Goal: Information Seeking & Learning: Learn about a topic

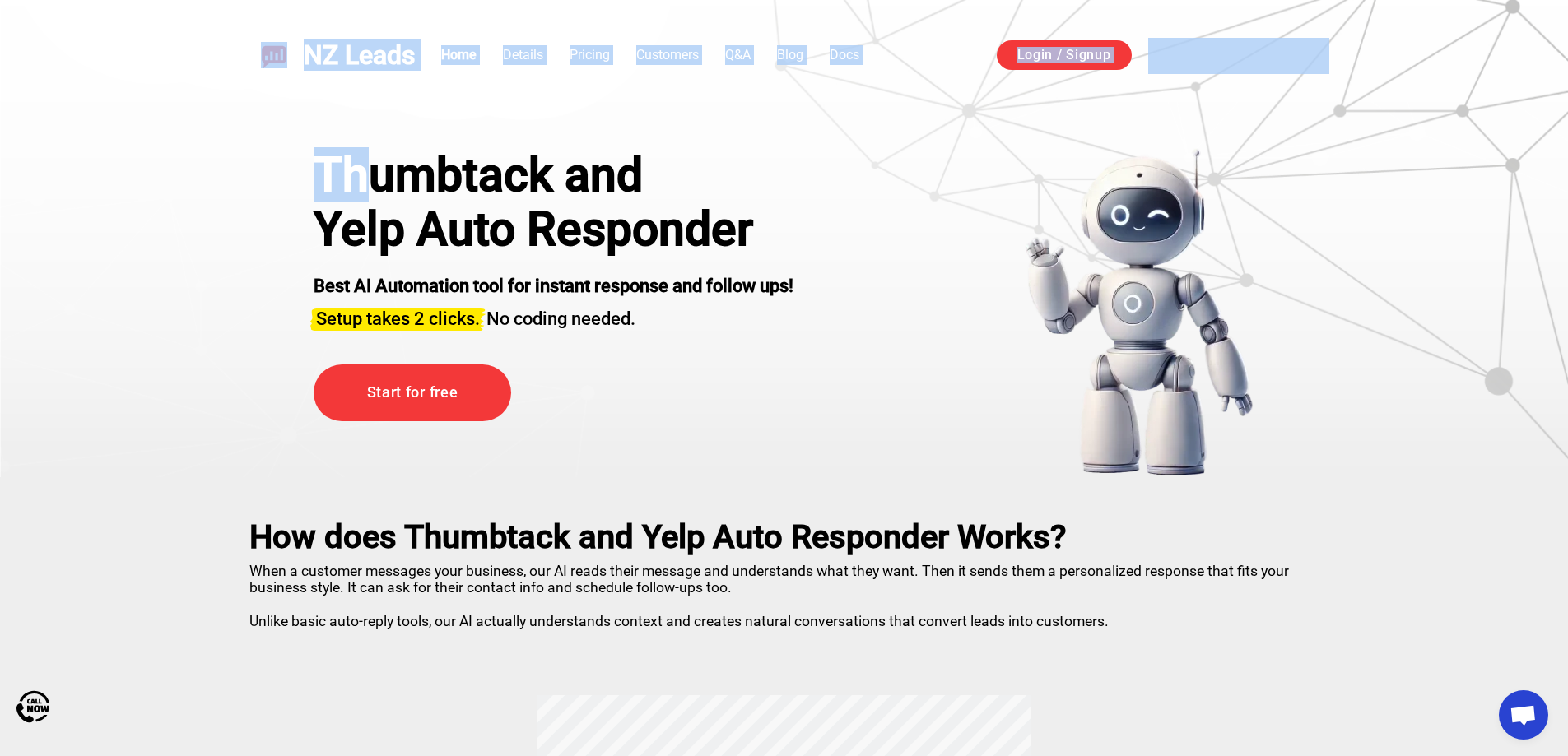
drag, startPoint x: 237, startPoint y: 60, endPoint x: 369, endPoint y: 193, distance: 187.4
click at [381, 183] on div "Thumbtack and" at bounding box center [554, 175] width 480 height 54
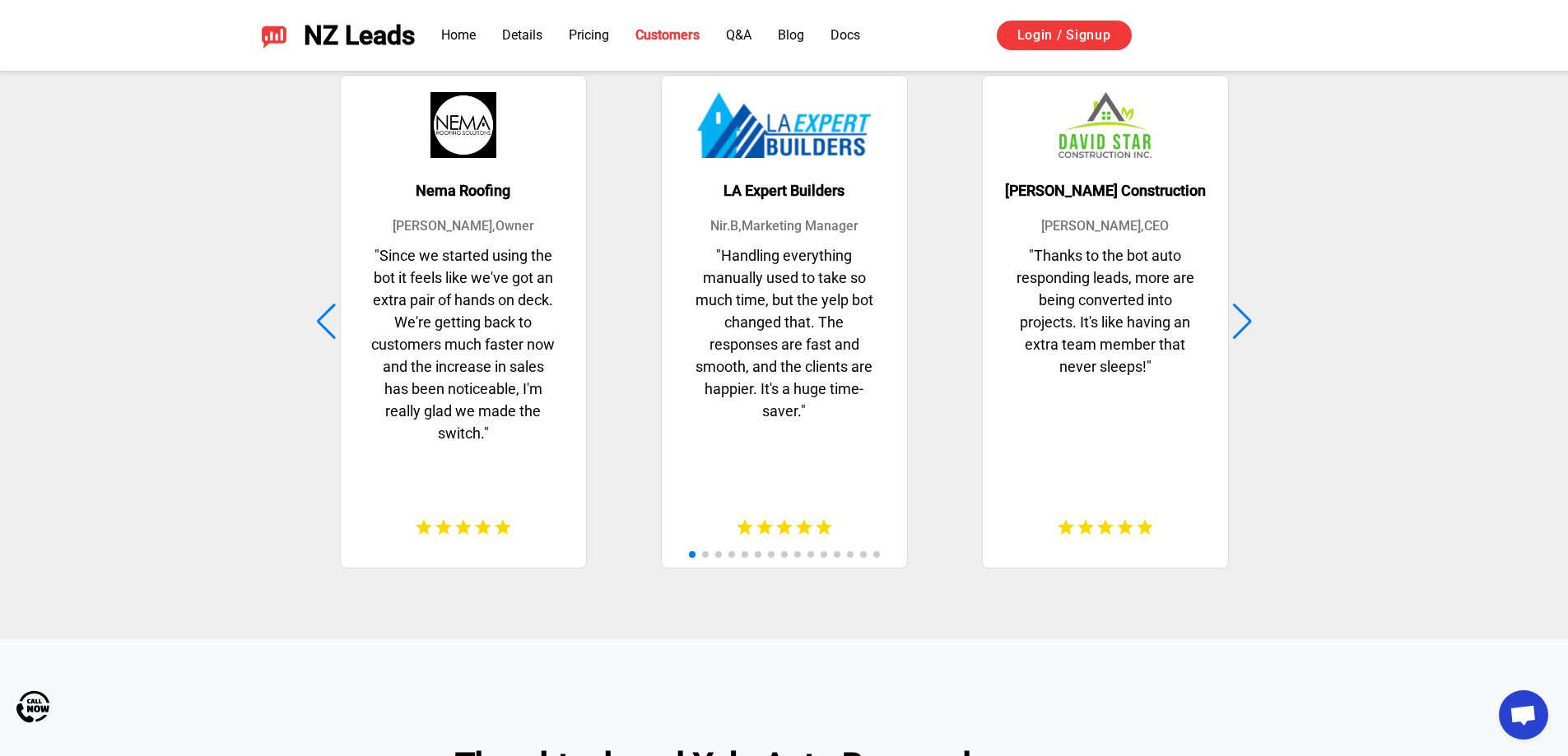
scroll to position [4197, 0]
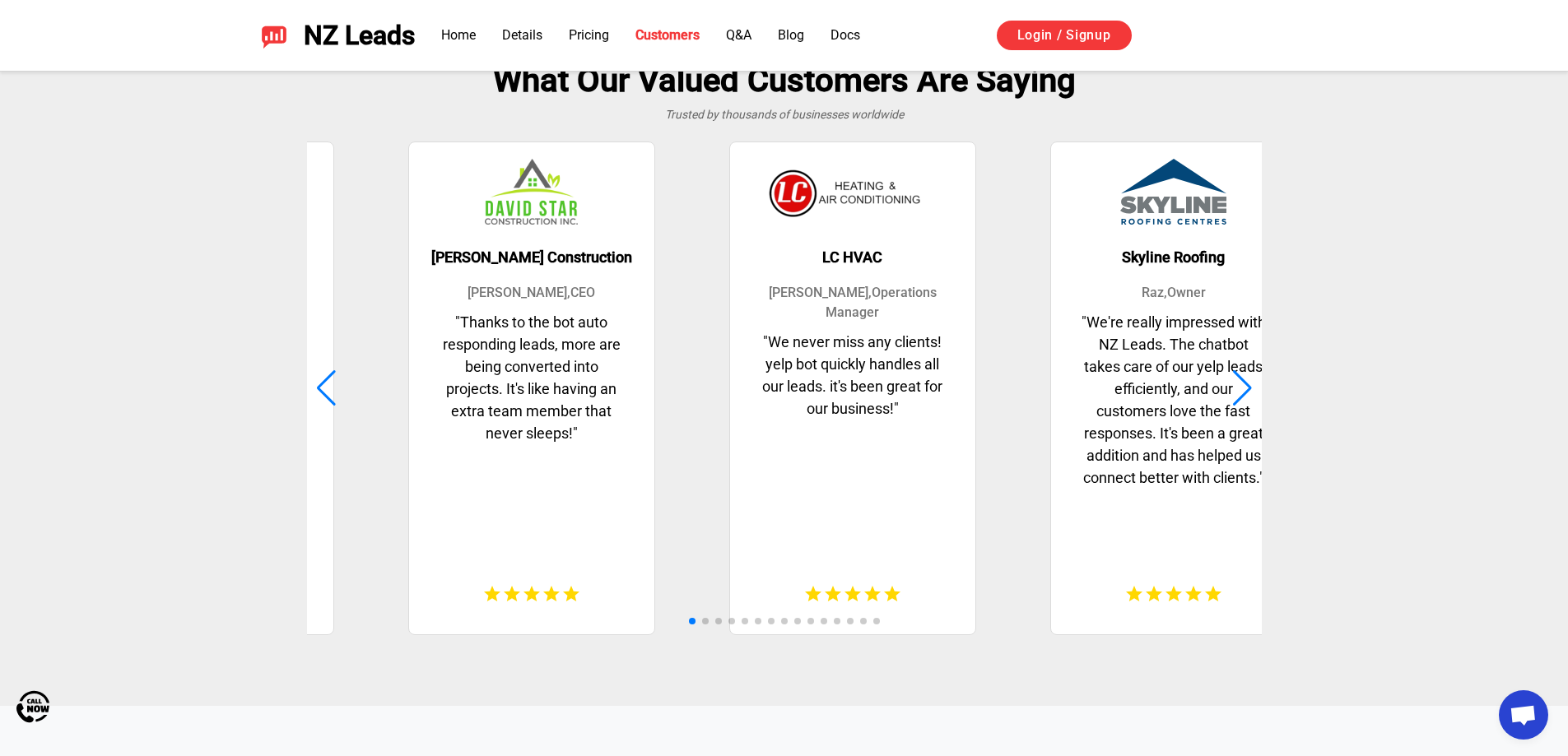
click at [446, 387] on p "" Thanks to the bot auto responding leads, more are being converted into projec…" at bounding box center [532, 439] width 212 height 257
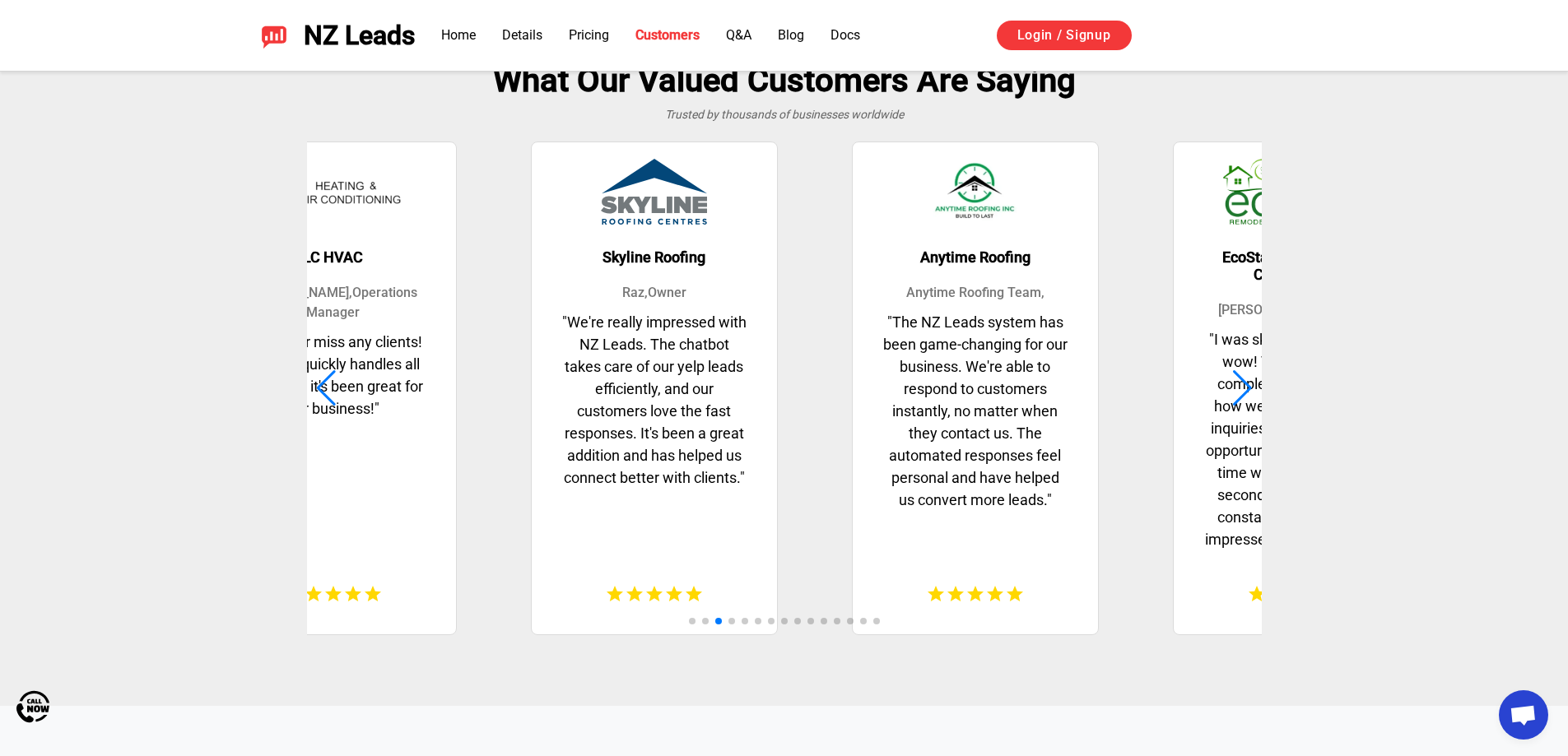
click at [383, 378] on p "" We never miss any clients! yelp bot quickly handles all our leads. it's been …" at bounding box center [333, 450] width 212 height 237
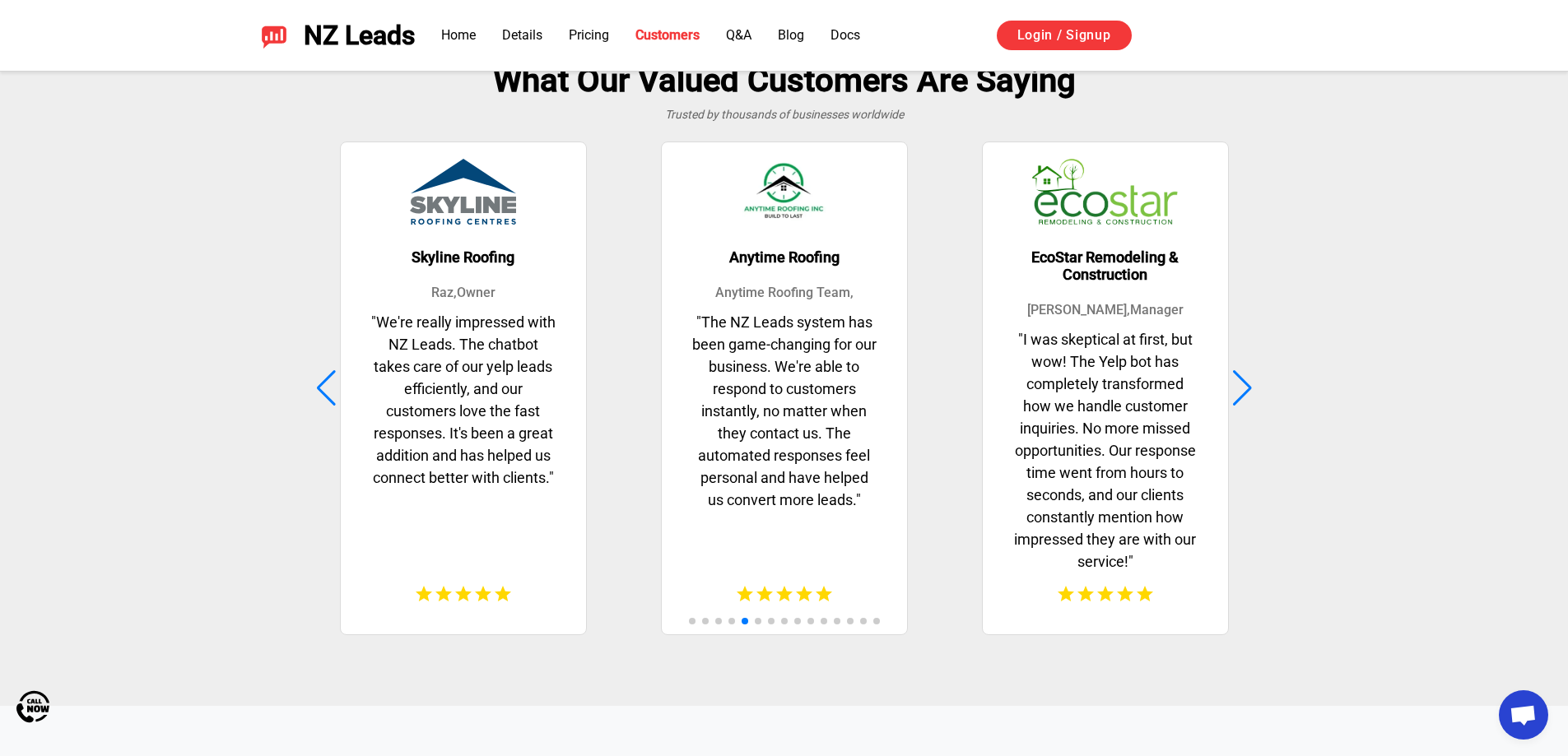
click at [678, 393] on p "" The NZ Leads system has been game-changing for our business. We're able to re…" at bounding box center [784, 439] width 212 height 257
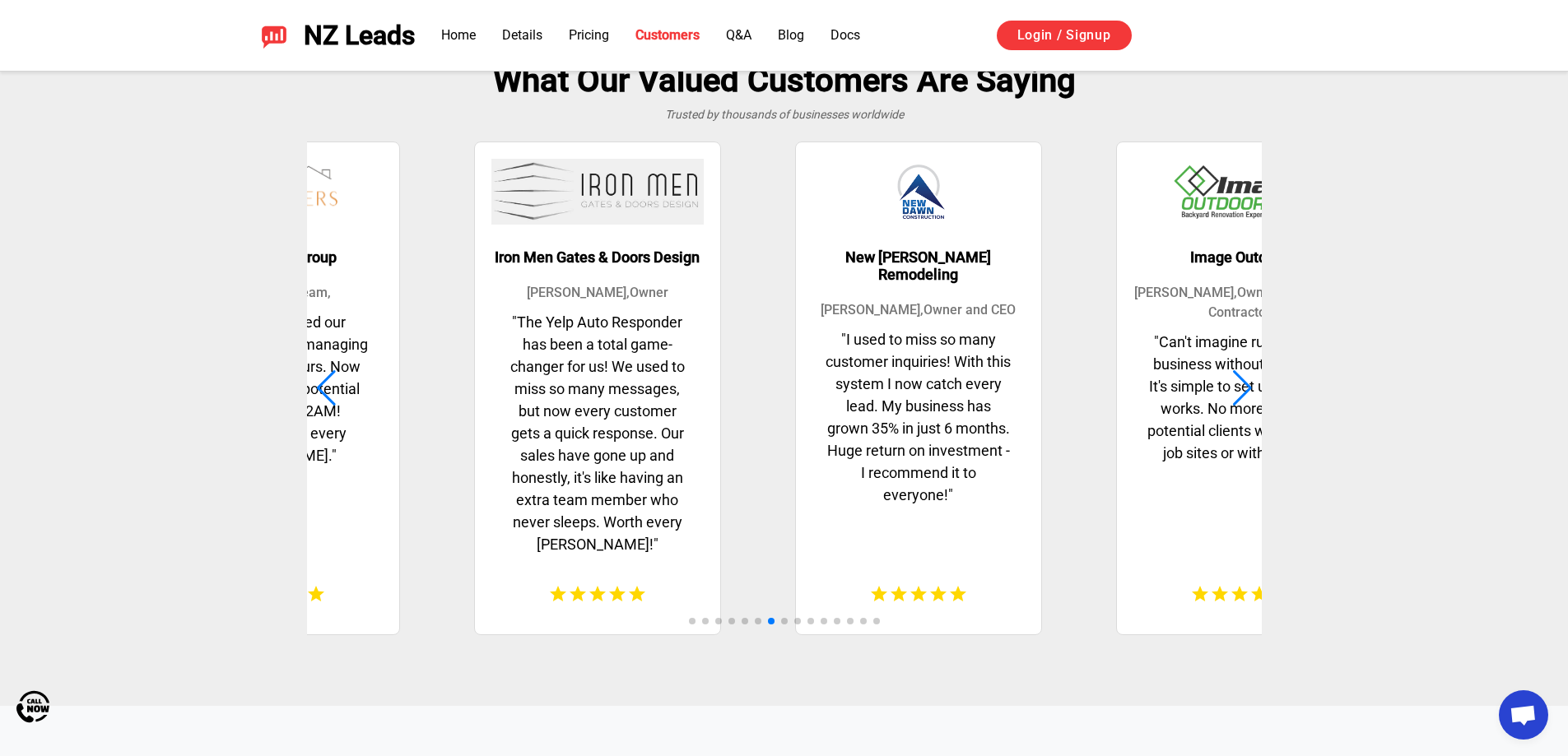
click at [639, 361] on p "" The Yelp Auto Responder has been a total game-changer for us! We used to miss…" at bounding box center [597, 439] width 212 height 257
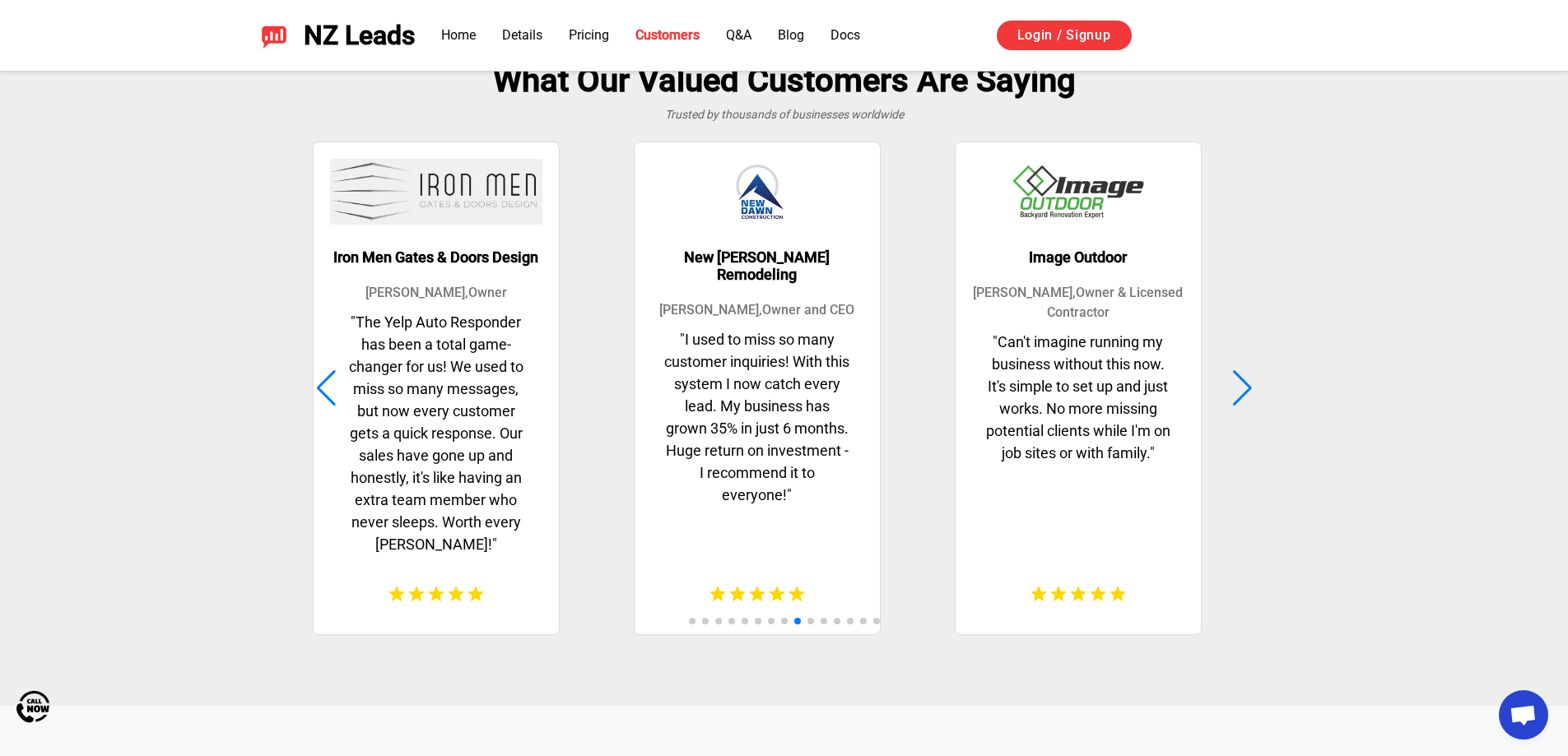
click at [922, 381] on div "Image Outdoor Yuval Cohen , Owner & Licensed Contractor " Can't imagine running…" at bounding box center [1079, 389] width 313 height 497
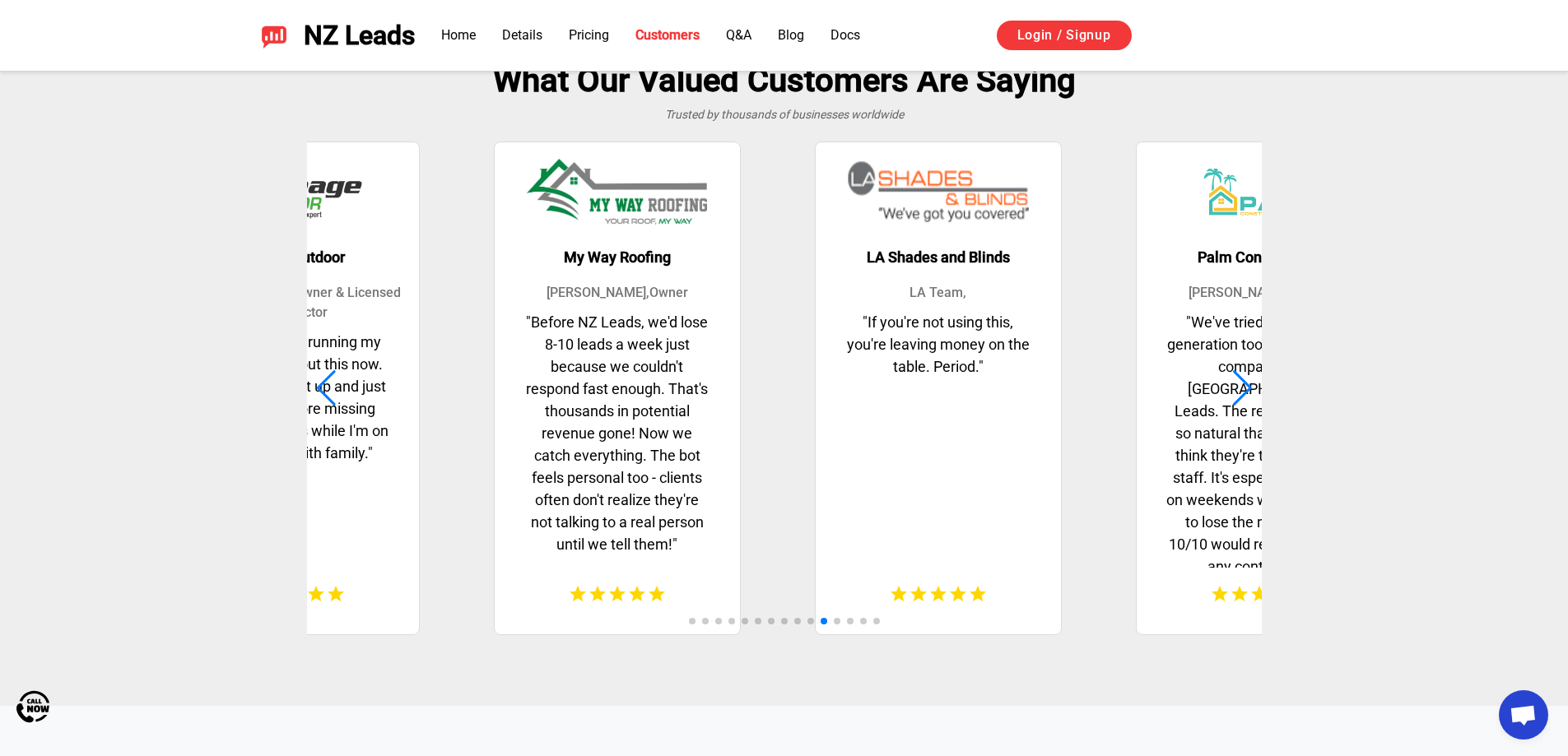
click at [511, 400] on p "" Before NZ Leads, we'd lose 8-10 leads a week just because we couldn't respond…" at bounding box center [617, 439] width 212 height 257
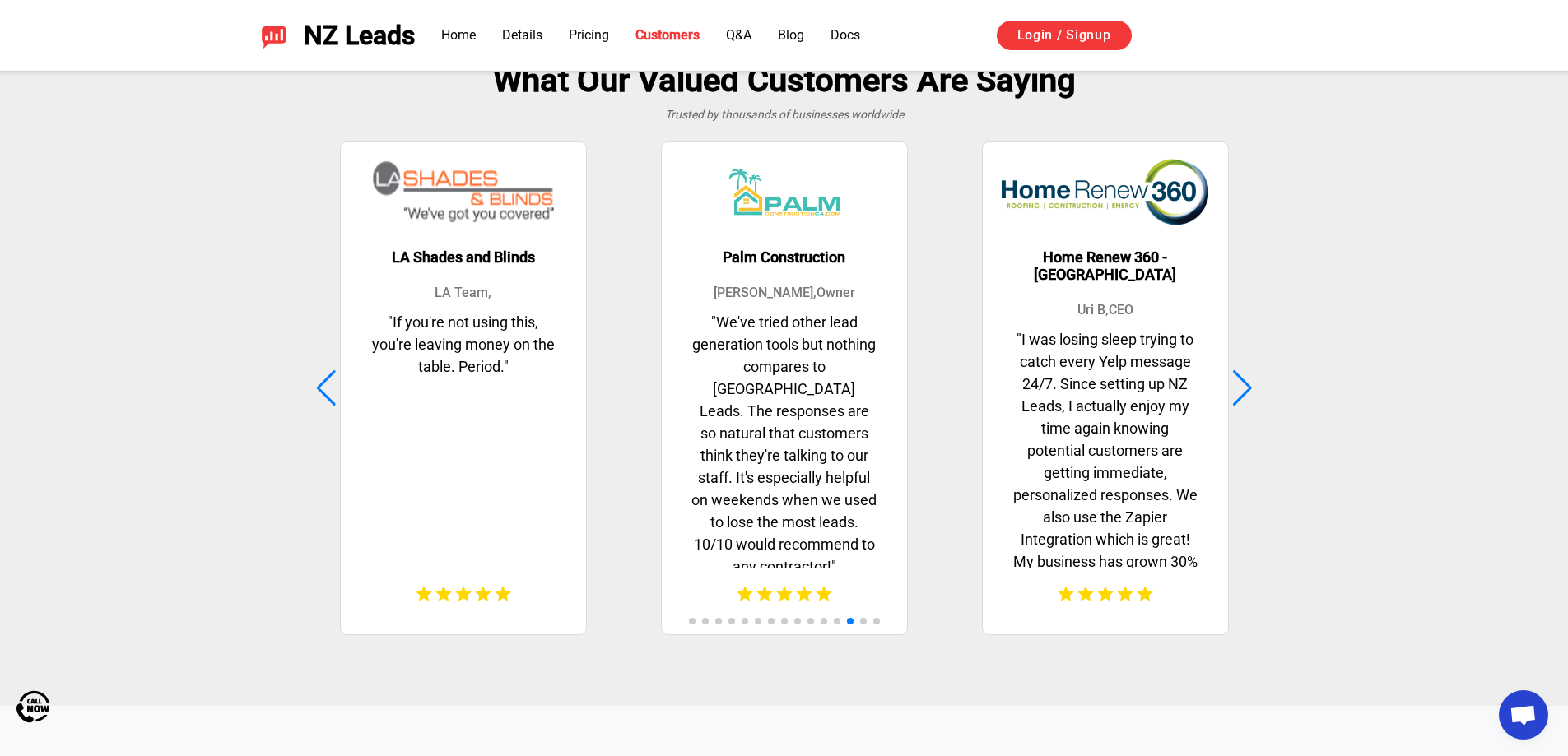
click at [678, 395] on p "" We've tried other lead generation tools but nothing compares to NZ Leads. The…" at bounding box center [784, 439] width 212 height 257
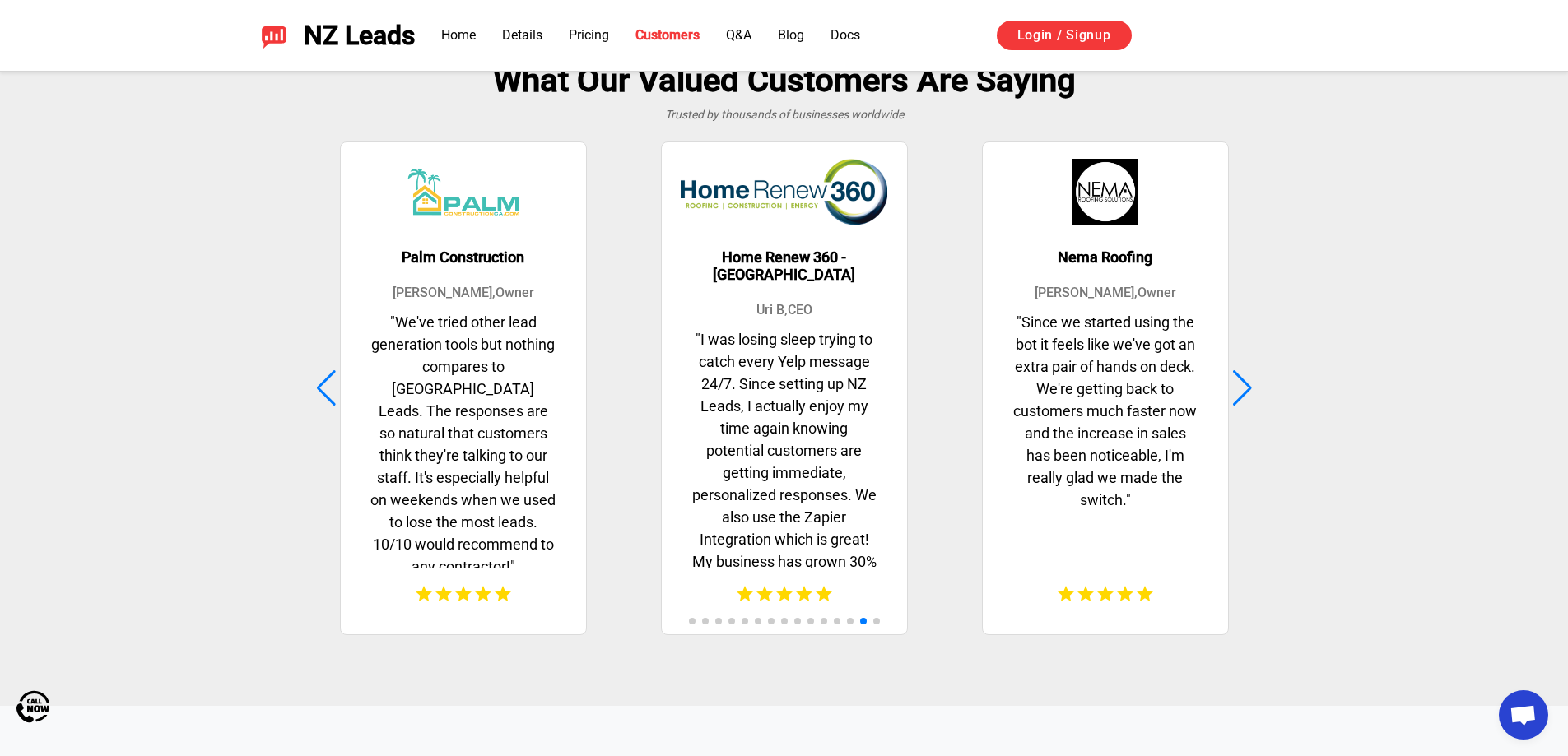
click at [678, 396] on p "" I was losing sleep trying to catch every Yelp message 24/7. Since setting up …" at bounding box center [784, 448] width 212 height 240
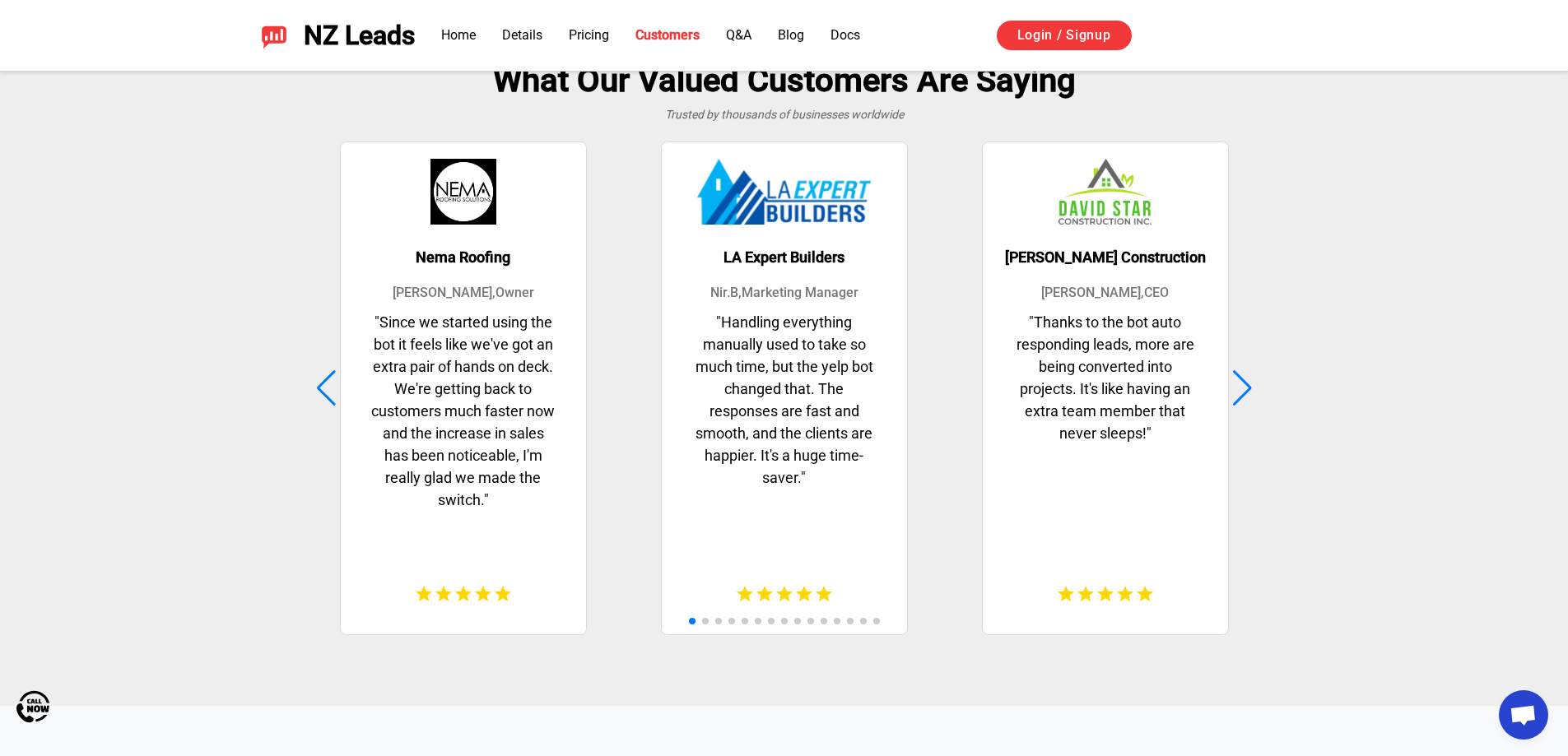
click at [678, 387] on p "" Handling everything manually used to take so much time, but the yelp bot chan…" at bounding box center [784, 439] width 212 height 257
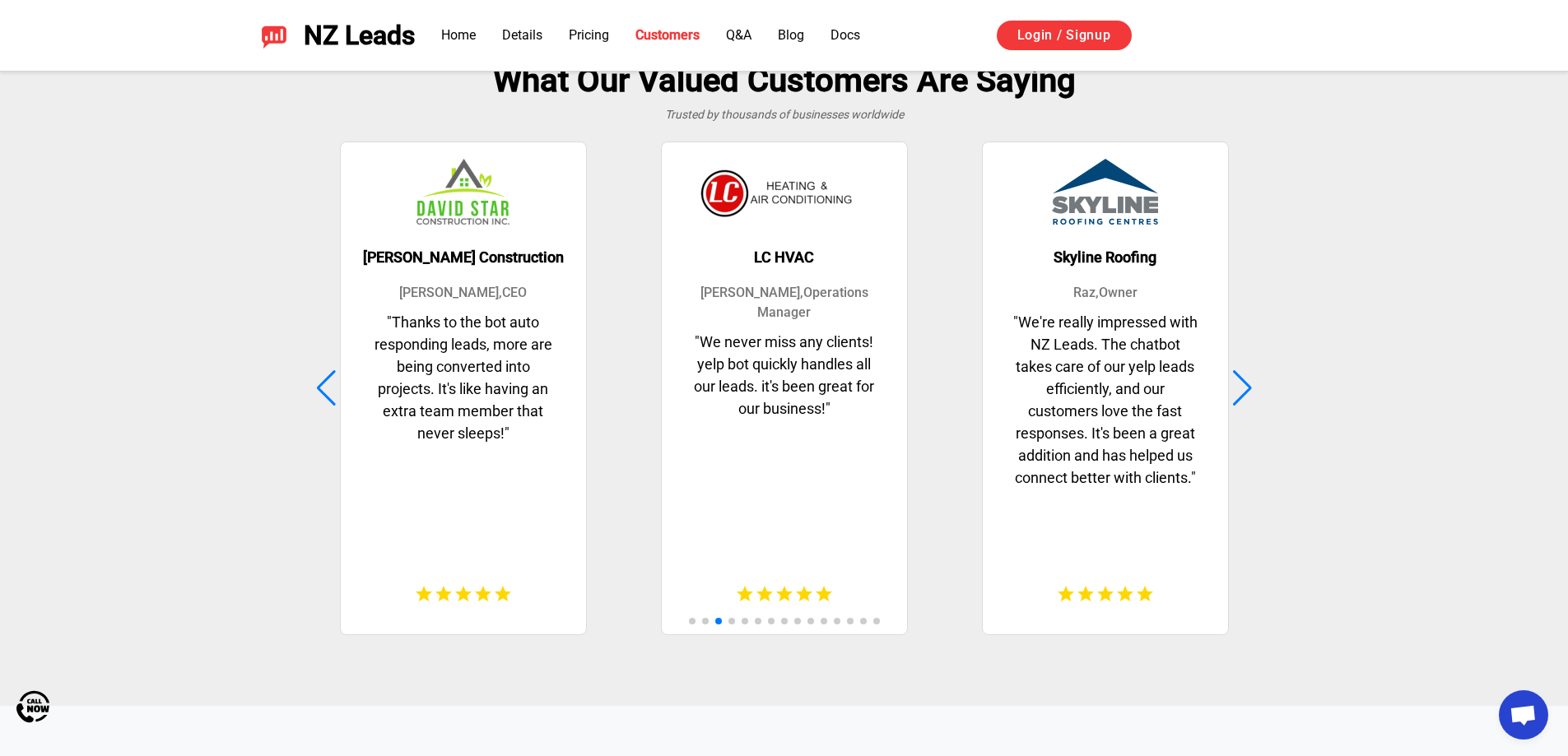
click at [678, 360] on p "" We never miss any clients! yelp bot quickly handles all our leads. it's been …" at bounding box center [784, 450] width 212 height 237
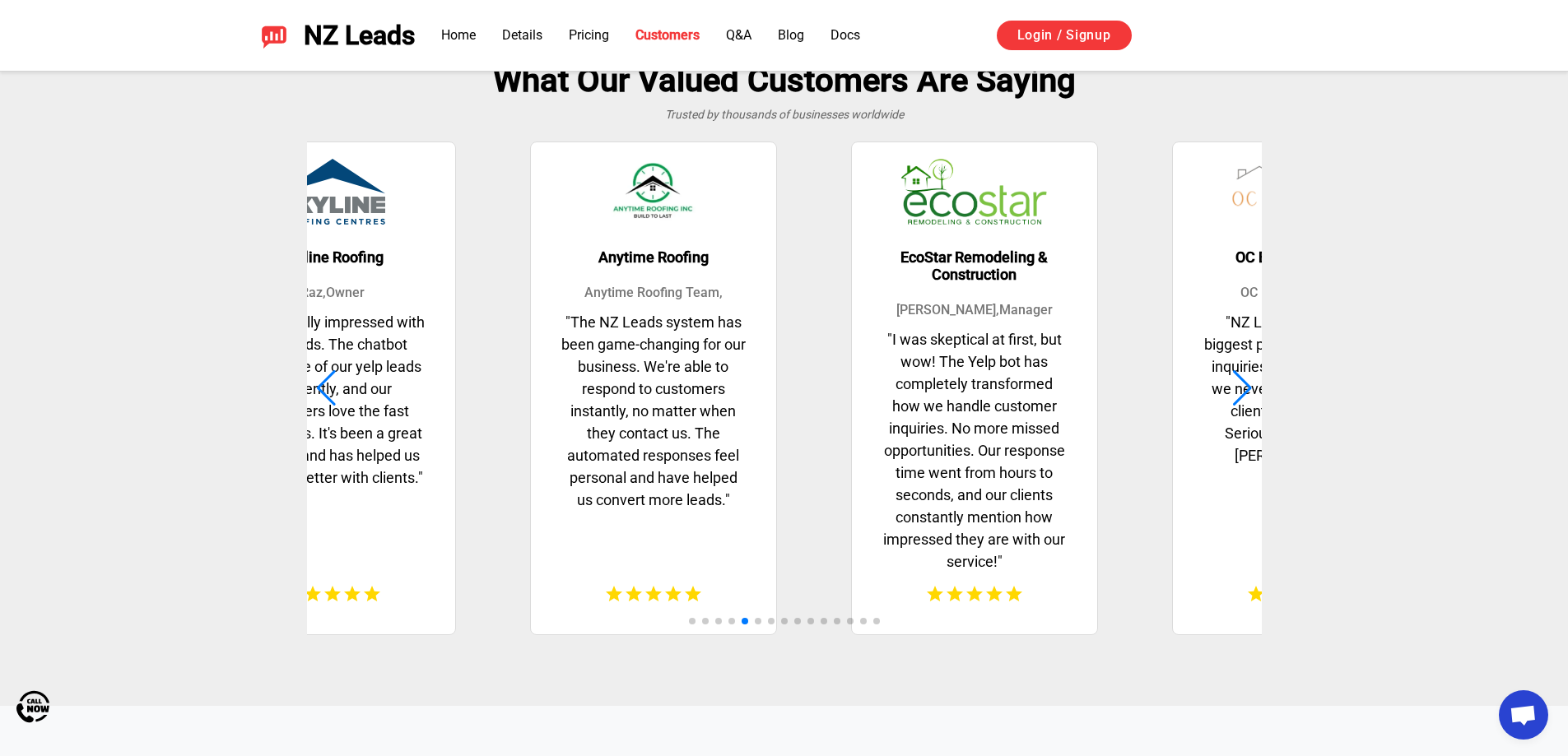
click at [818, 433] on div "EcoStar Remodeling & Construction Daisy W , Manager " I was skeptical at first,…" at bounding box center [975, 389] width 313 height 497
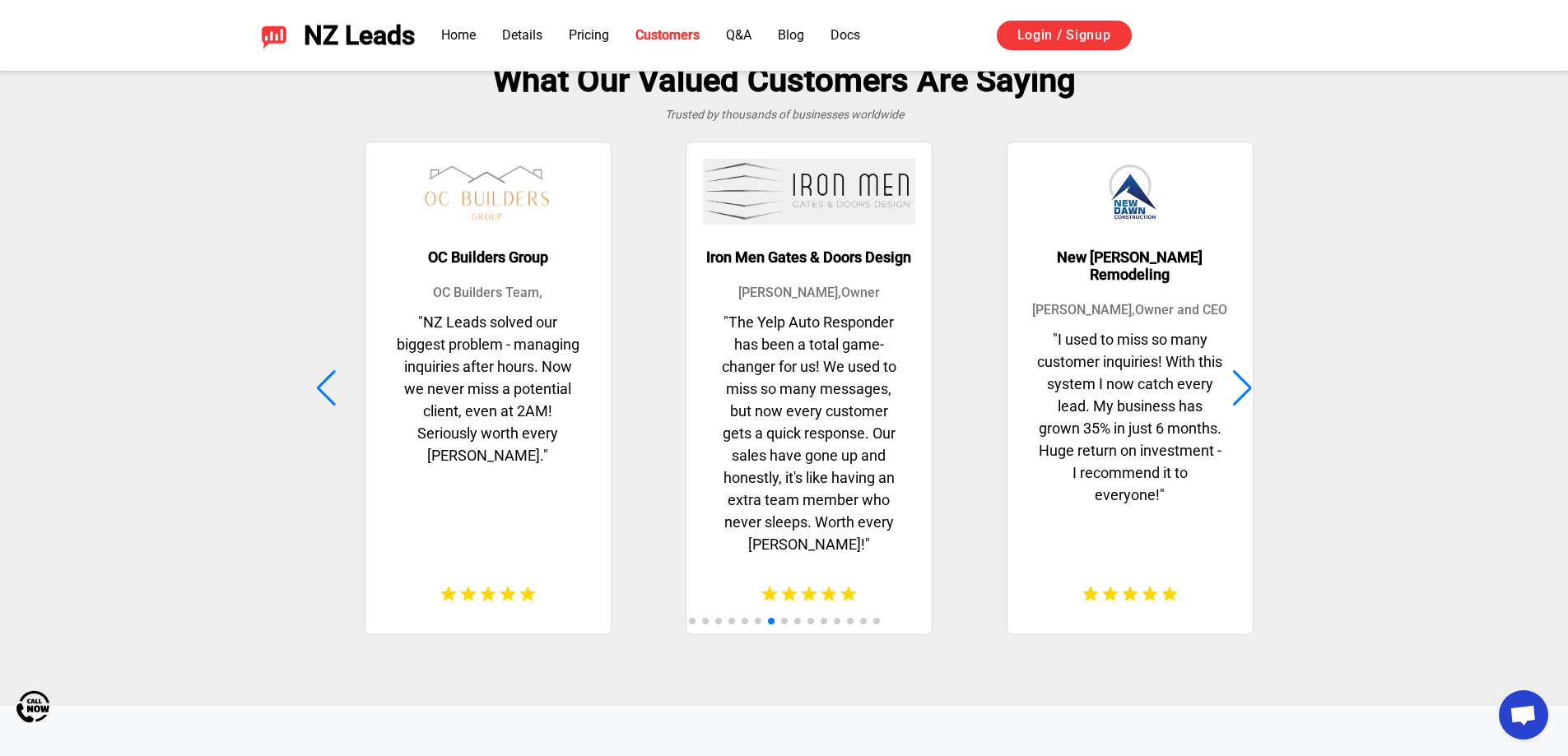
click at [521, 419] on p "" NZ Leads solved our biggest problem - managing inquiries after hours. Now we …" at bounding box center [488, 439] width 212 height 257
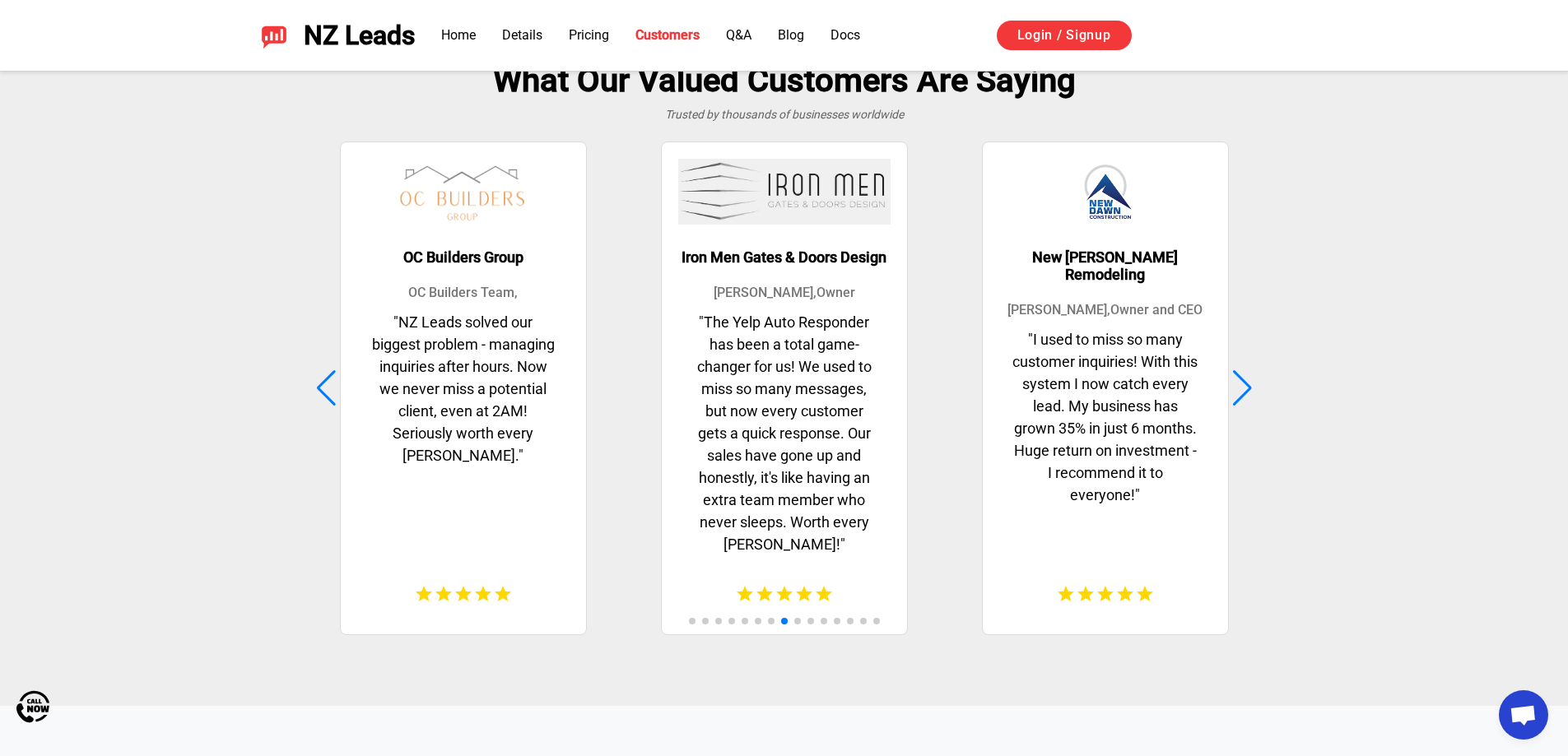
click at [1245, 387] on div at bounding box center [1242, 389] width 22 height 36
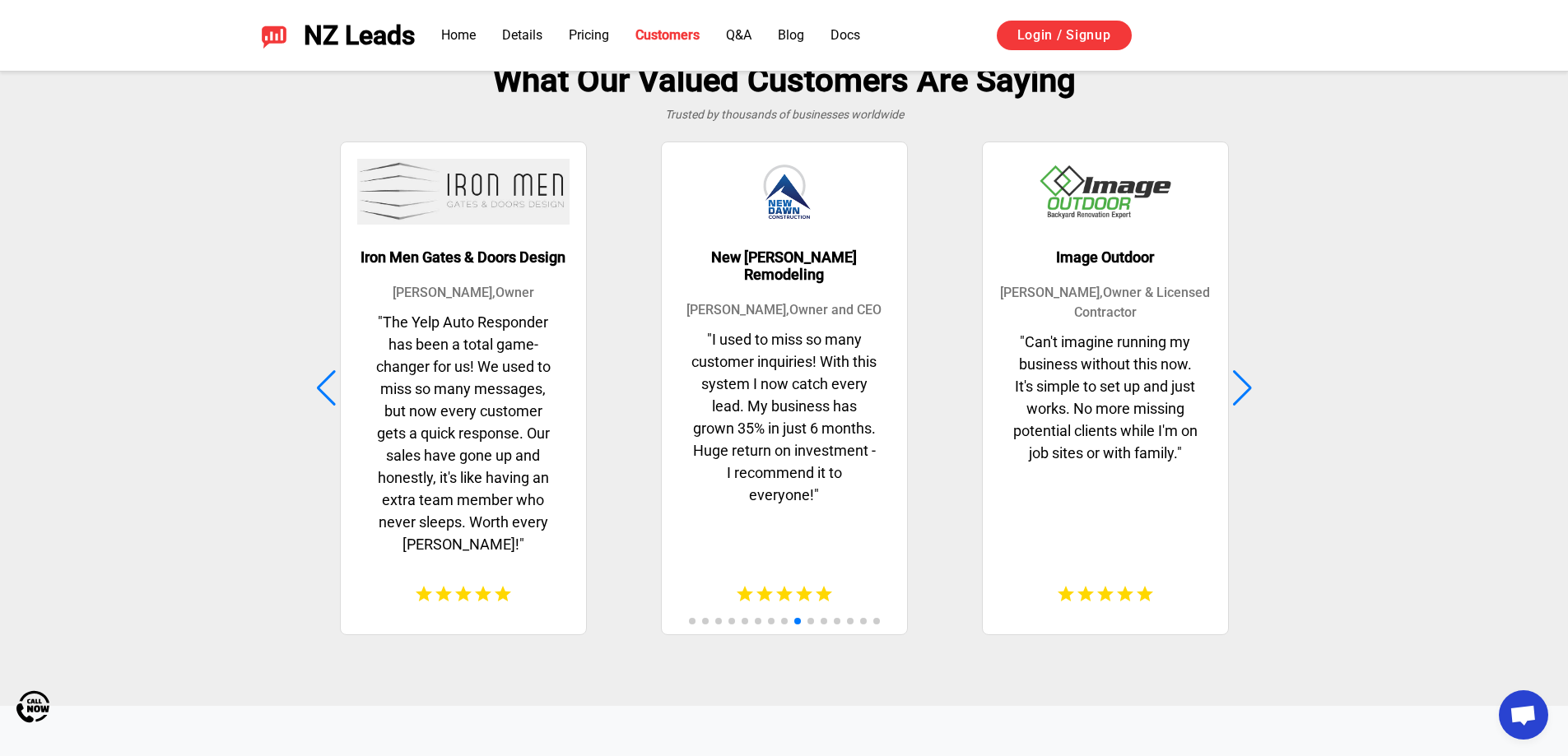
click at [1245, 387] on div at bounding box center [1242, 389] width 22 height 36
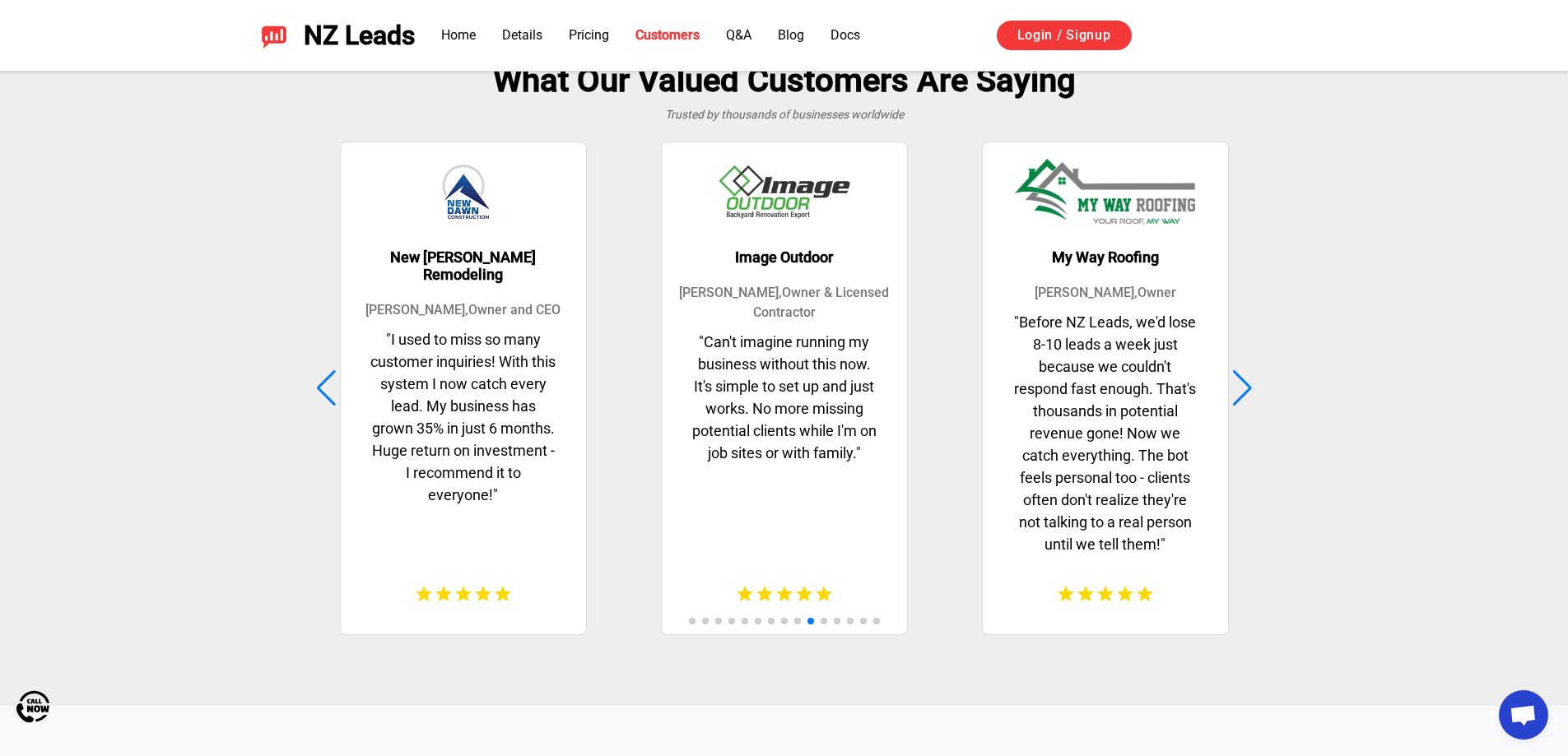
click at [1245, 387] on div at bounding box center [1242, 389] width 22 height 36
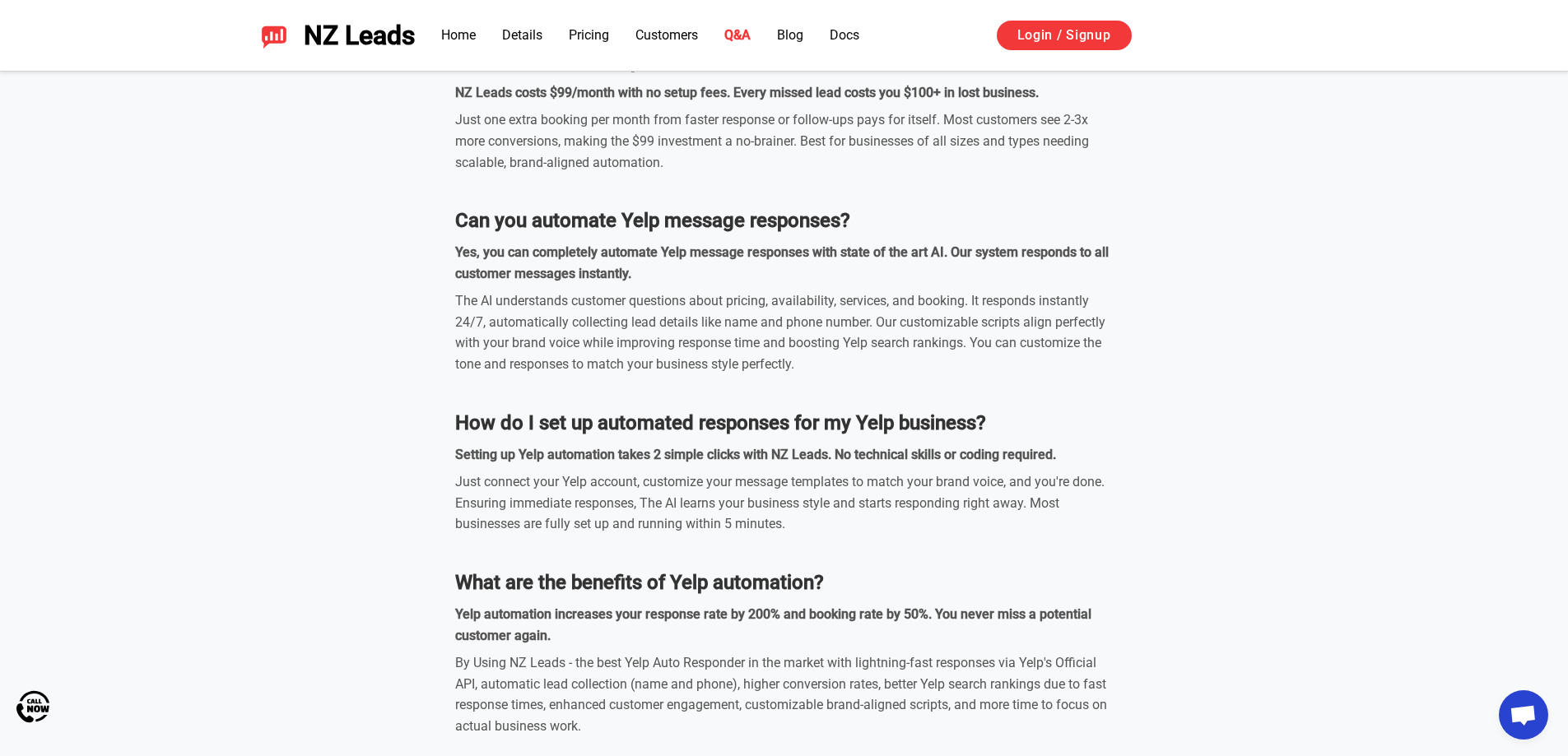
scroll to position [4940, 0]
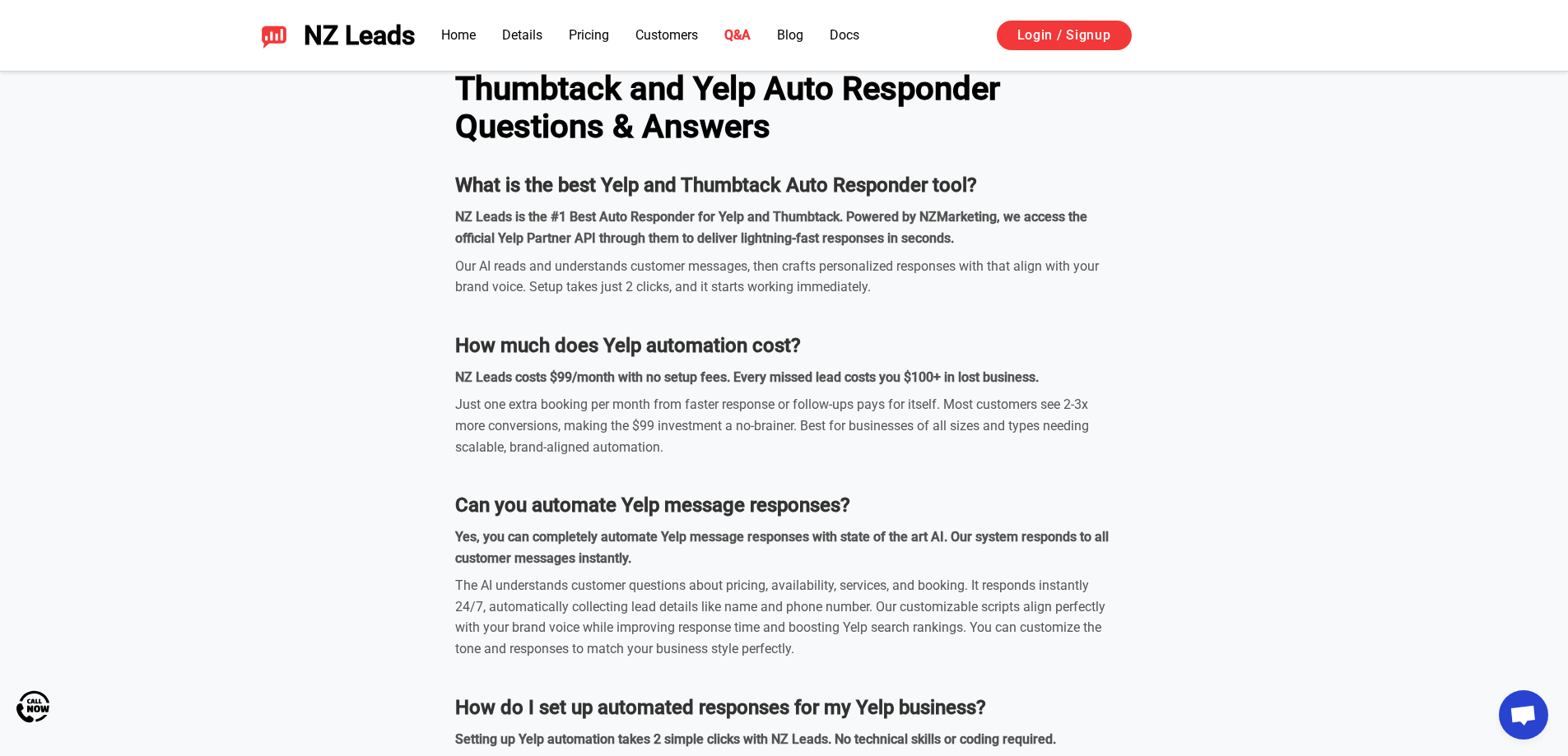
click at [638, 286] on div "Our AI reads and understands customer messages, then crafts personalized respon…" at bounding box center [784, 277] width 658 height 42
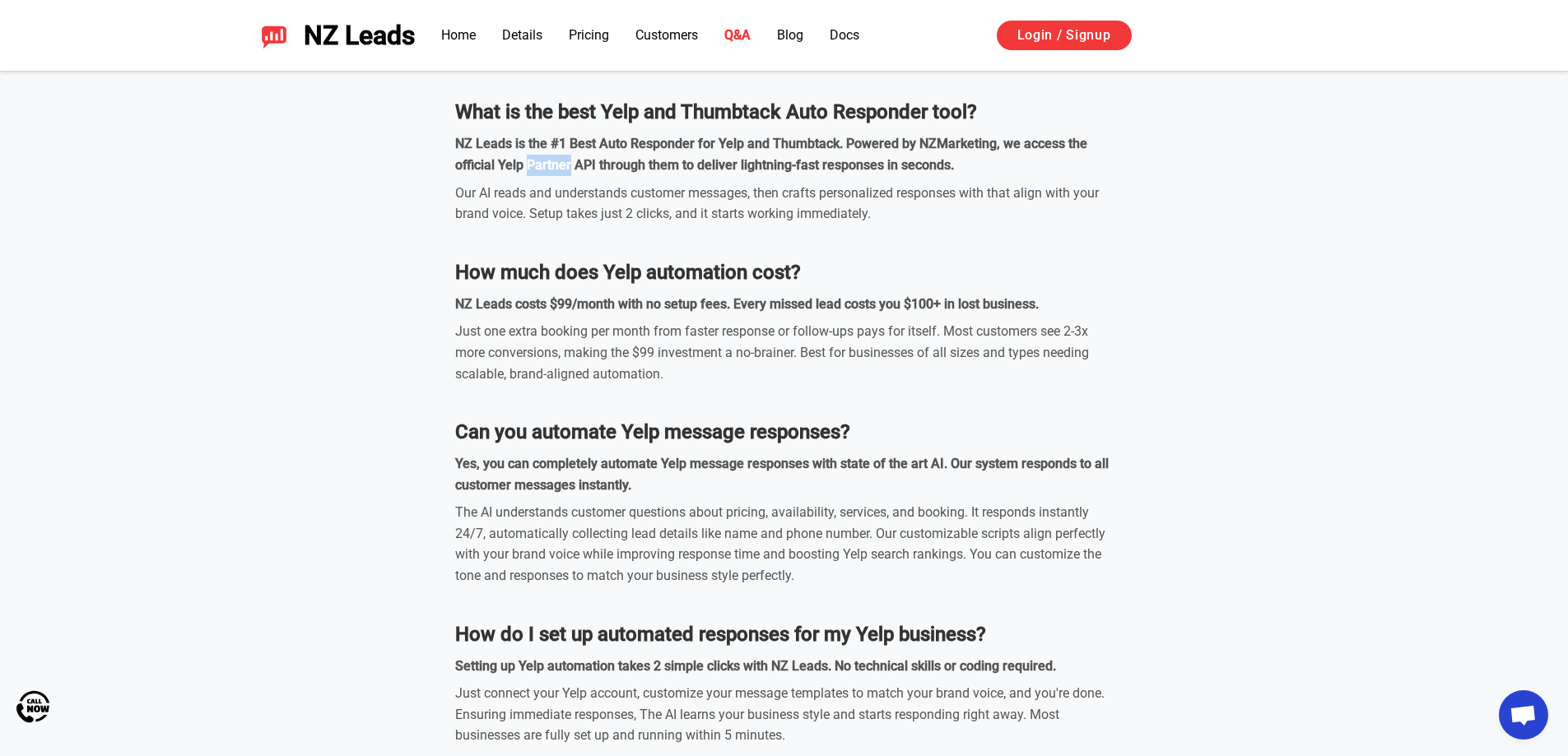
scroll to position [4776, 0]
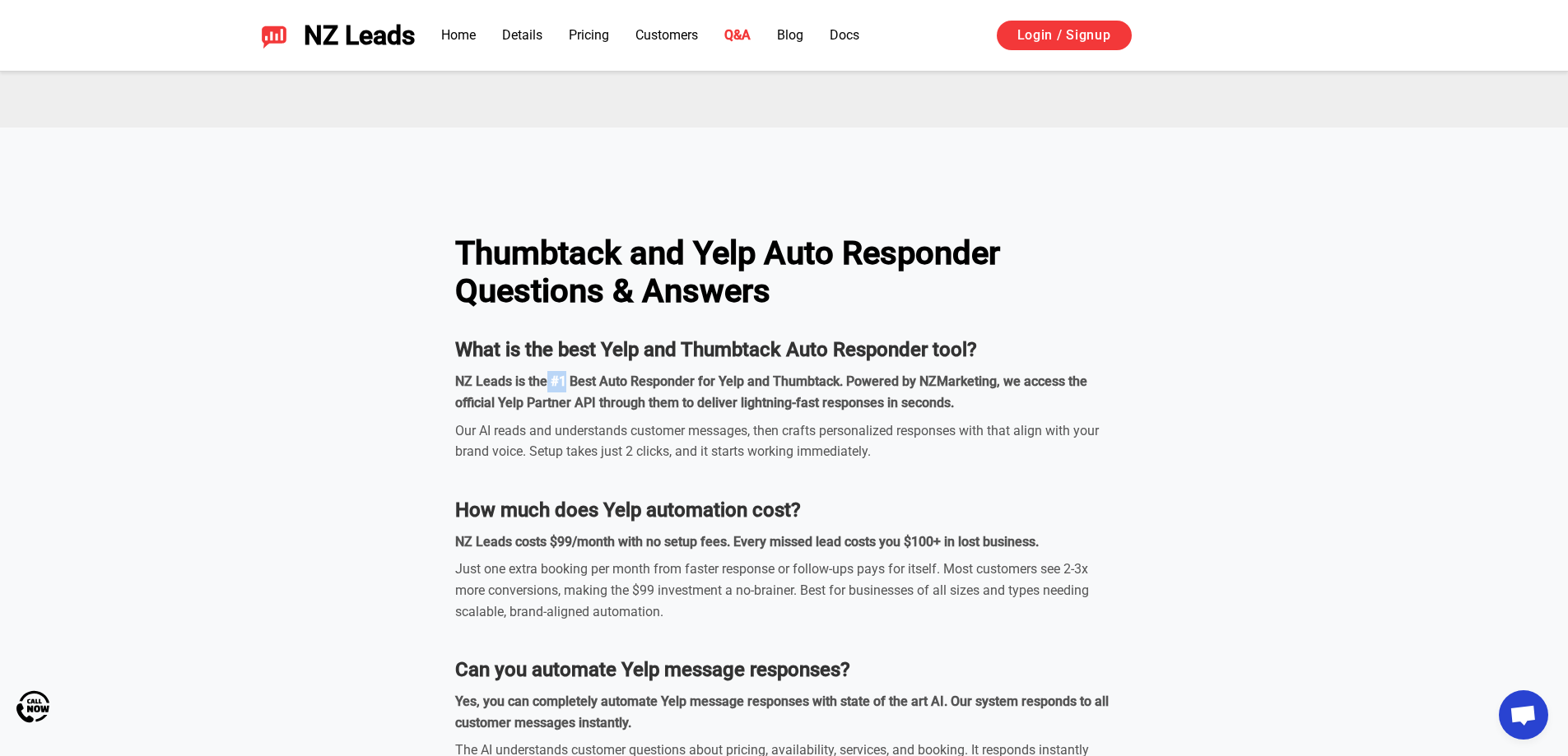
drag, startPoint x: 546, startPoint y: 381, endPoint x: 563, endPoint y: 384, distance: 17.3
click at [563, 384] on strong "NZ Leads is the #1 Best Auto Responder for Yelp and Thumbtack. Powered by NZMar…" at bounding box center [771, 391] width 632 height 37
copy strong "#1"
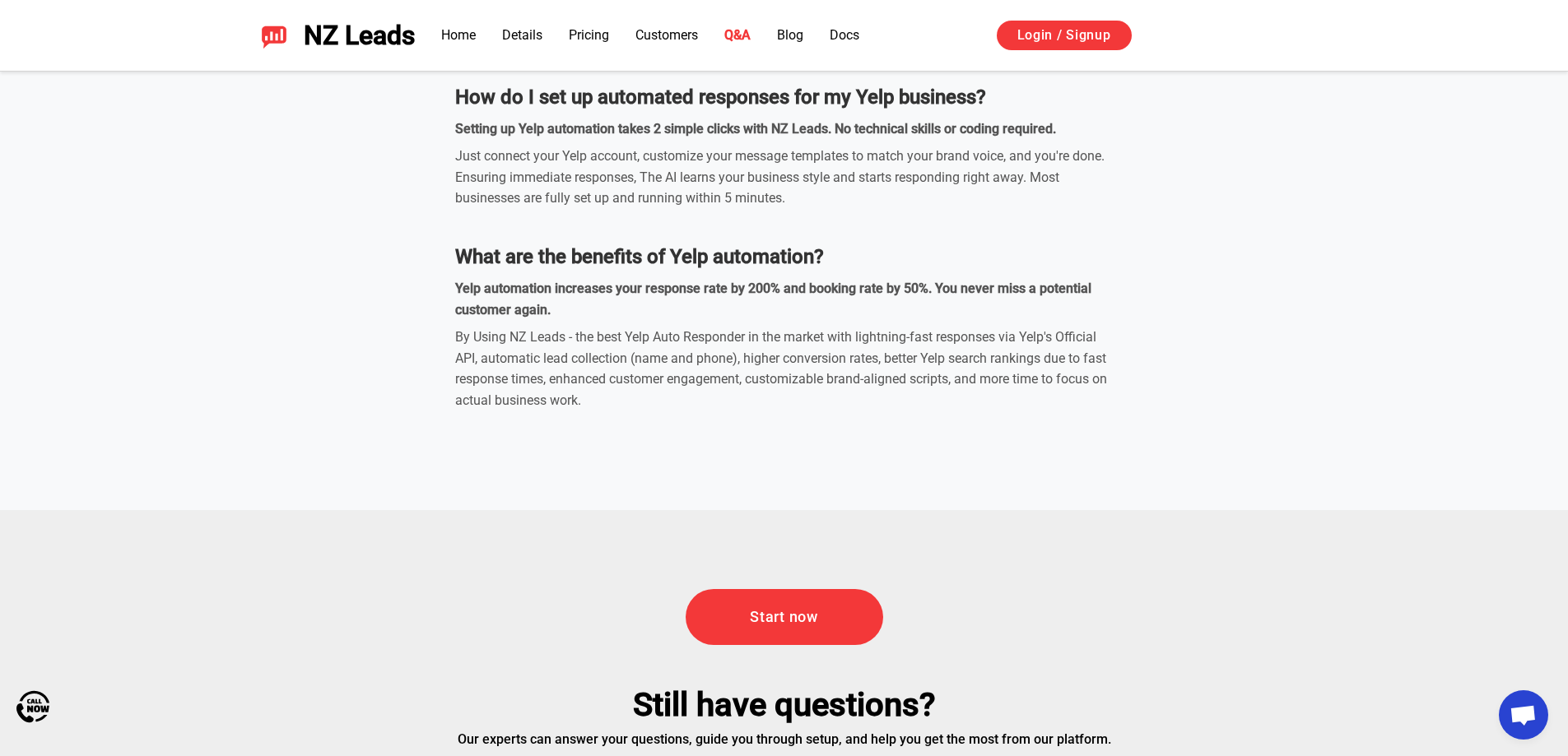
scroll to position [5928, 0]
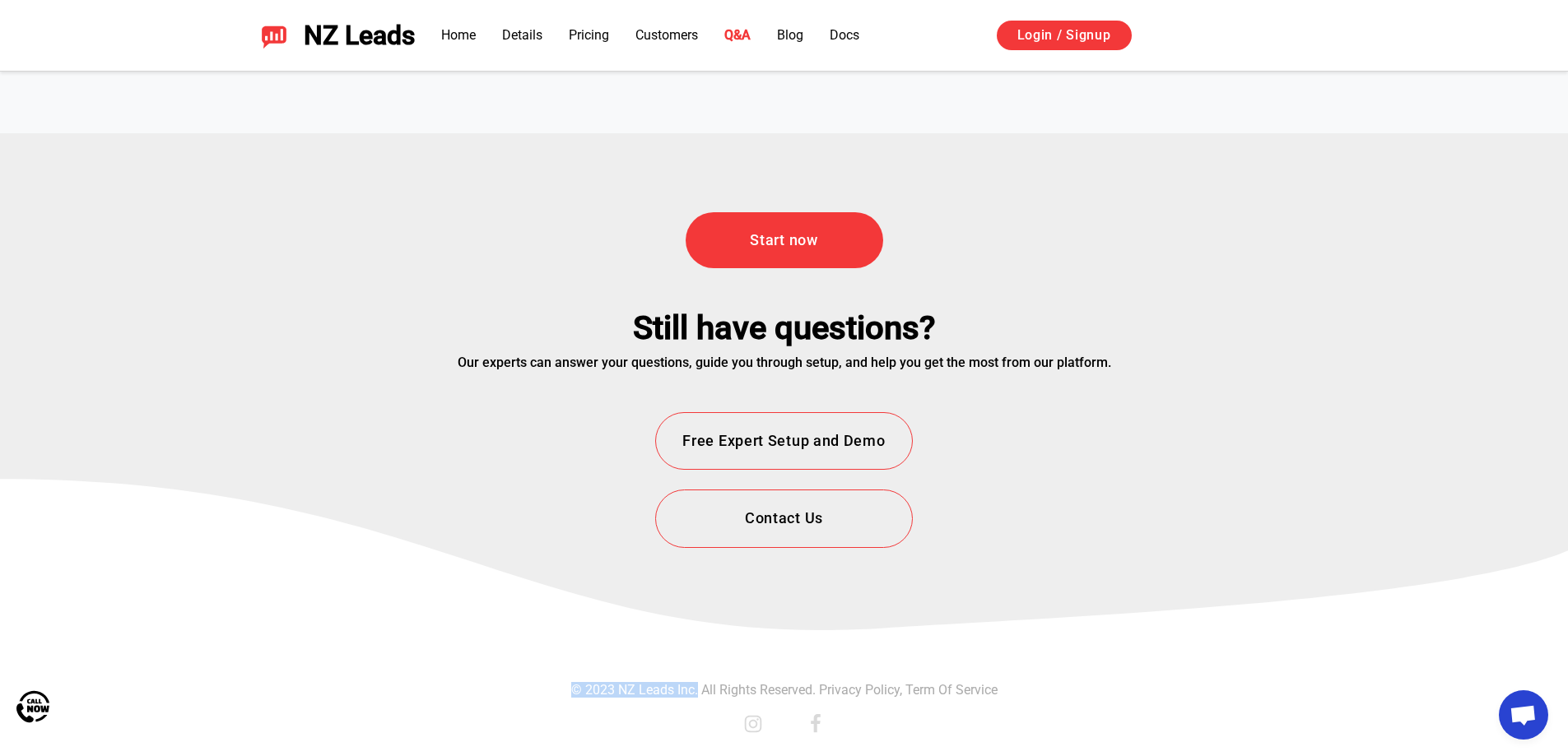
drag, startPoint x: 571, startPoint y: 692, endPoint x: 695, endPoint y: 697, distance: 124.1
click at [696, 689] on p "© 2023 NZ Leads Inc. All Rights Reserved. Privacy Policy , Term Of Service" at bounding box center [784, 690] width 427 height 15
click at [688, 698] on p "© 2023 NZ Leads Inc. All Rights Reserved. Privacy Policy , Term Of Service" at bounding box center [784, 690] width 427 height 15
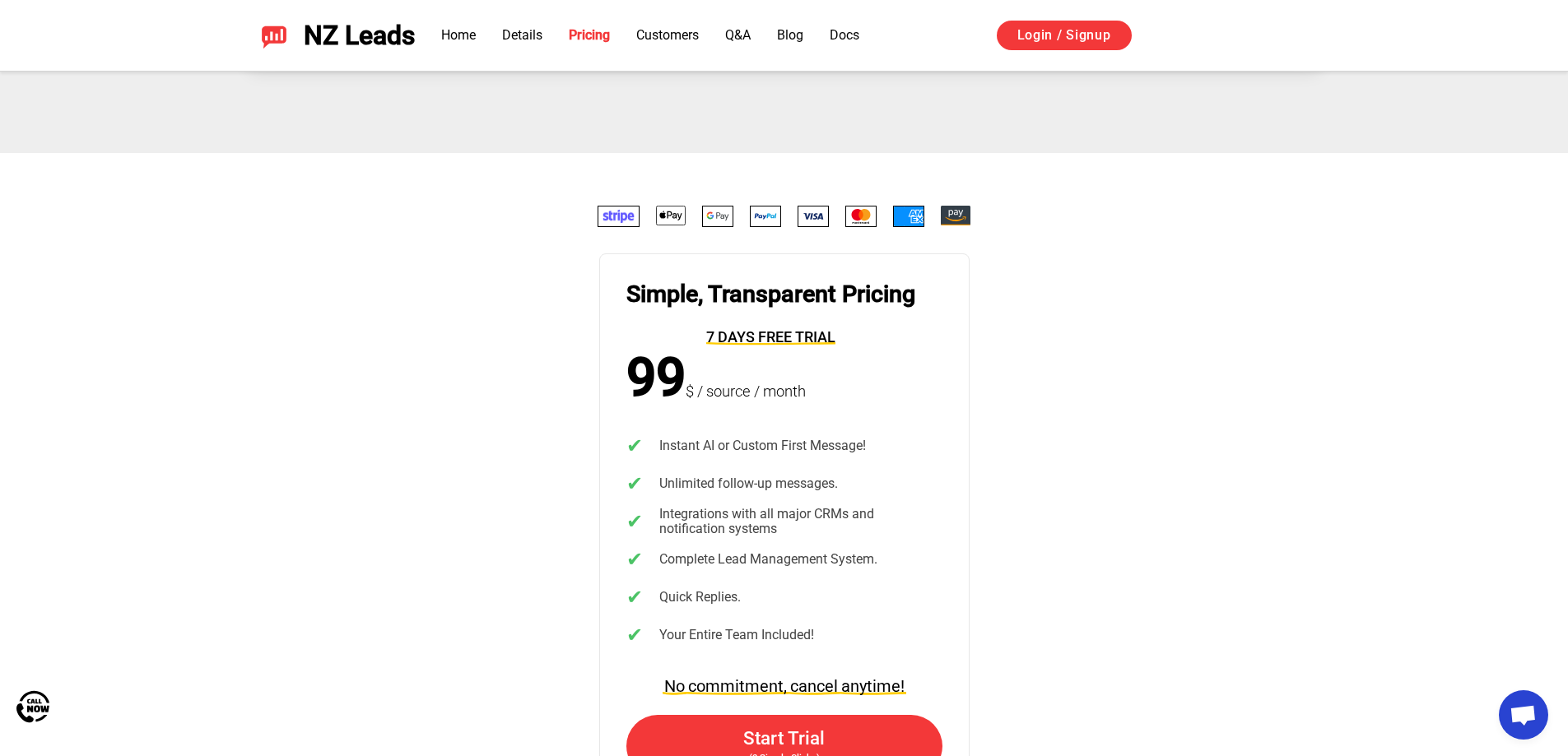
scroll to position [4939, 0]
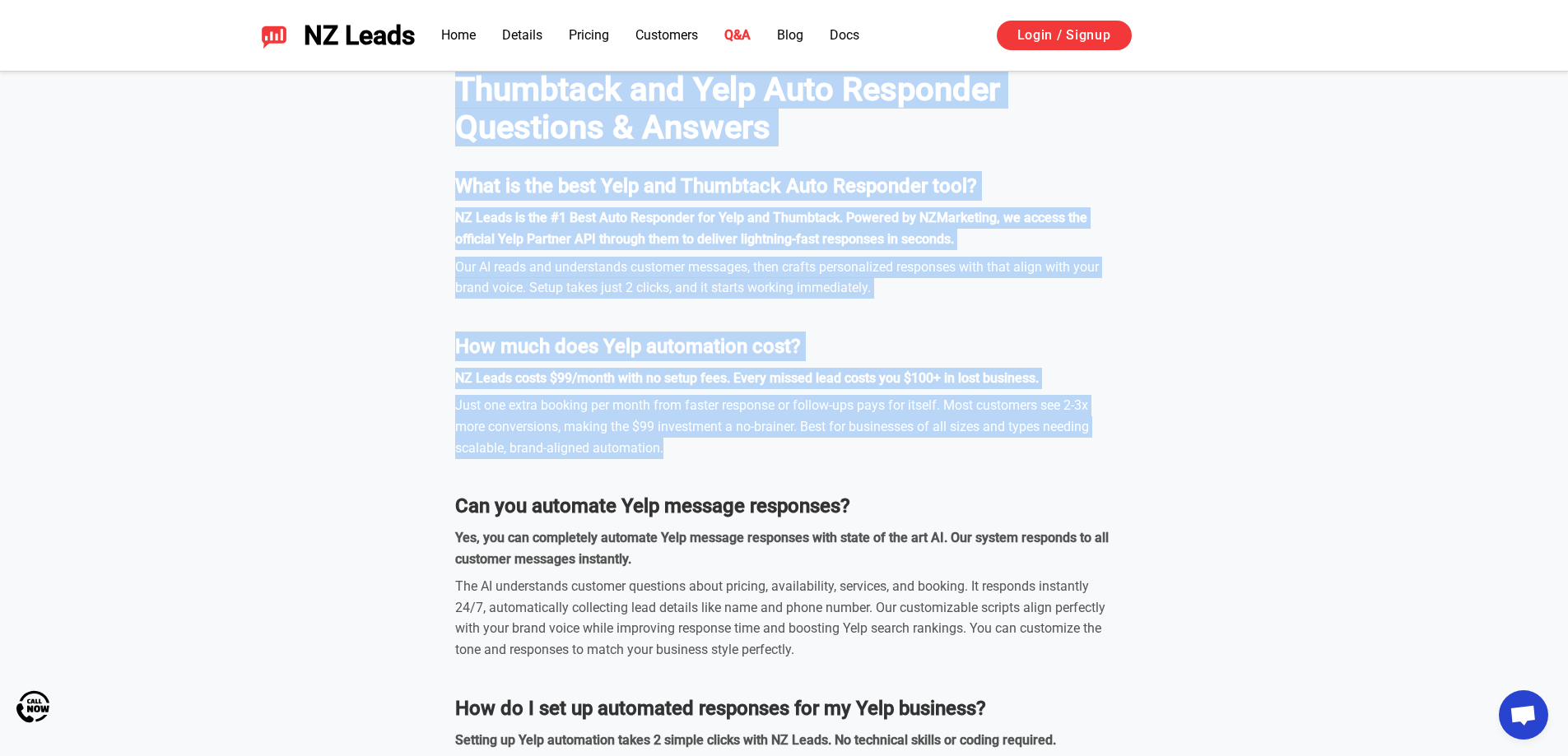
drag, startPoint x: 433, startPoint y: 81, endPoint x: 830, endPoint y: 462, distance: 550.2
click at [701, 442] on div "Thumbtack and Yelp Auto Responder Questions & Answers What is the best Yelp and…" at bounding box center [784, 526] width 1153 height 993
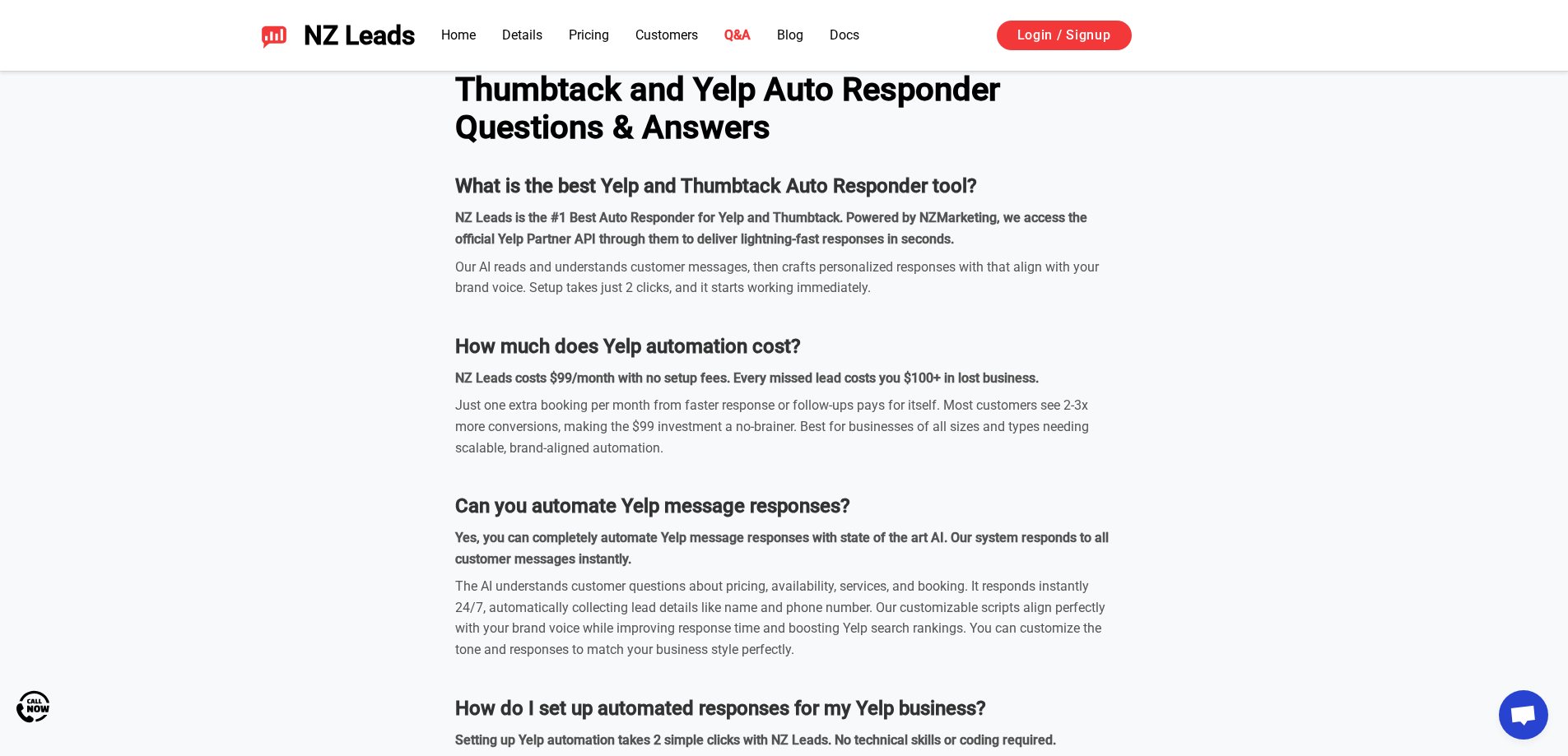
click at [918, 469] on dl "What is the best Yelp and Thumbtack Auto Responder tool? NZ Leads is the #1 Bes…" at bounding box center [784, 596] width 658 height 851
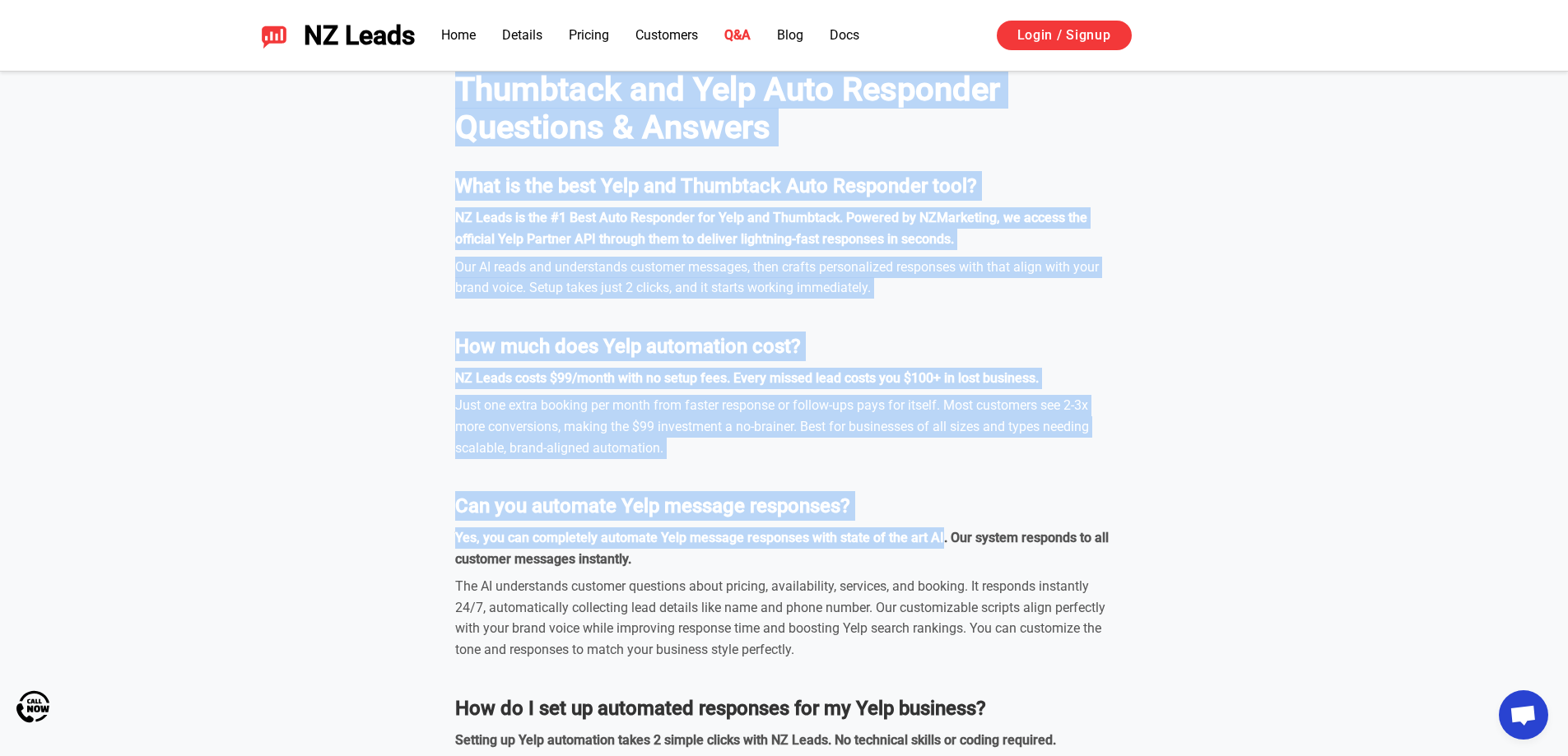
drag, startPoint x: 938, startPoint y: 524, endPoint x: 457, endPoint y: 101, distance: 640.5
click at [457, 101] on div "Thumbtack and Yelp Auto Responder Questions & Answers What is the best Yelp and…" at bounding box center [784, 526] width 1153 height 993
click at [453, 95] on div "Thumbtack and Yelp Auto Responder Questions & Answers What is the best Yelp and…" at bounding box center [784, 526] width 1153 height 993
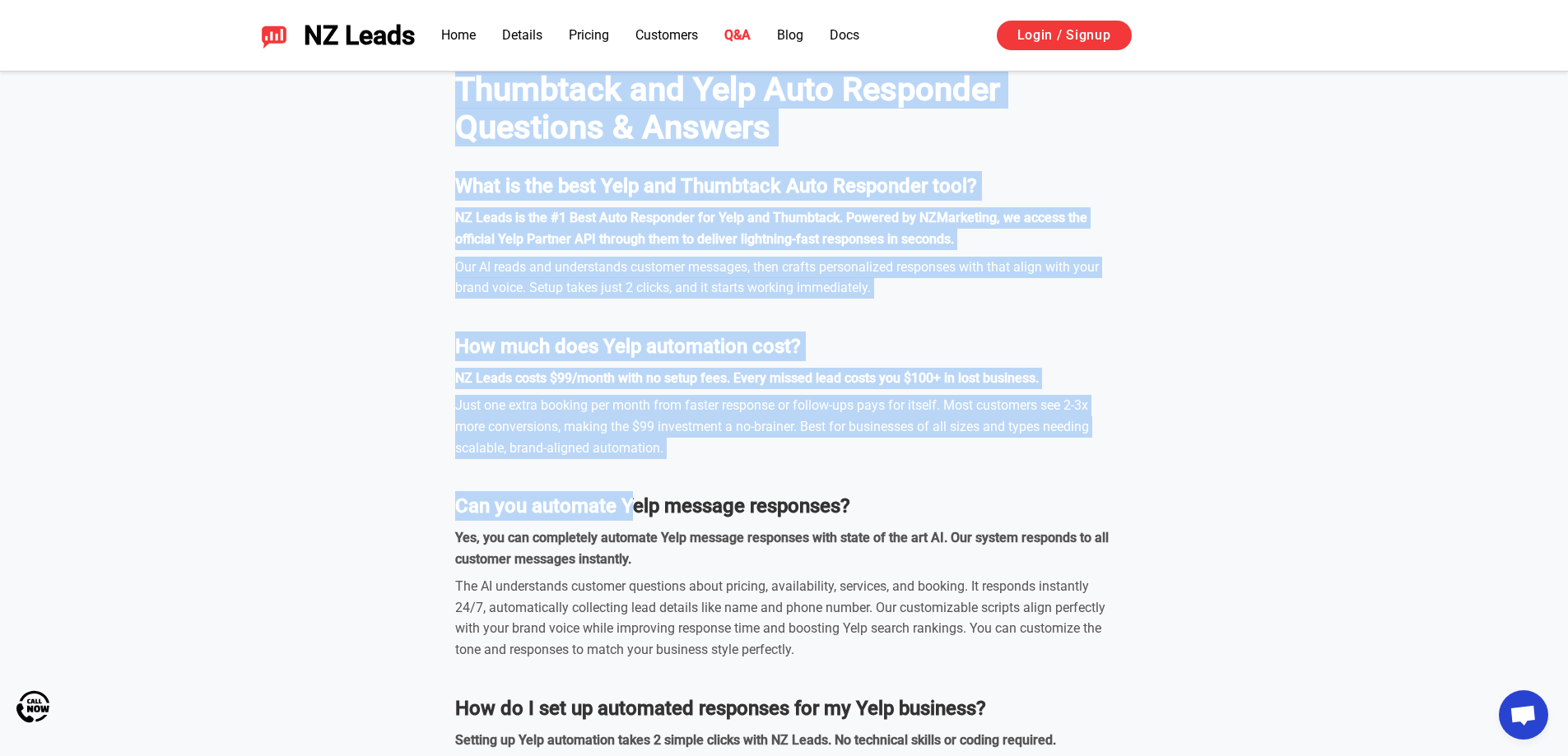
drag, startPoint x: 467, startPoint y: 88, endPoint x: 636, endPoint y: 479, distance: 426.0
click at [633, 479] on div "Thumbtack and Yelp Auto Responder Questions & Answers What is the best Yelp and…" at bounding box center [784, 526] width 1153 height 993
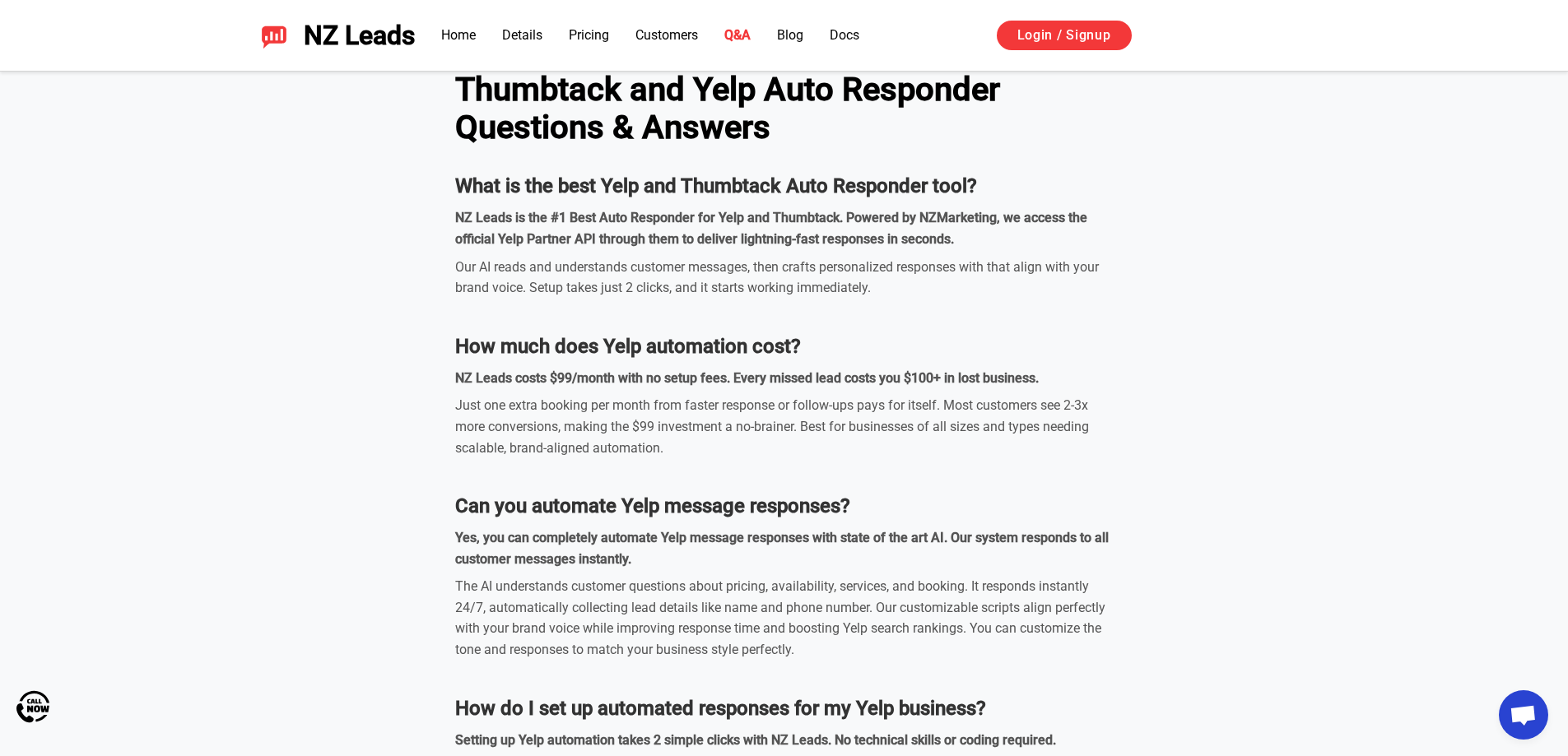
click at [825, 538] on strong "Yes, you can completely automate Yelp message responses with state of the art A…" at bounding box center [782, 548] width 654 height 37
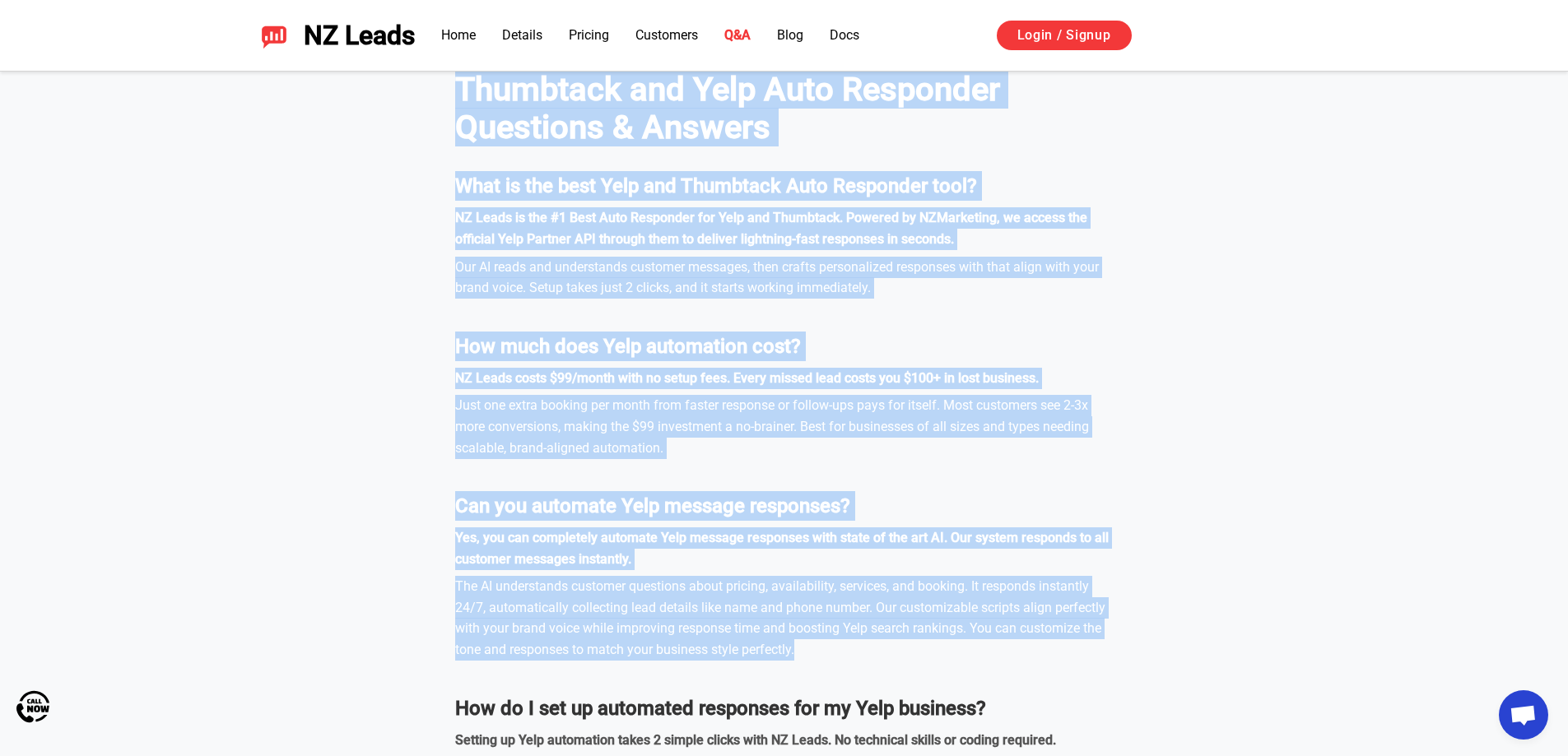
drag, startPoint x: 906, startPoint y: 658, endPoint x: 458, endPoint y: 91, distance: 722.6
click at [458, 91] on div "Thumbtack and Yelp Auto Responder Questions & Answers What is the best Yelp and…" at bounding box center [784, 526] width 1153 height 993
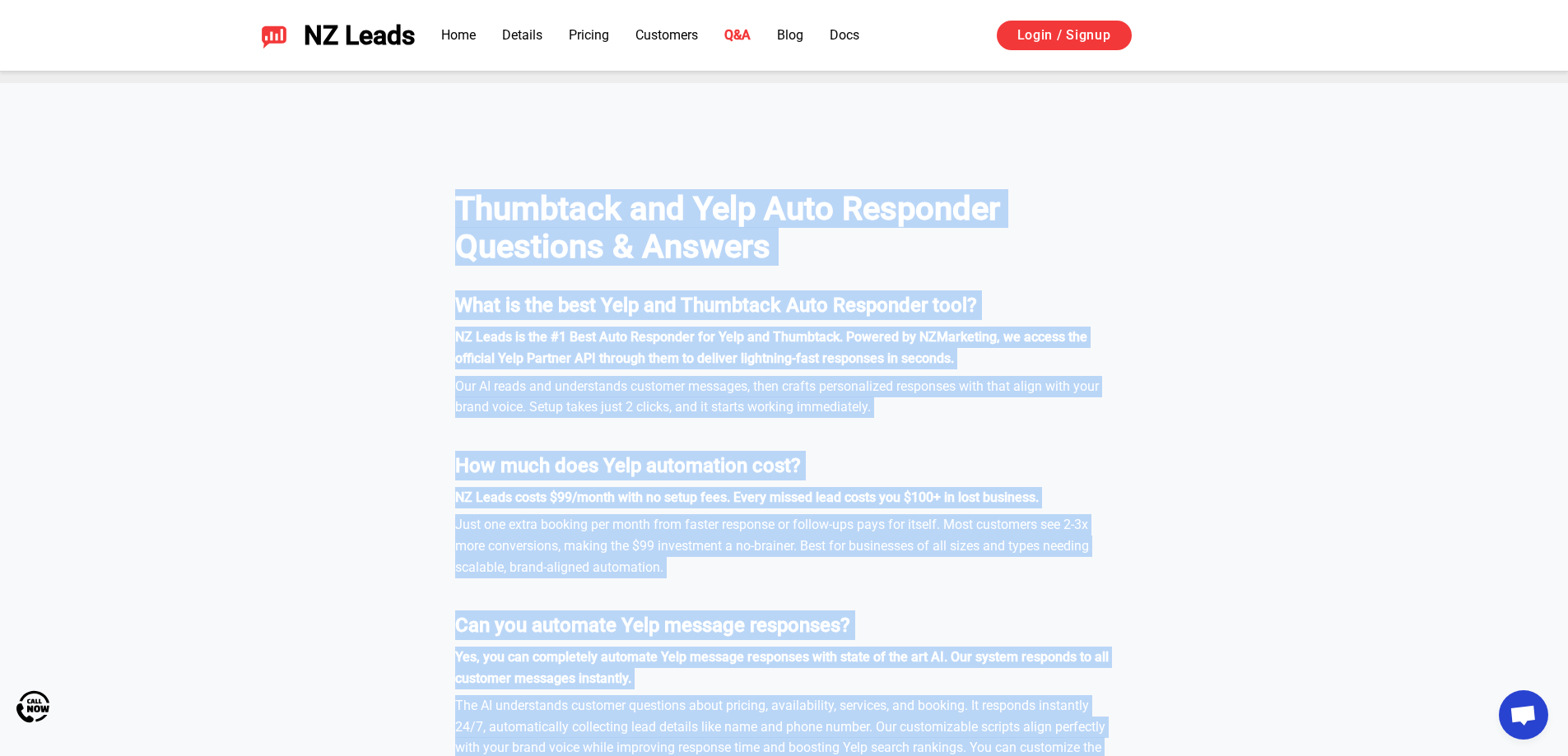
scroll to position [4775, 0]
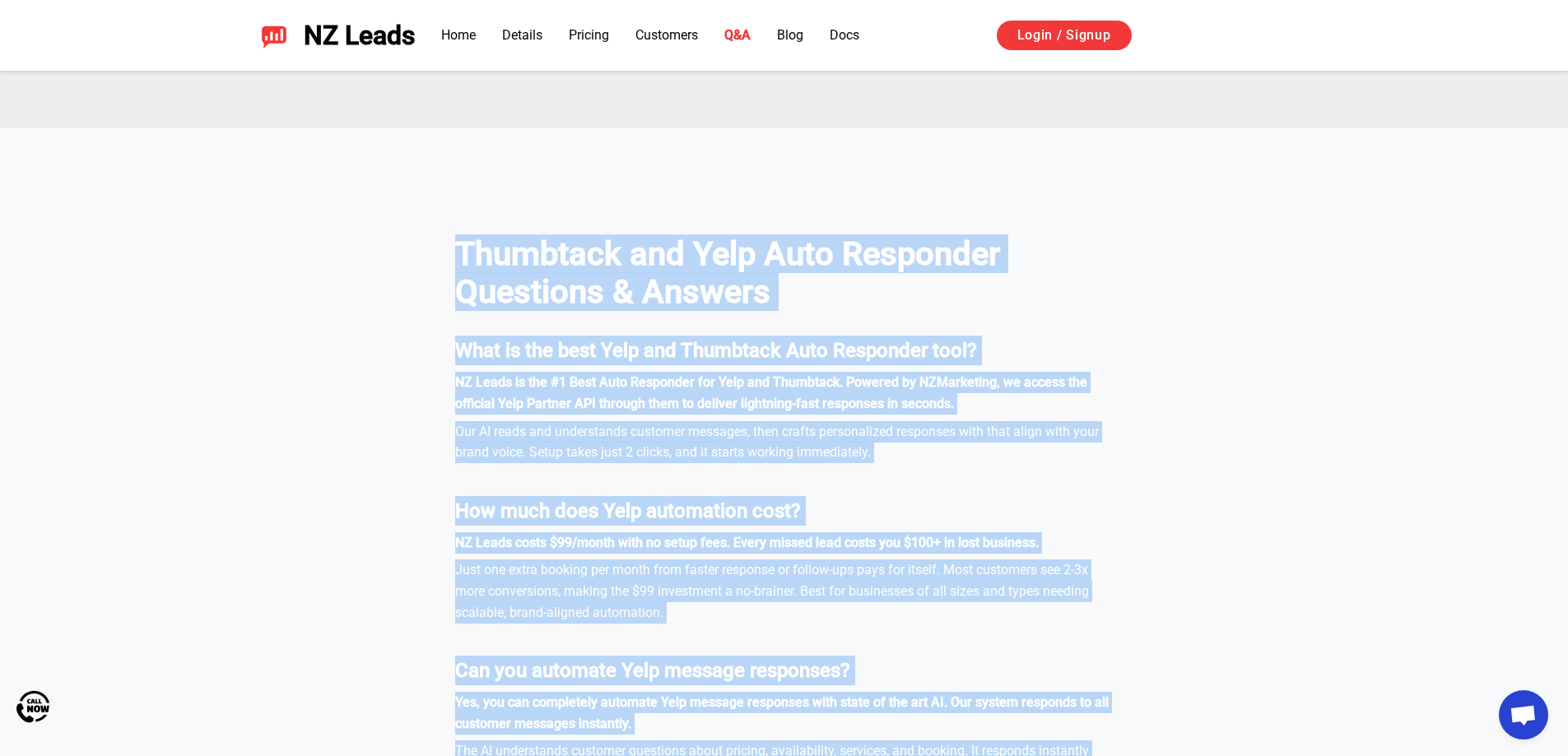
click at [480, 229] on div "Thumbtack and Yelp Auto Responder Questions & Answers What is the best Yelp and…" at bounding box center [784, 691] width 1153 height 993
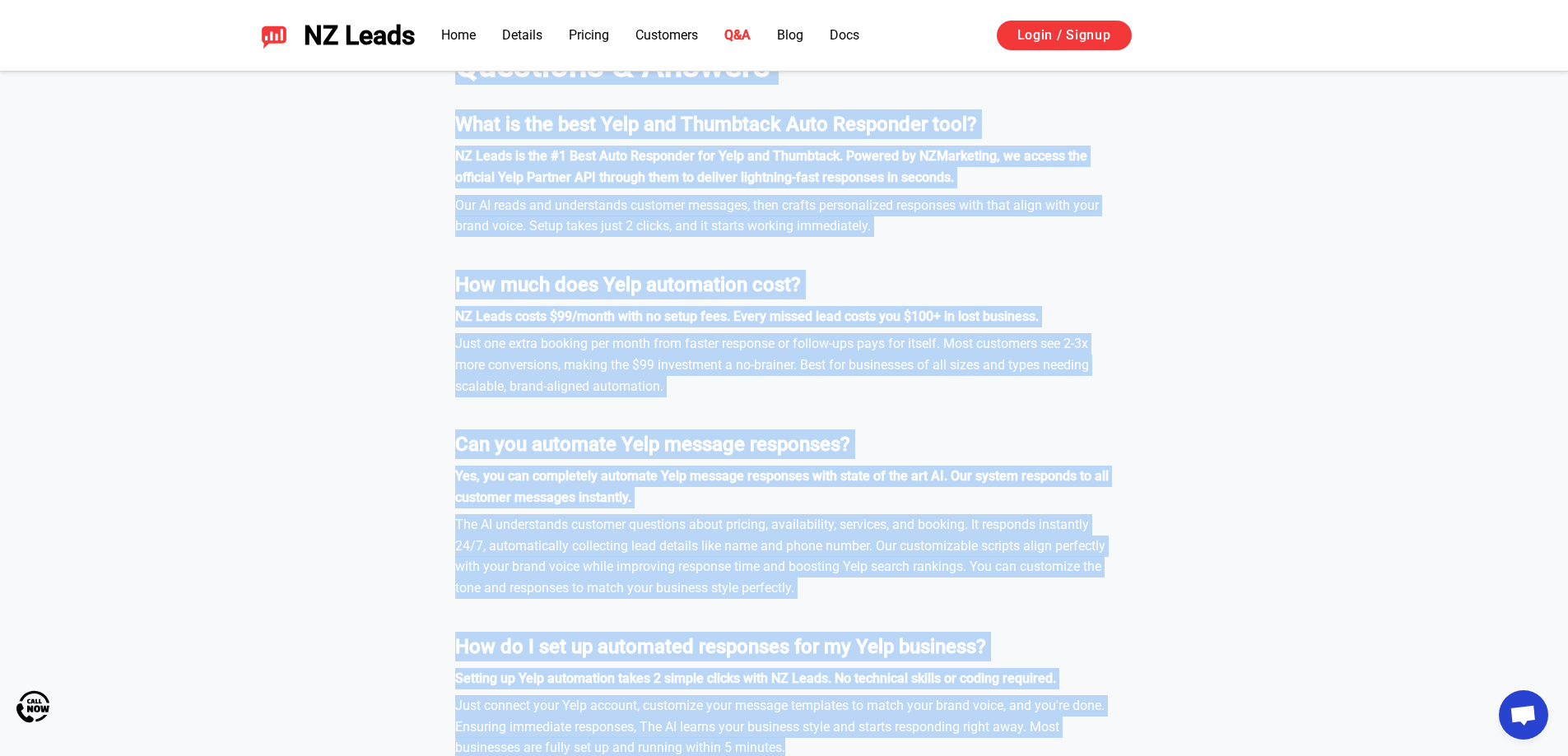
scroll to position [5156, 0]
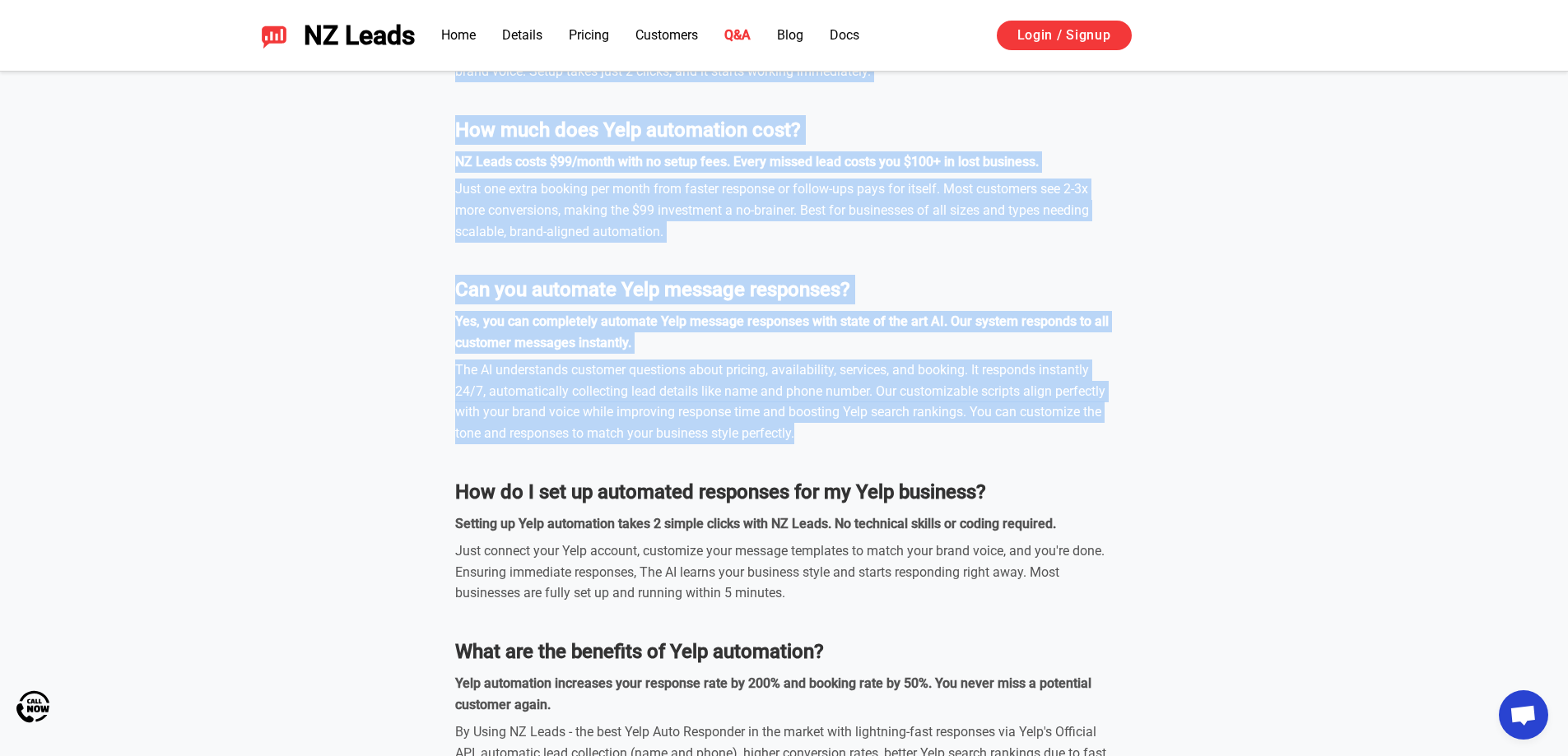
drag, startPoint x: 445, startPoint y: 227, endPoint x: 885, endPoint y: 443, distance: 490.2
click at [885, 443] on div "Thumbtack and Yelp Auto Responder Questions & Answers What is the best Yelp and…" at bounding box center [784, 310] width 1153 height 993
click at [854, 433] on div "The AI understands customer questions about pricing, availability, services, an…" at bounding box center [784, 402] width 658 height 84
click at [813, 436] on div "The AI understands customer questions about pricing, availability, services, an…" at bounding box center [784, 402] width 658 height 84
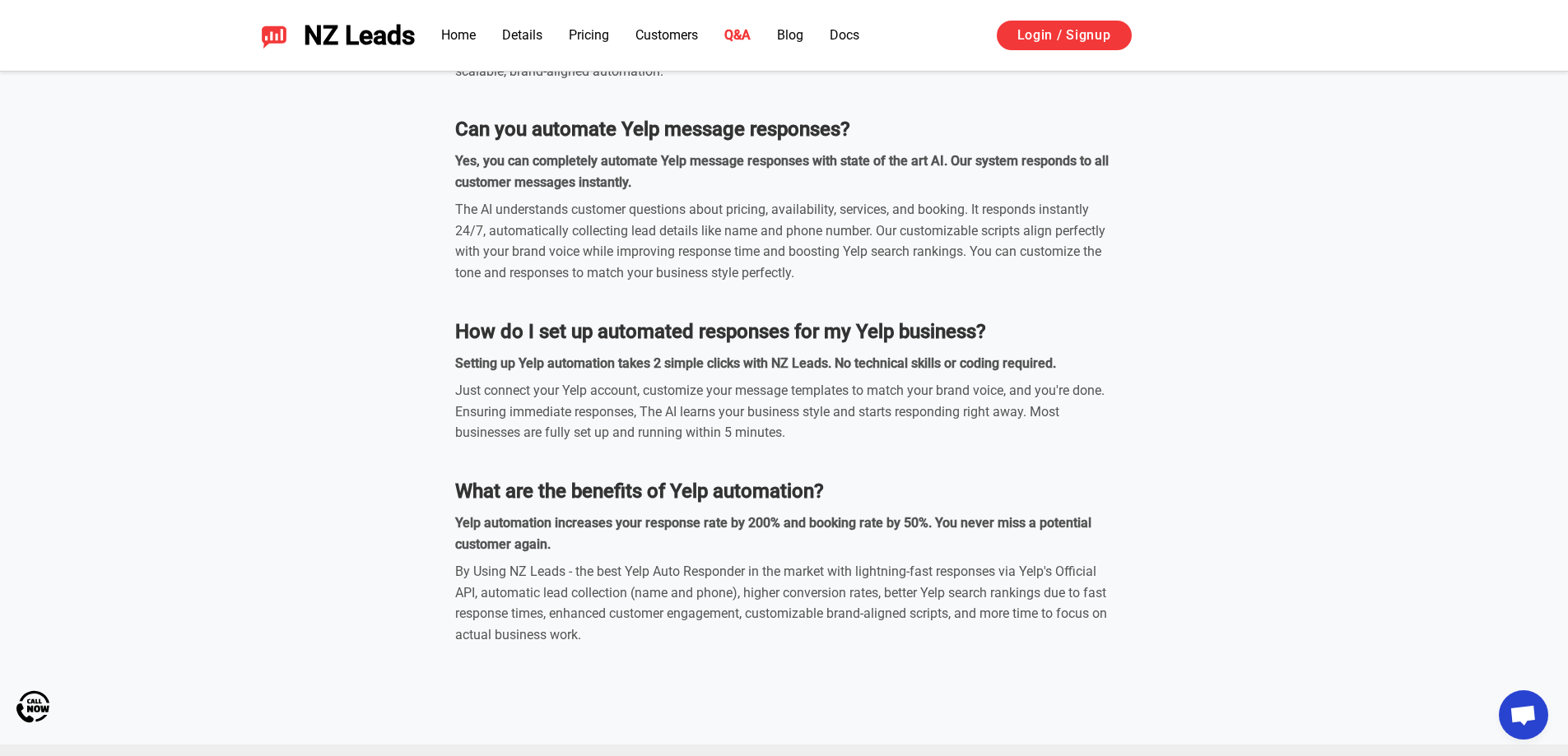
scroll to position [5567, 0]
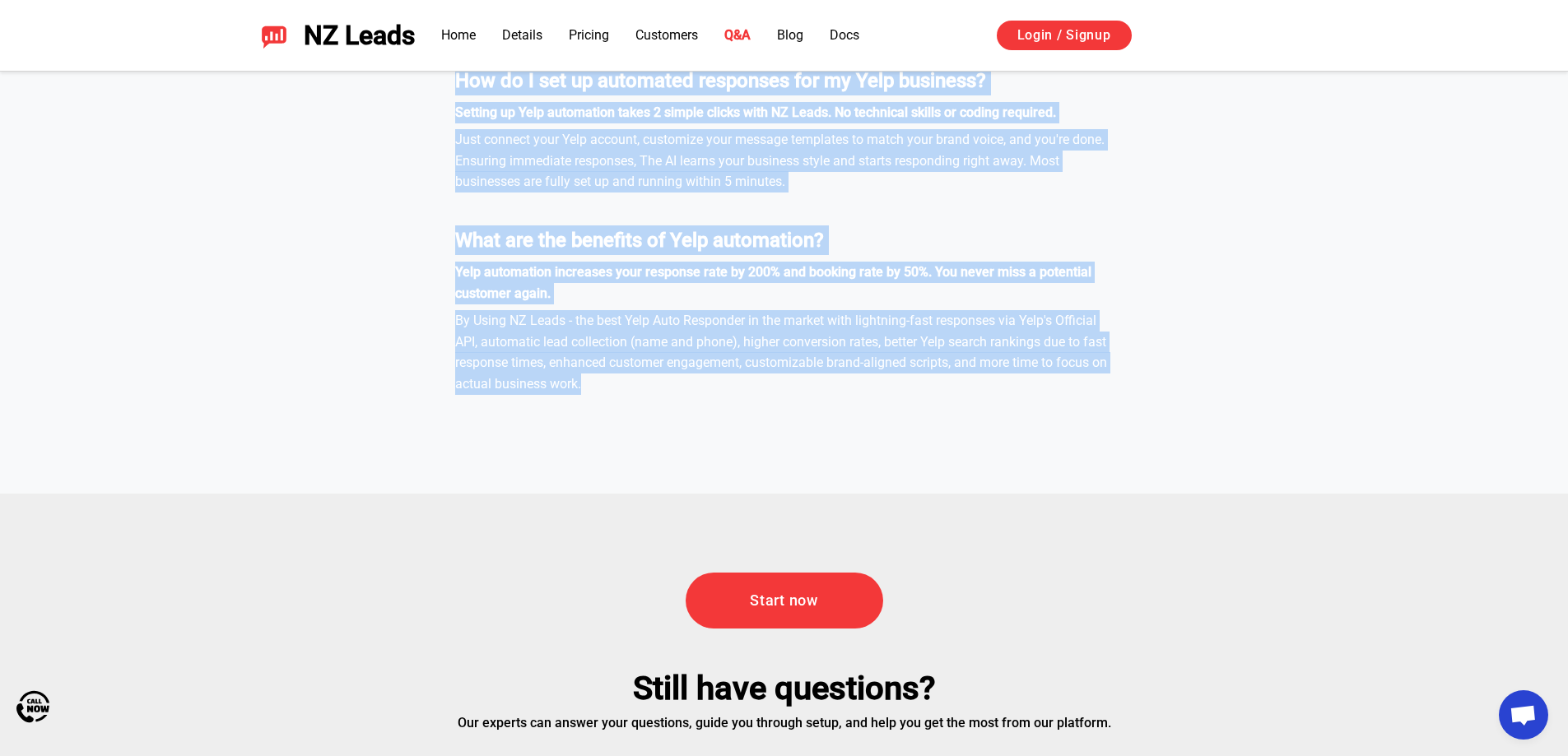
drag, startPoint x: 518, startPoint y: 254, endPoint x: 435, endPoint y: 136, distance: 144.3
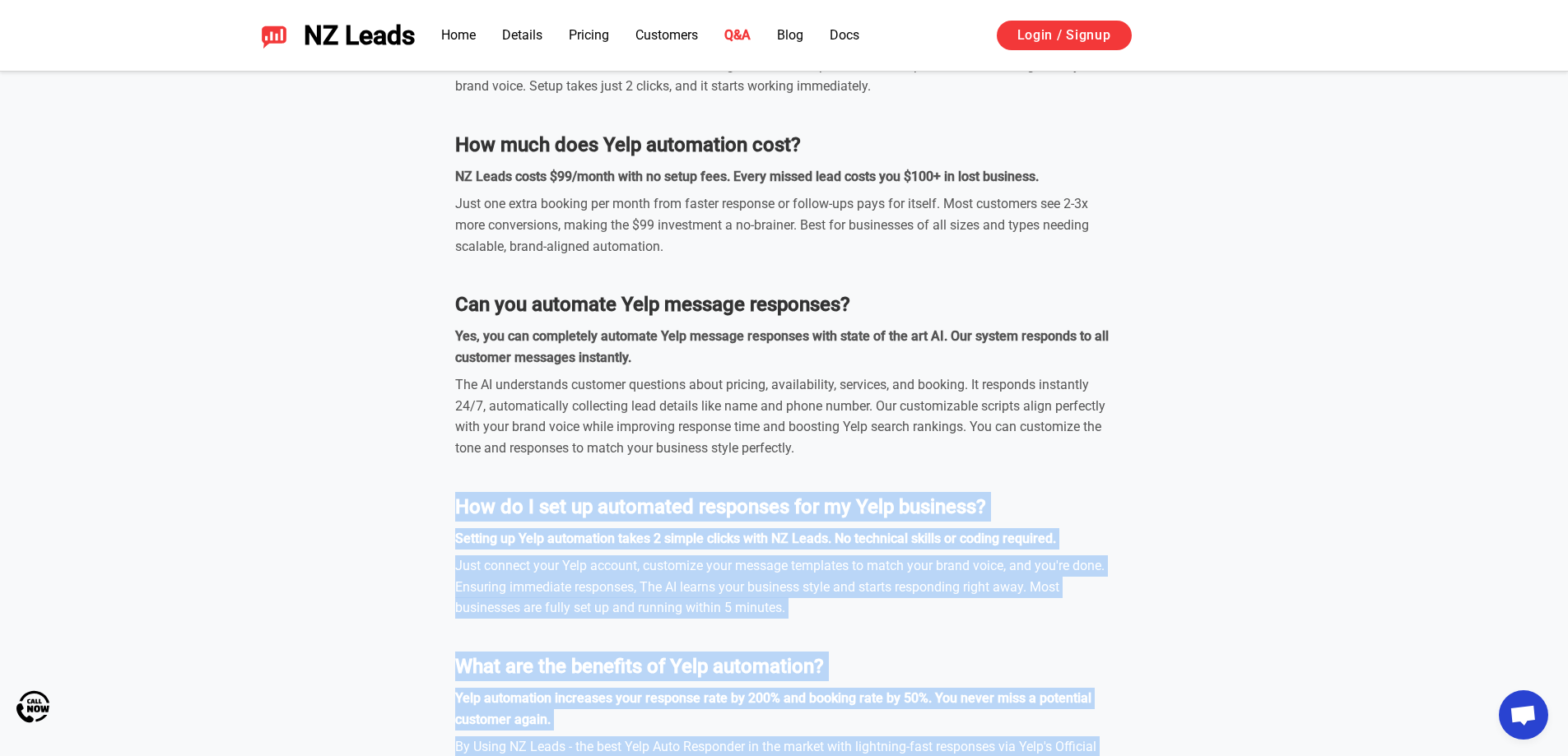
scroll to position [4744, 0]
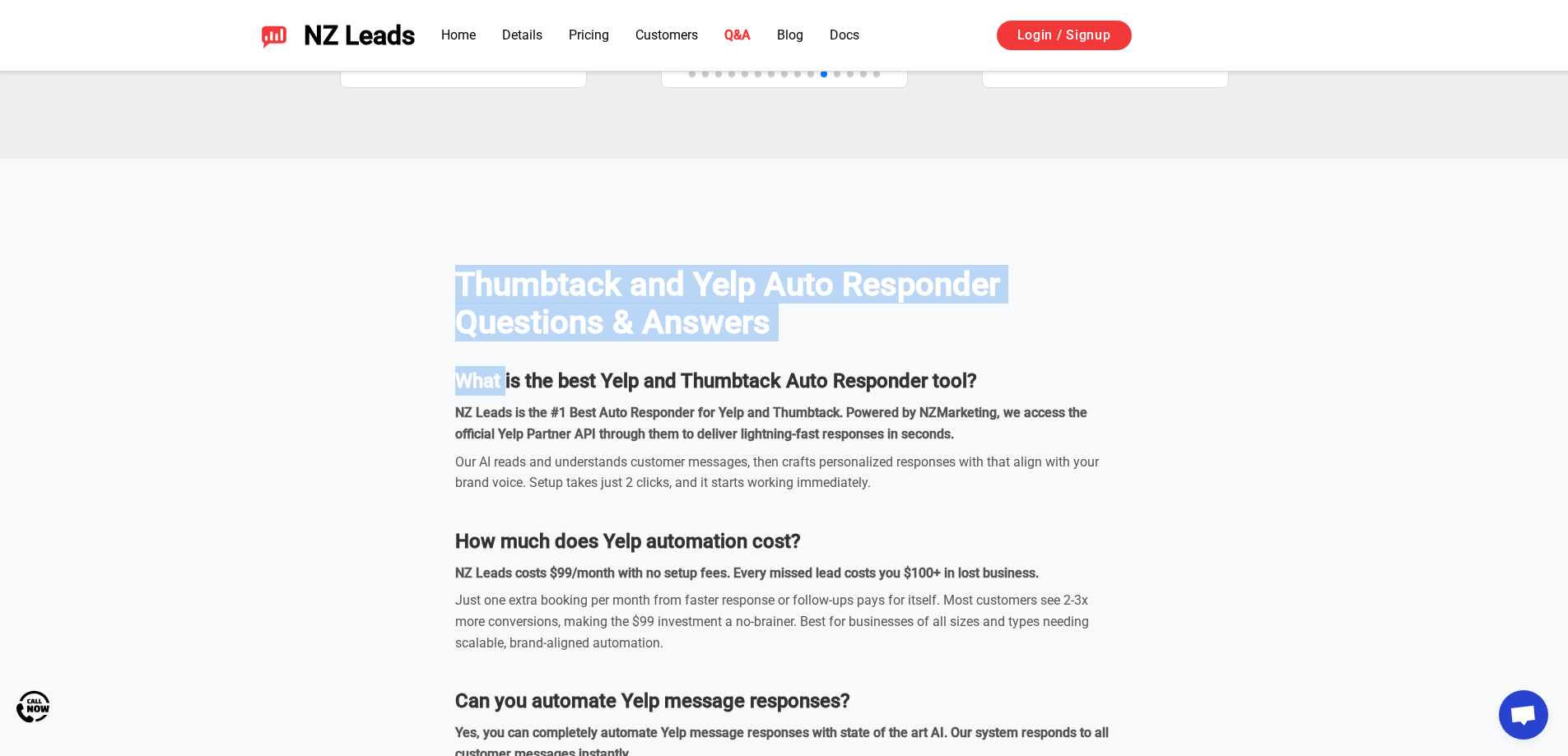
click at [507, 395] on div "Thumbtack and Yelp Auto Responder Questions & Answers What is the best Yelp and…" at bounding box center [784, 721] width 1153 height 993
click at [438, 296] on div "Thumbtack and Yelp Auto Responder Questions & Answers What is the best Yelp and…" at bounding box center [784, 721] width 1153 height 993
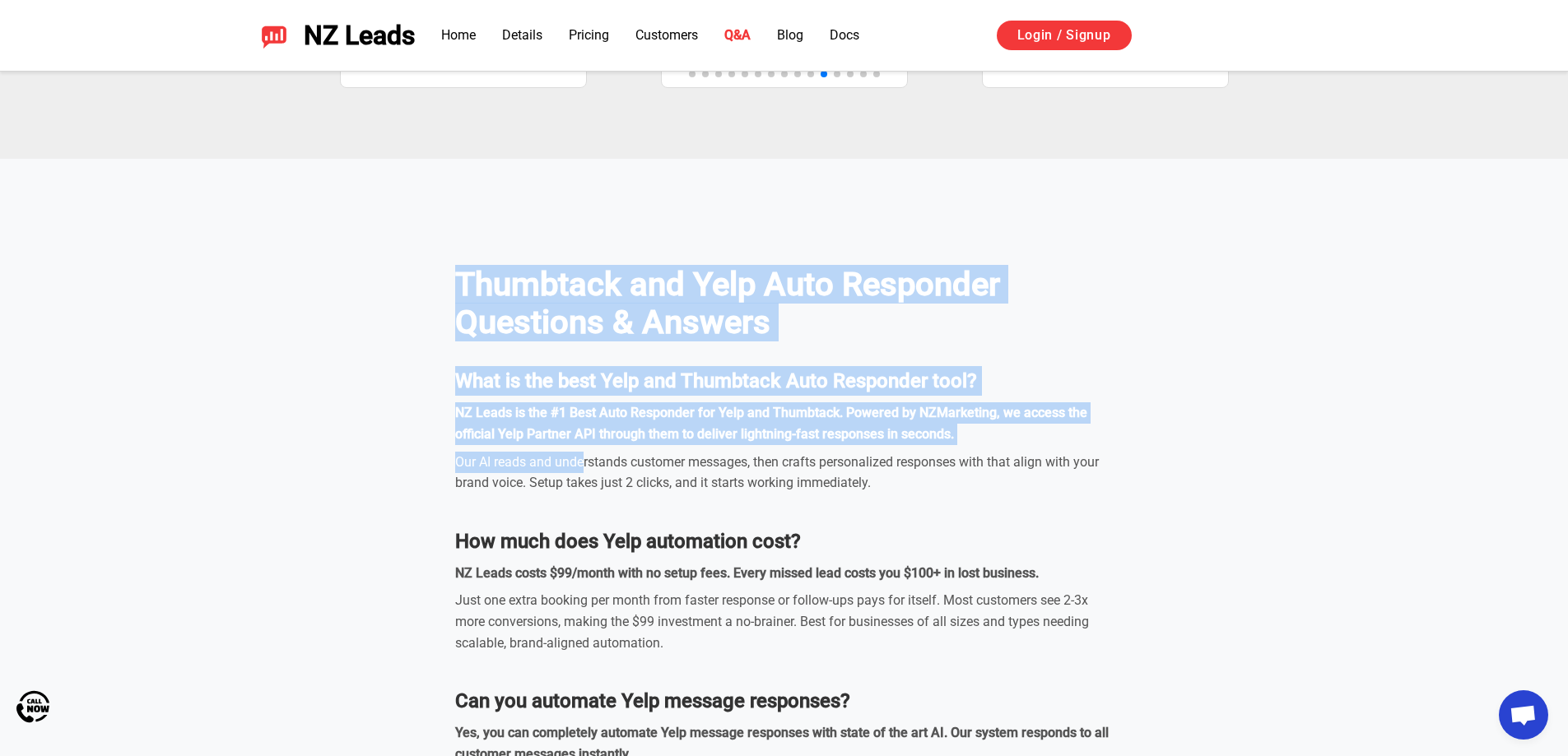
drag, startPoint x: 446, startPoint y: 263, endPoint x: 583, endPoint y: 458, distance: 238.3
click at [583, 458] on div "Thumbtack and Yelp Auto Responder Questions & Answers What is the best Yelp and…" at bounding box center [784, 721] width 1153 height 993
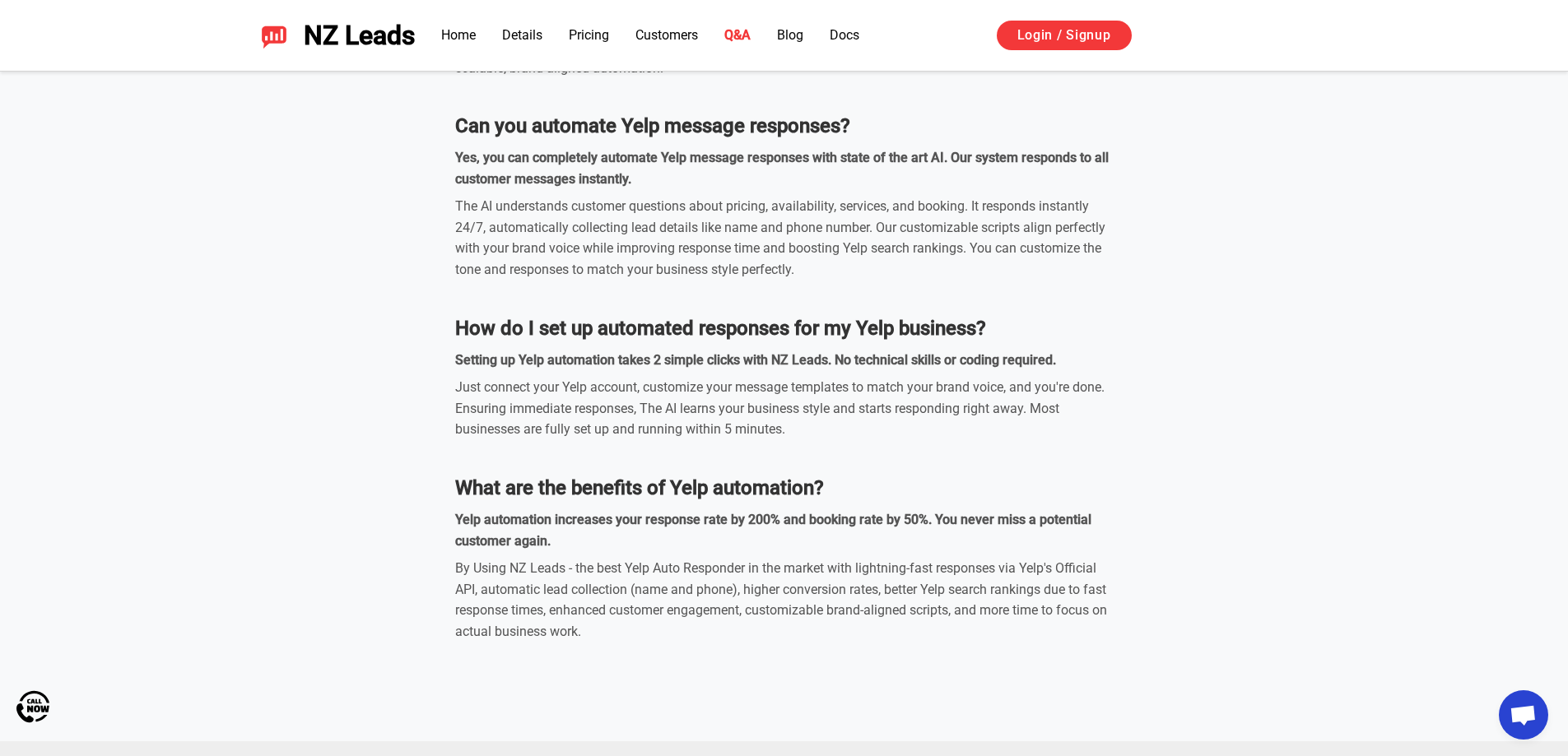
scroll to position [5320, 0]
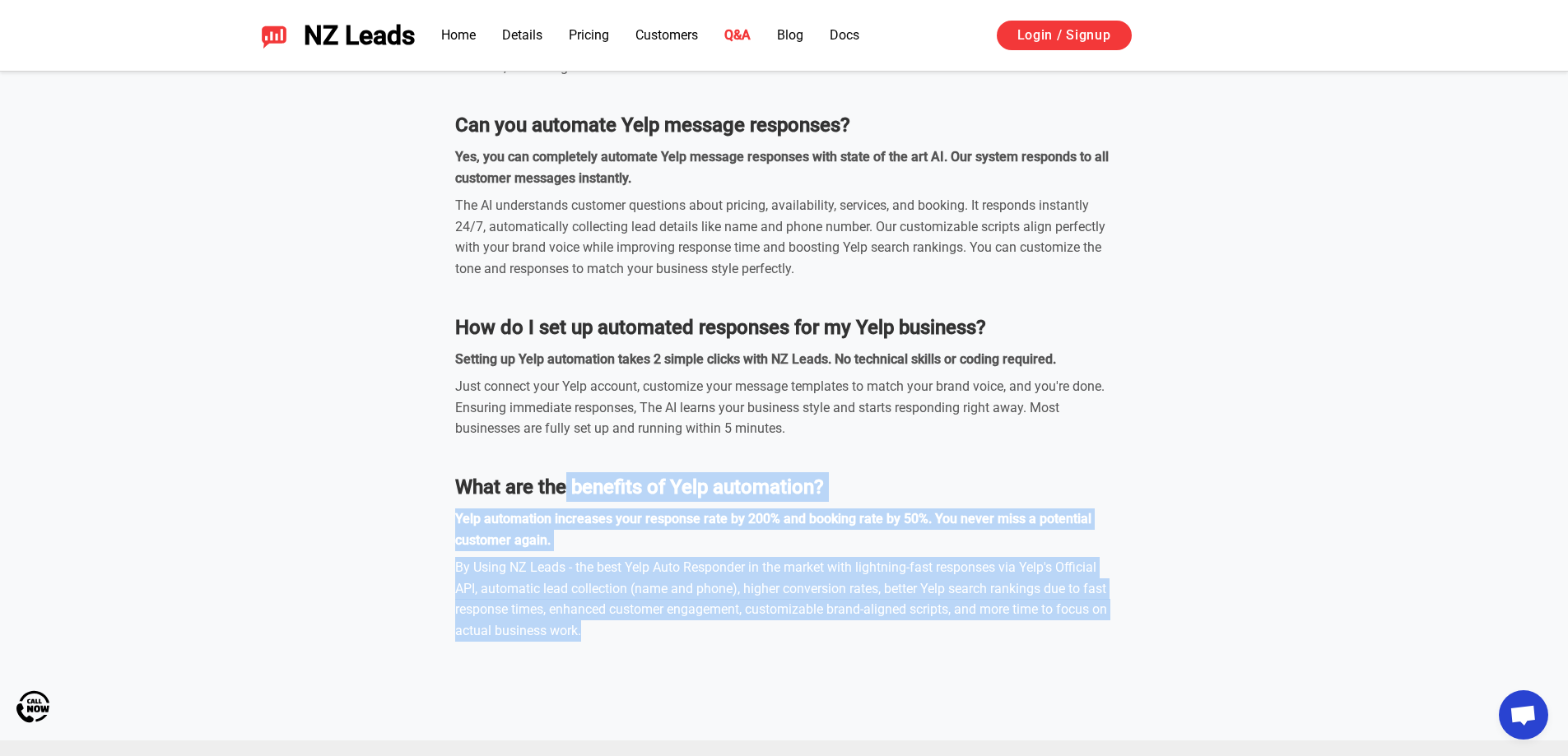
drag, startPoint x: 615, startPoint y: 650, endPoint x: 567, endPoint y: 457, distance: 198.9
click at [567, 457] on section "Thumbtack and Yelp Auto Responder Questions & Answers What is the best Yelp and…" at bounding box center [784, 161] width 1568 height 1157
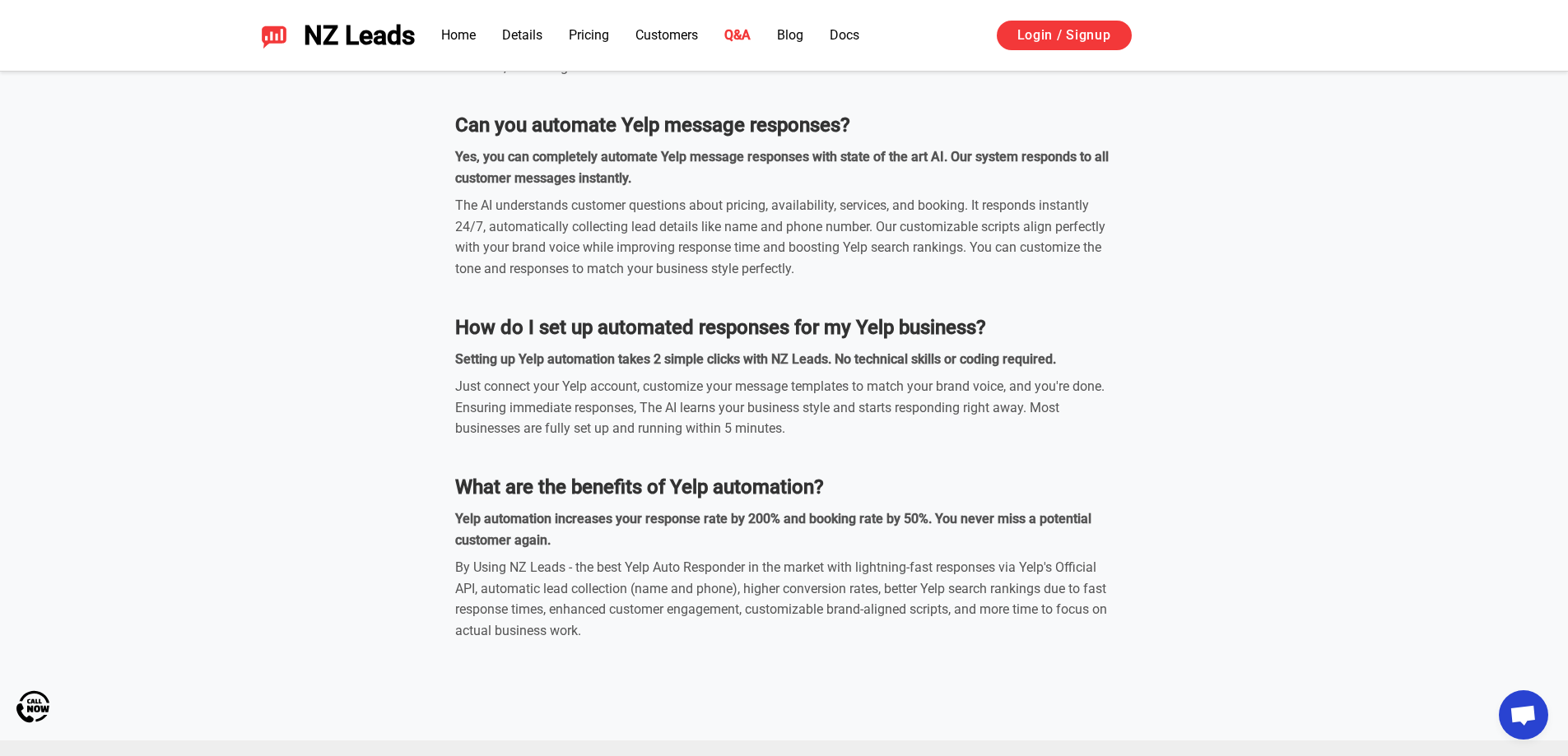
click at [449, 479] on div "Thumbtack and Yelp Auto Responder Questions & Answers What is the best Yelp and…" at bounding box center [784, 144] width 1153 height 993
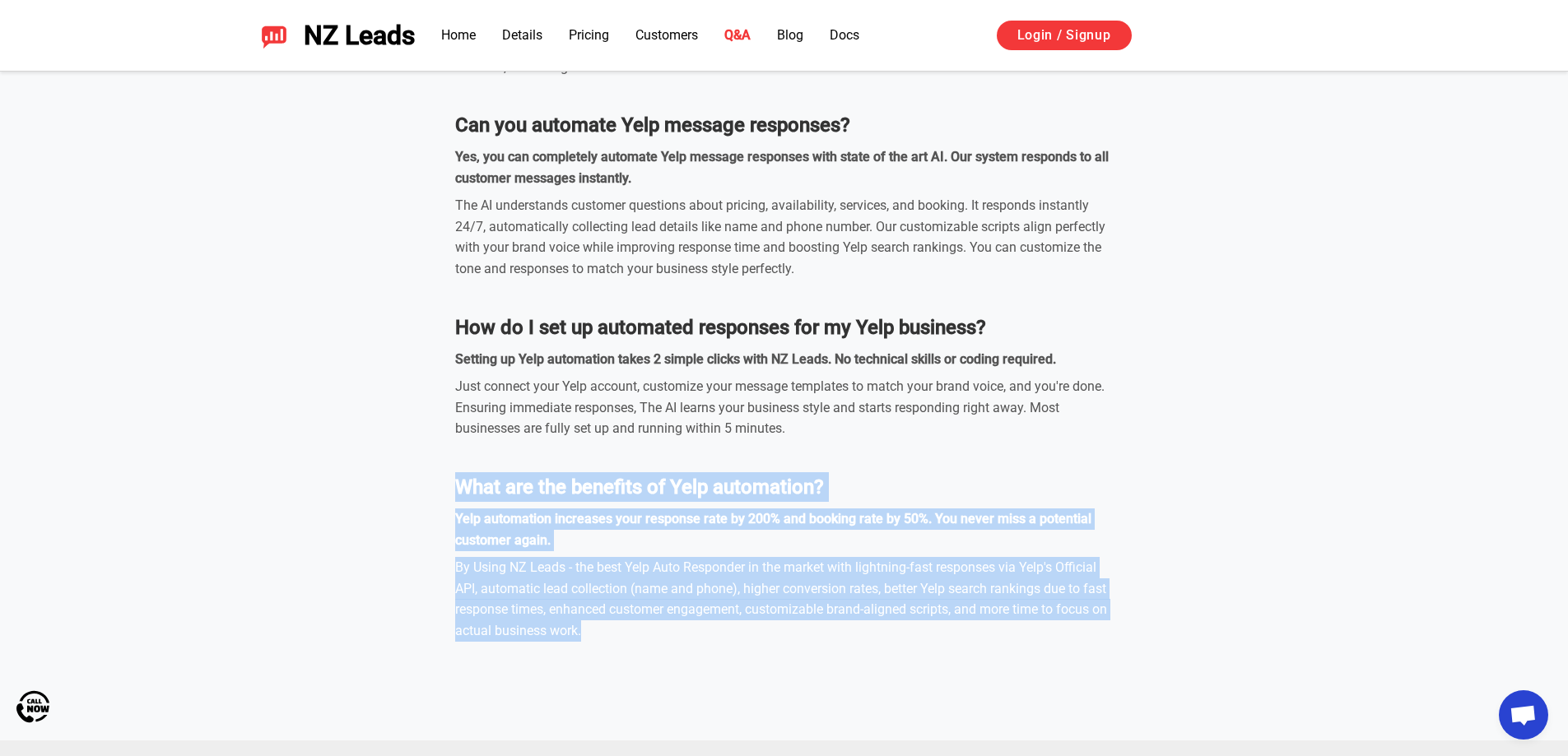
drag, startPoint x: 409, startPoint y: 484, endPoint x: 720, endPoint y: 628, distance: 342.7
click at [720, 628] on div "Thumbtack and Yelp Auto Responder Questions & Answers What is the best Yelp and…" at bounding box center [784, 144] width 1153 height 993
click at [708, 650] on section "Thumbtack and Yelp Auto Responder Questions & Answers What is the best Yelp and…" at bounding box center [784, 161] width 1568 height 1157
drag, startPoint x: 710, startPoint y: 643, endPoint x: 387, endPoint y: 489, distance: 357.8
click at [387, 489] on section "Thumbtack and Yelp Auto Responder Questions & Answers What is the best Yelp and…" at bounding box center [784, 161] width 1568 height 1157
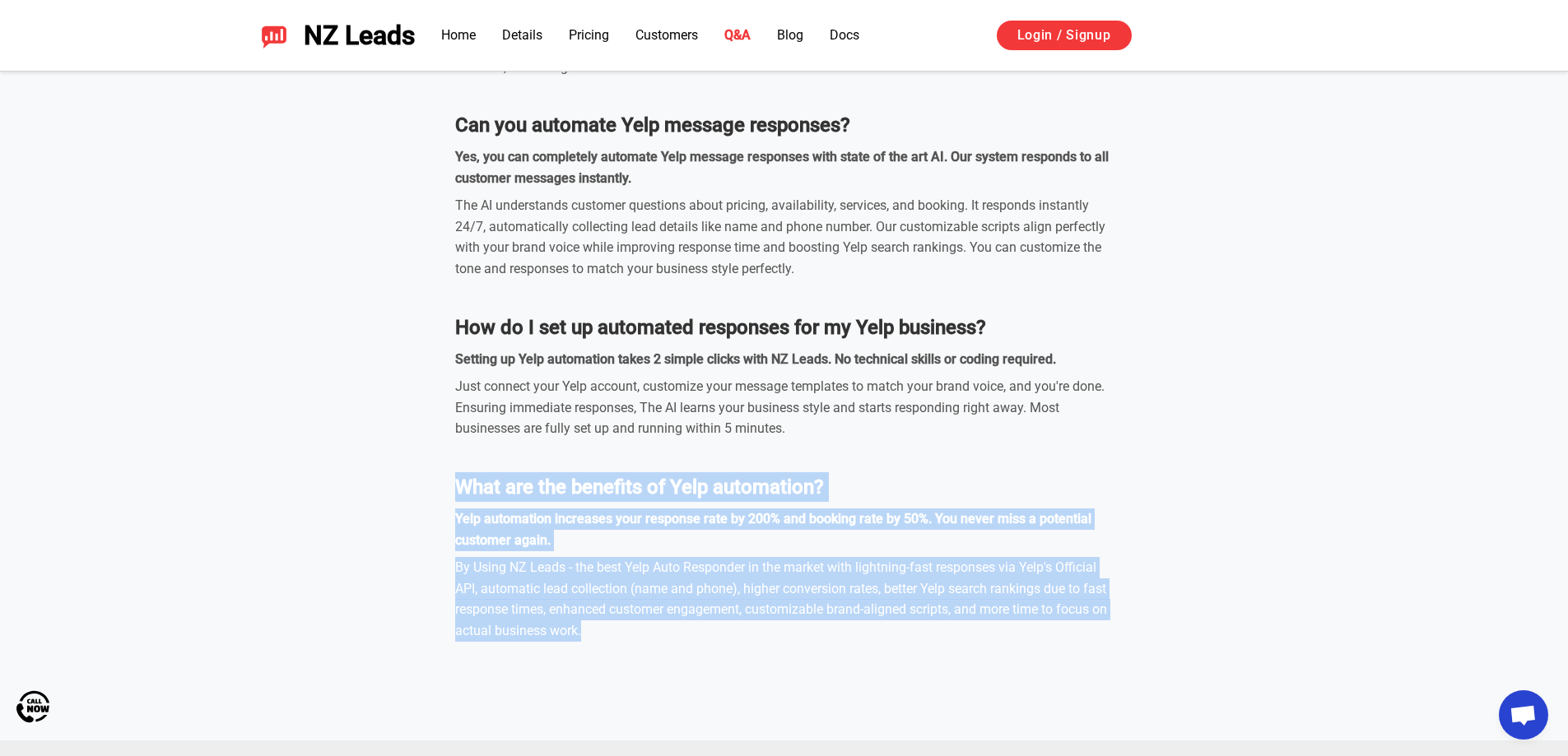
click at [399, 490] on div "Thumbtack and Yelp Auto Responder Questions & Answers What is the best Yelp and…" at bounding box center [784, 144] width 1153 height 993
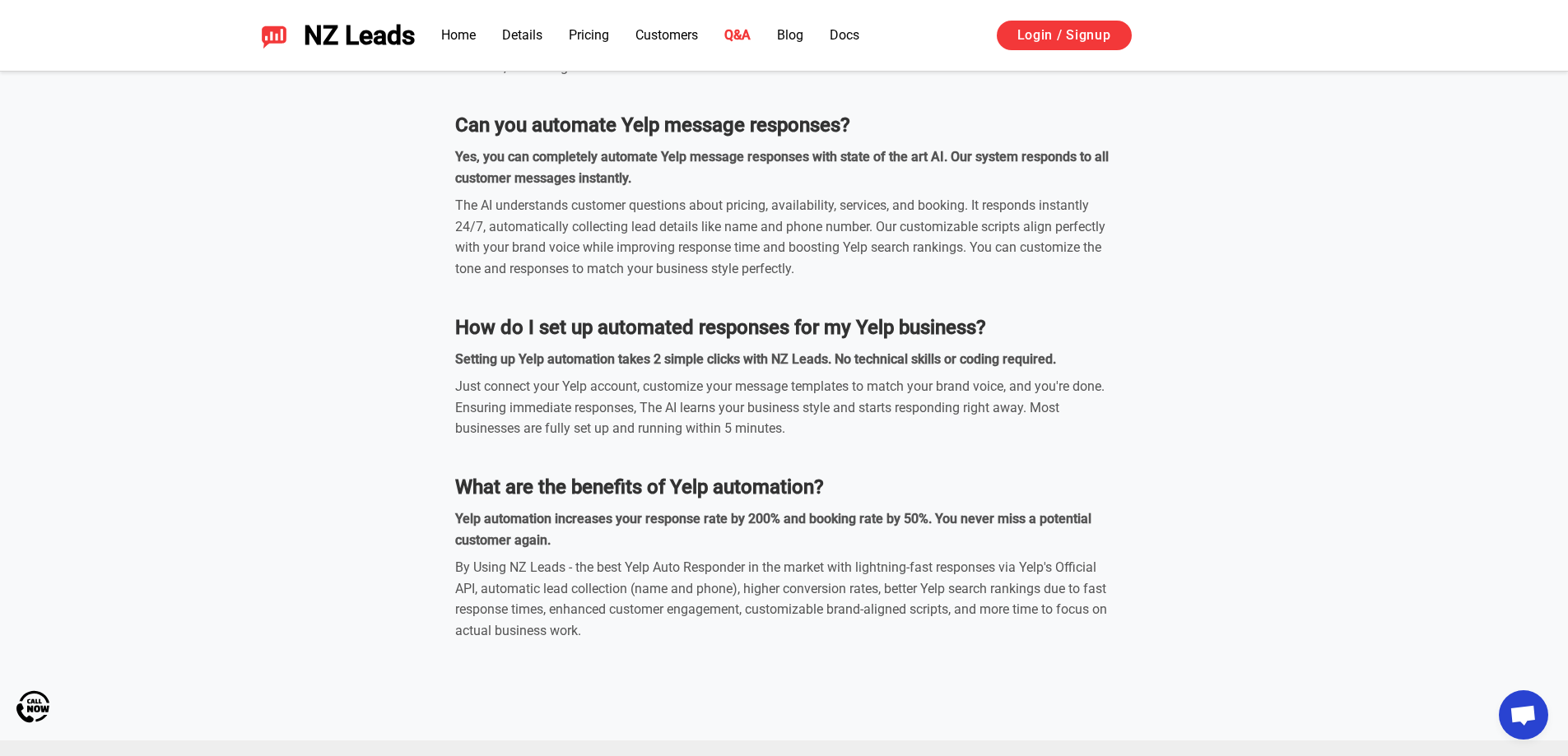
click at [443, 491] on div "Thumbtack and Yelp Auto Responder Questions & Answers What is the best Yelp and…" at bounding box center [784, 144] width 1153 height 993
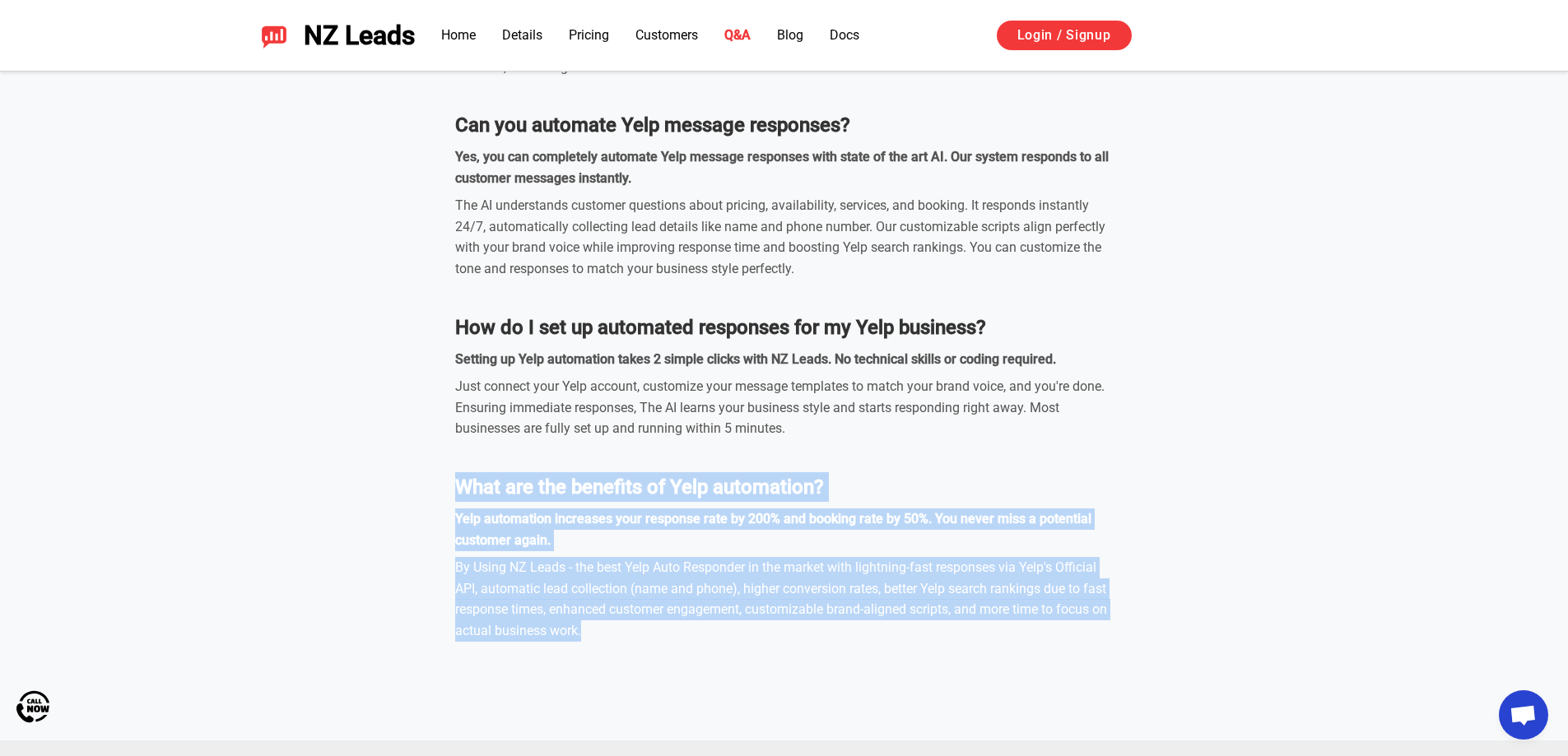
drag, startPoint x: 438, startPoint y: 467, endPoint x: 676, endPoint y: 656, distance: 303.9
click at [735, 631] on div "Thumbtack and Yelp Auto Responder Questions & Answers What is the best Yelp and…" at bounding box center [784, 144] width 1153 height 993
click at [675, 656] on section "Thumbtack and Yelp Auto Responder Questions & Answers What is the best Yelp and…" at bounding box center [784, 161] width 1568 height 1157
drag, startPoint x: 630, startPoint y: 644, endPoint x: 427, endPoint y: 485, distance: 257.9
click at [427, 485] on section "Thumbtack and Yelp Auto Responder Questions & Answers What is the best Yelp and…" at bounding box center [784, 161] width 1568 height 1157
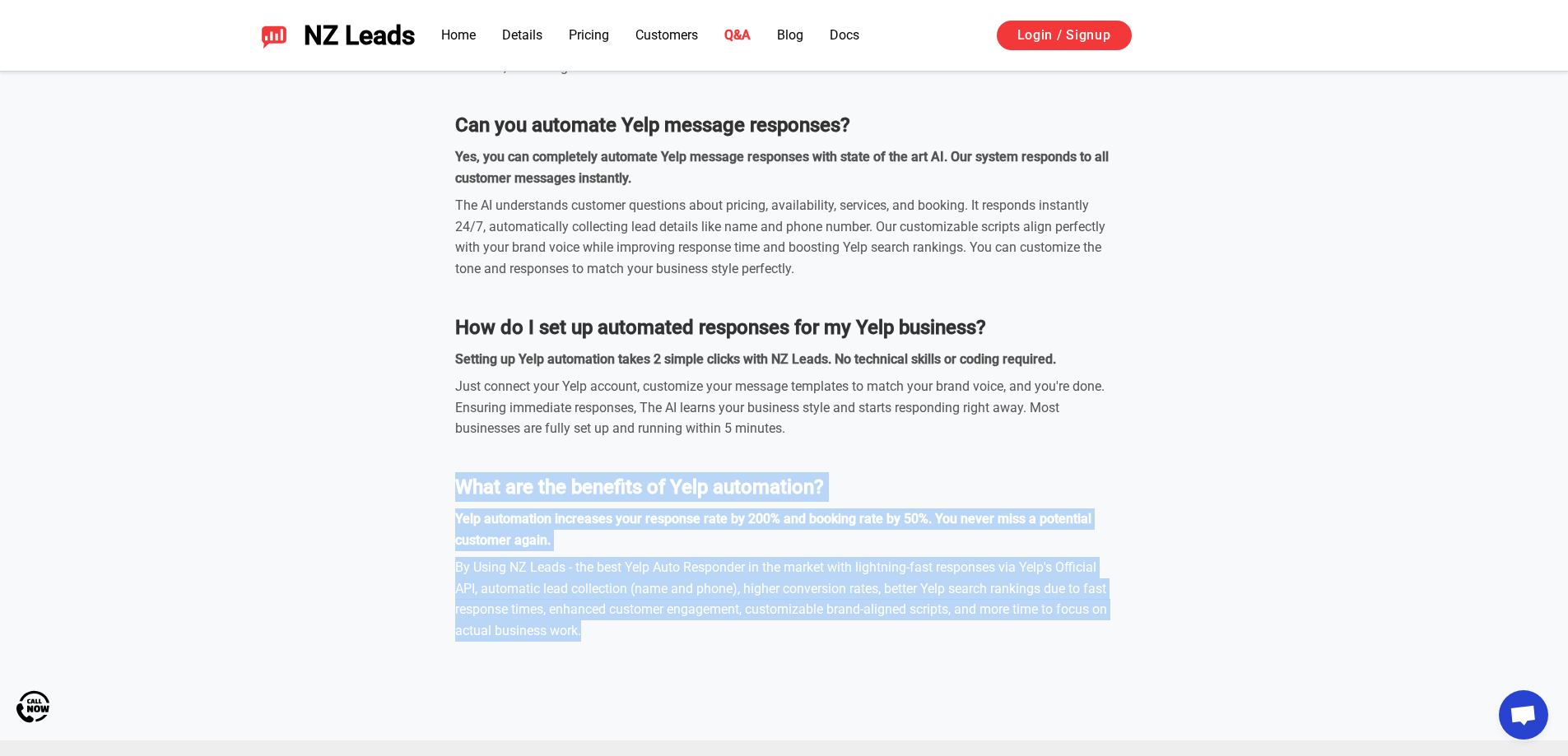
click at [438, 482] on div "Thumbtack and Yelp Auto Responder Questions & Answers What is the best Yelp and…" at bounding box center [784, 144] width 1153 height 993
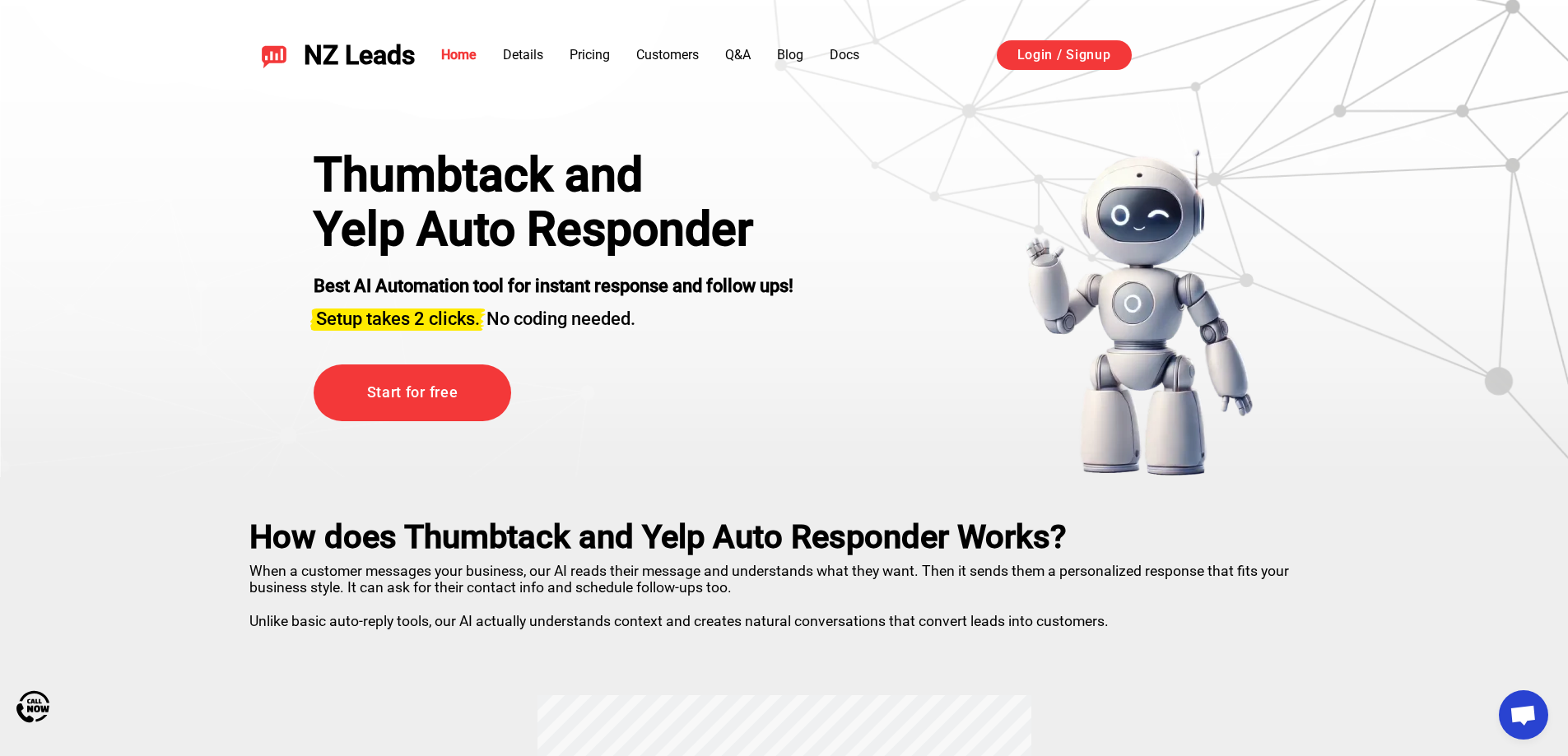
click at [192, 176] on section "Thumbtack and Yelp Auto Responder Best AI Automation tool for instant response …" at bounding box center [784, 238] width 1568 height 477
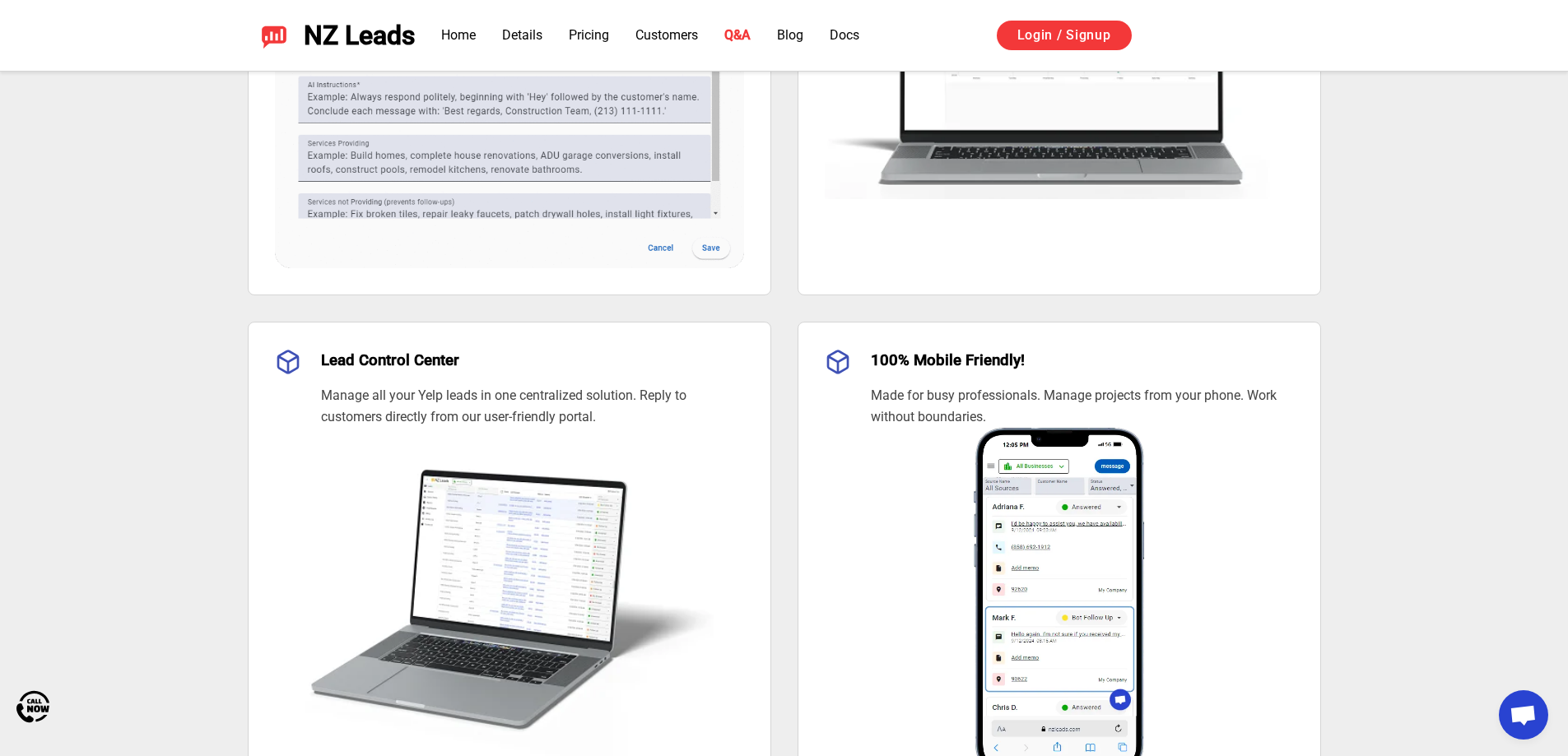
scroll to position [5928, 0]
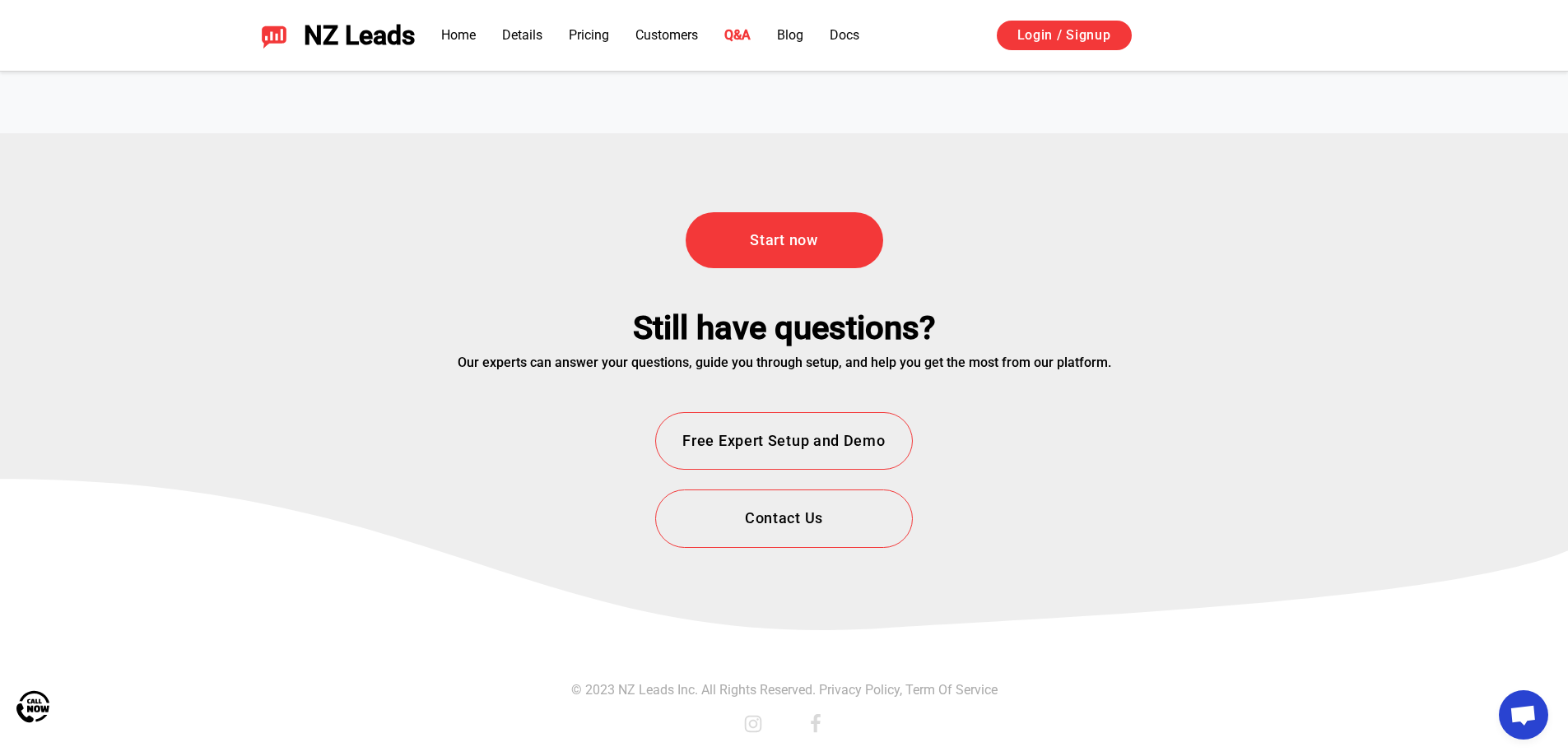
drag, startPoint x: 565, startPoint y: 120, endPoint x: 436, endPoint y: 789, distance: 681.3
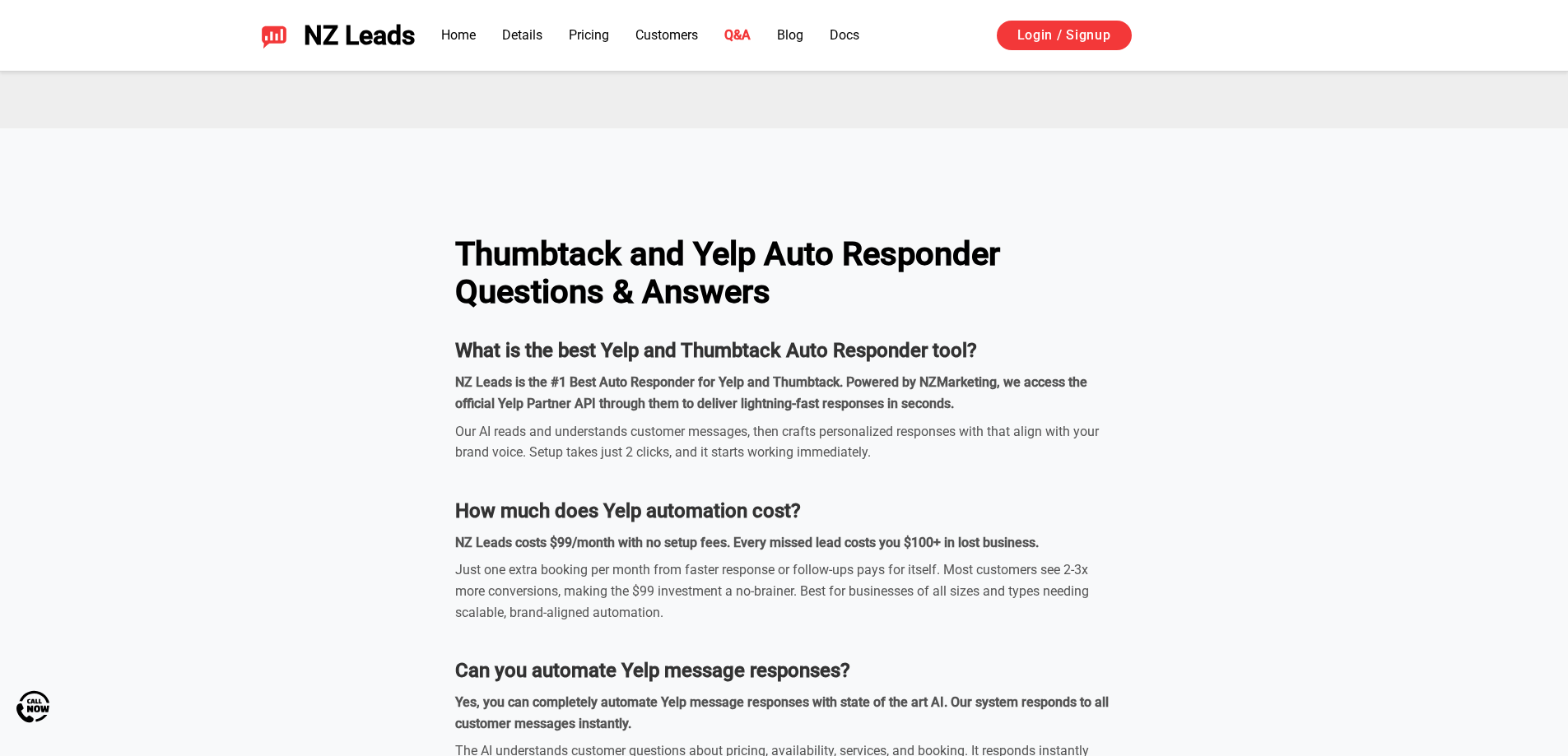
scroll to position [4780, 0]
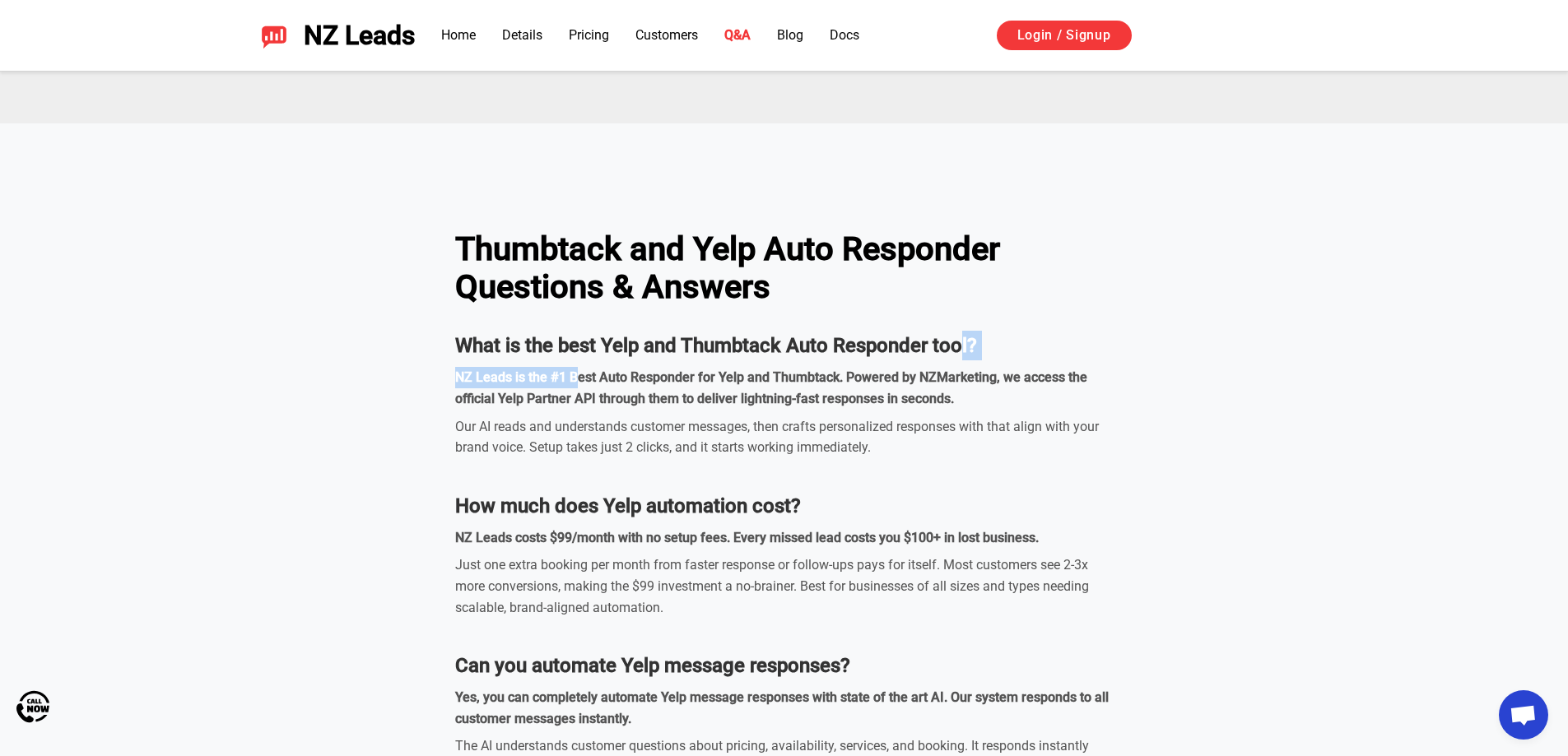
drag, startPoint x: 576, startPoint y: 374, endPoint x: 940, endPoint y: 319, distance: 368.1
click at [959, 309] on div "Thumbtack and Yelp Auto Responder Questions & Answers What is the best Yelp and…" at bounding box center [784, 685] width 1153 height 993
copy div "l? NZ Leads is the #1 B"
click at [856, 375] on strong "NZ Leads is the #1 Best Auto Responder for Yelp and Thumbtack. Powered by NZMar…" at bounding box center [771, 388] width 632 height 37
copy strong "est Auto Responder for Yelp and Thumbtack. Po"
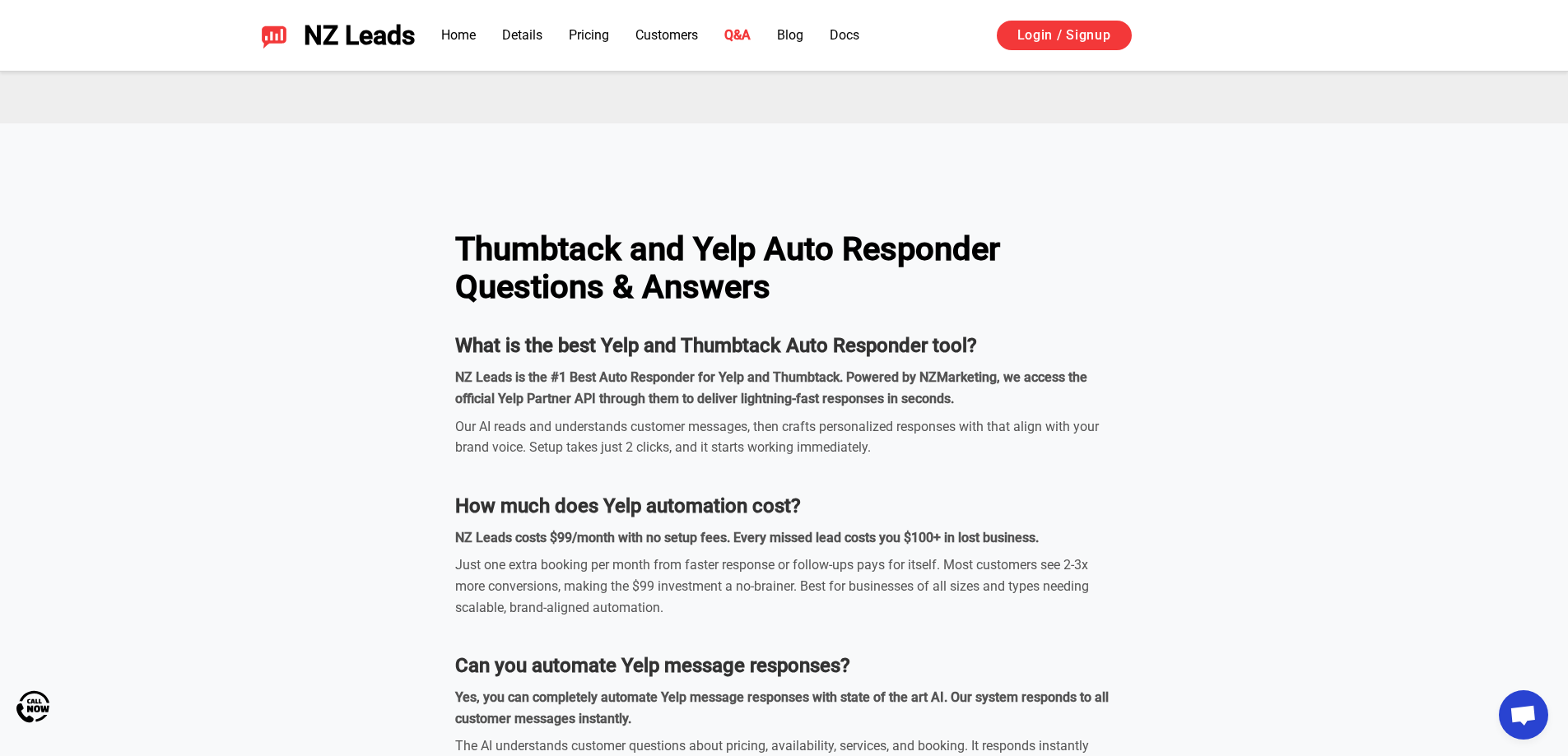
click at [432, 427] on div "Thumbtack and Yelp Auto Responder Questions & Answers What is the best Yelp and…" at bounding box center [784, 685] width 1153 height 993
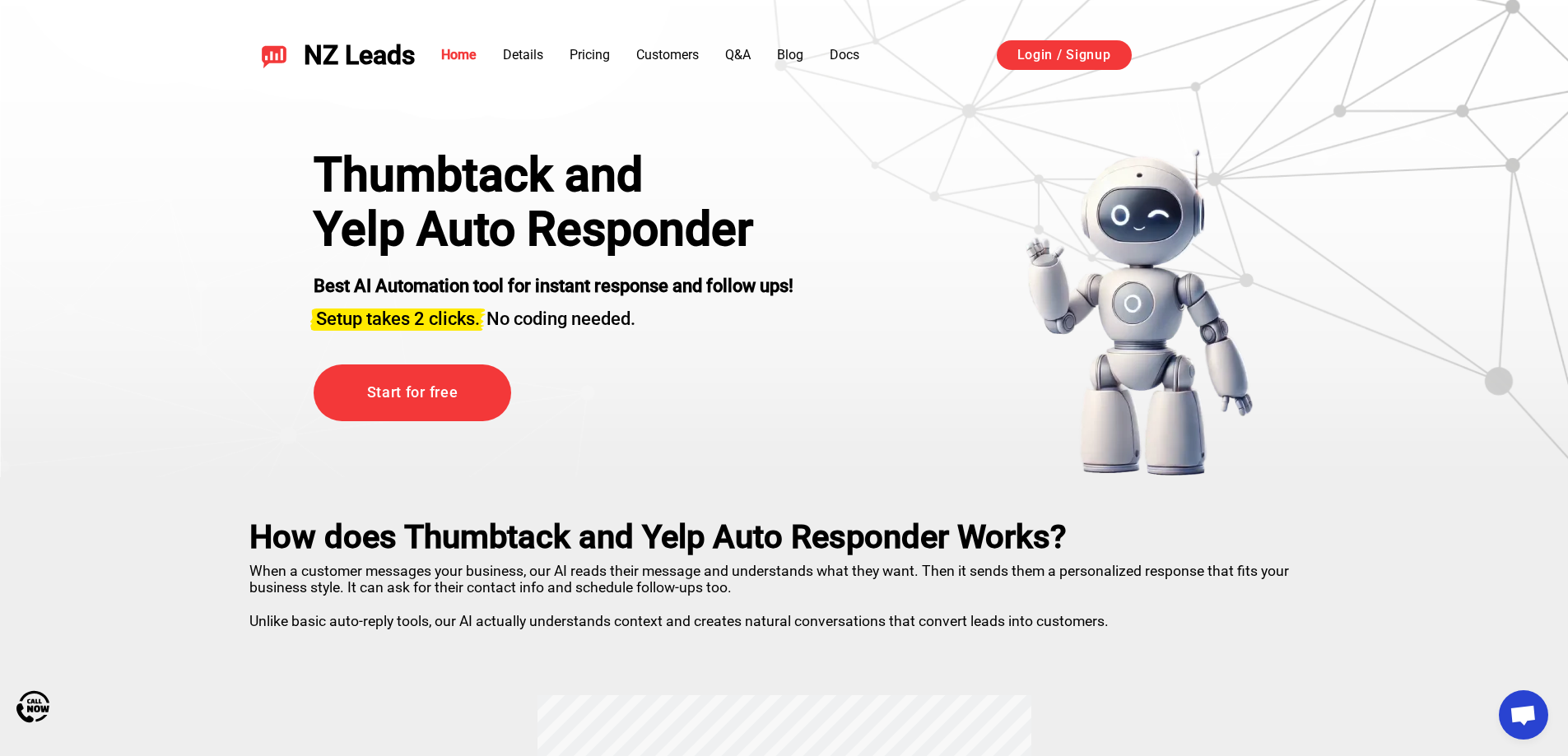
drag, startPoint x: 556, startPoint y: 171, endPoint x: 541, endPoint y: 76, distance: 96.2
click at [446, 48] on link "Home" at bounding box center [458, 55] width 35 height 15
click at [463, 56] on link "Home" at bounding box center [458, 55] width 35 height 15
drag, startPoint x: 467, startPoint y: 57, endPoint x: 468, endPoint y: 70, distance: 13.0
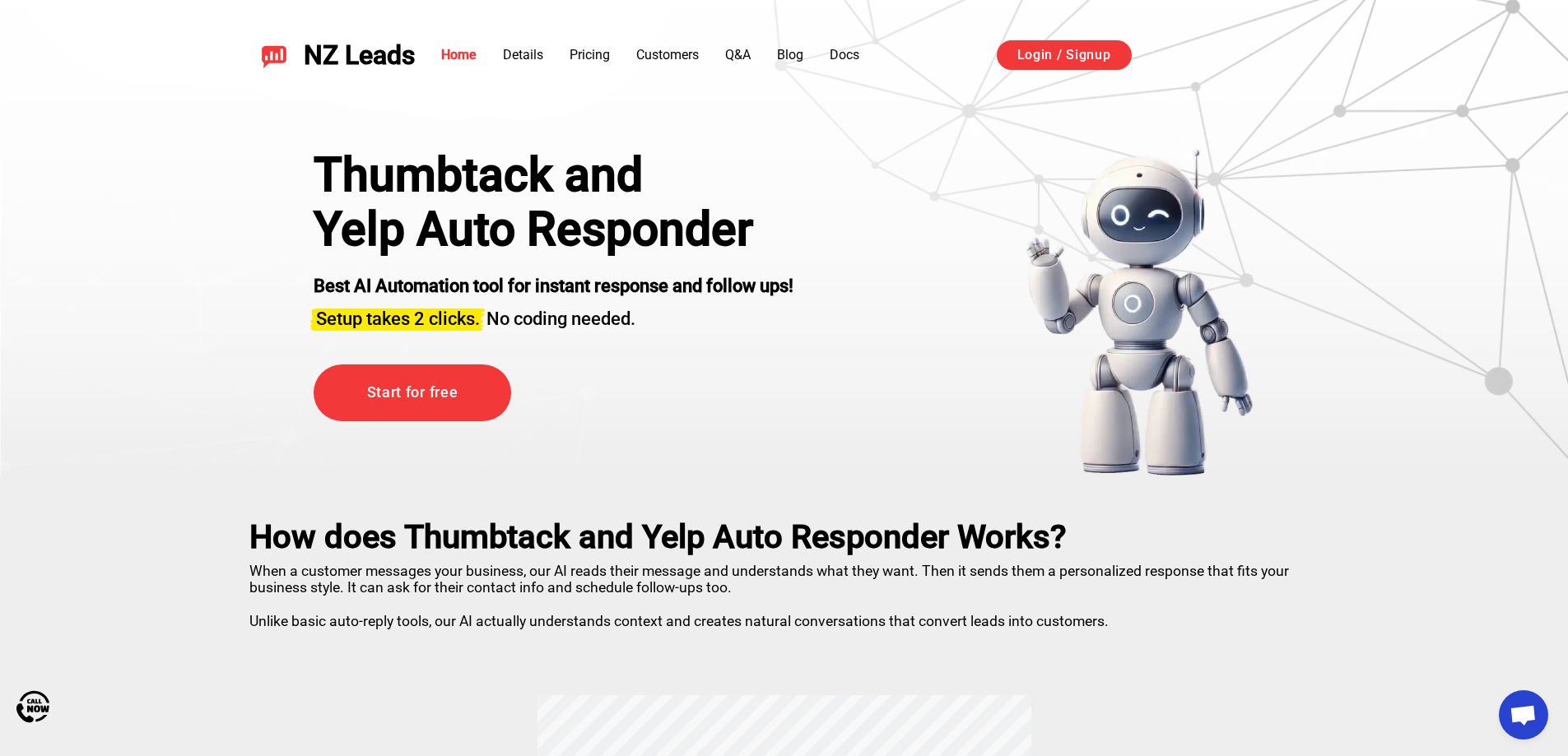
click at [465, 57] on link "Home" at bounding box center [458, 55] width 35 height 15
click at [541, 61] on link "Details" at bounding box center [523, 55] width 40 height 15
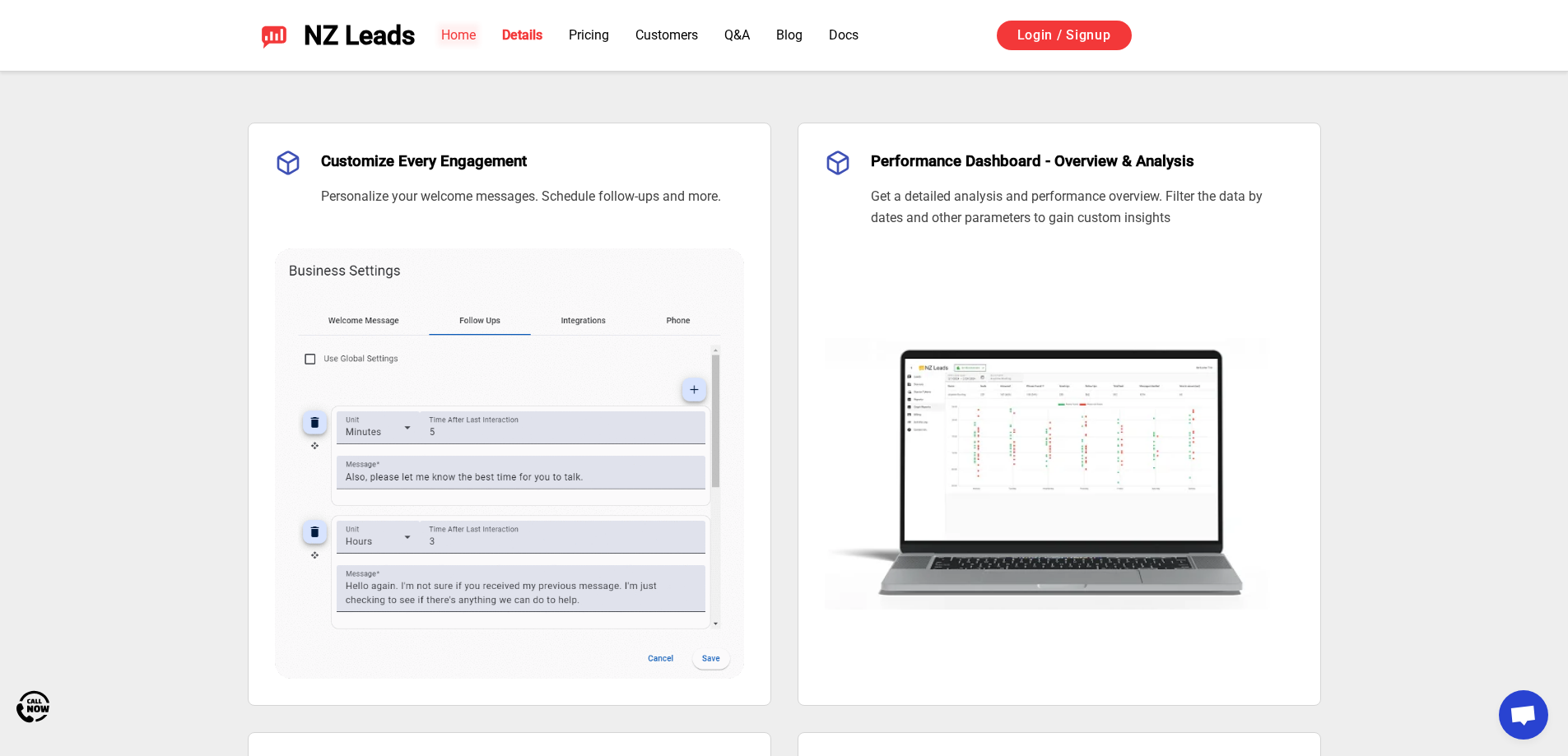
click at [465, 39] on link "Home" at bounding box center [458, 35] width 34 height 15
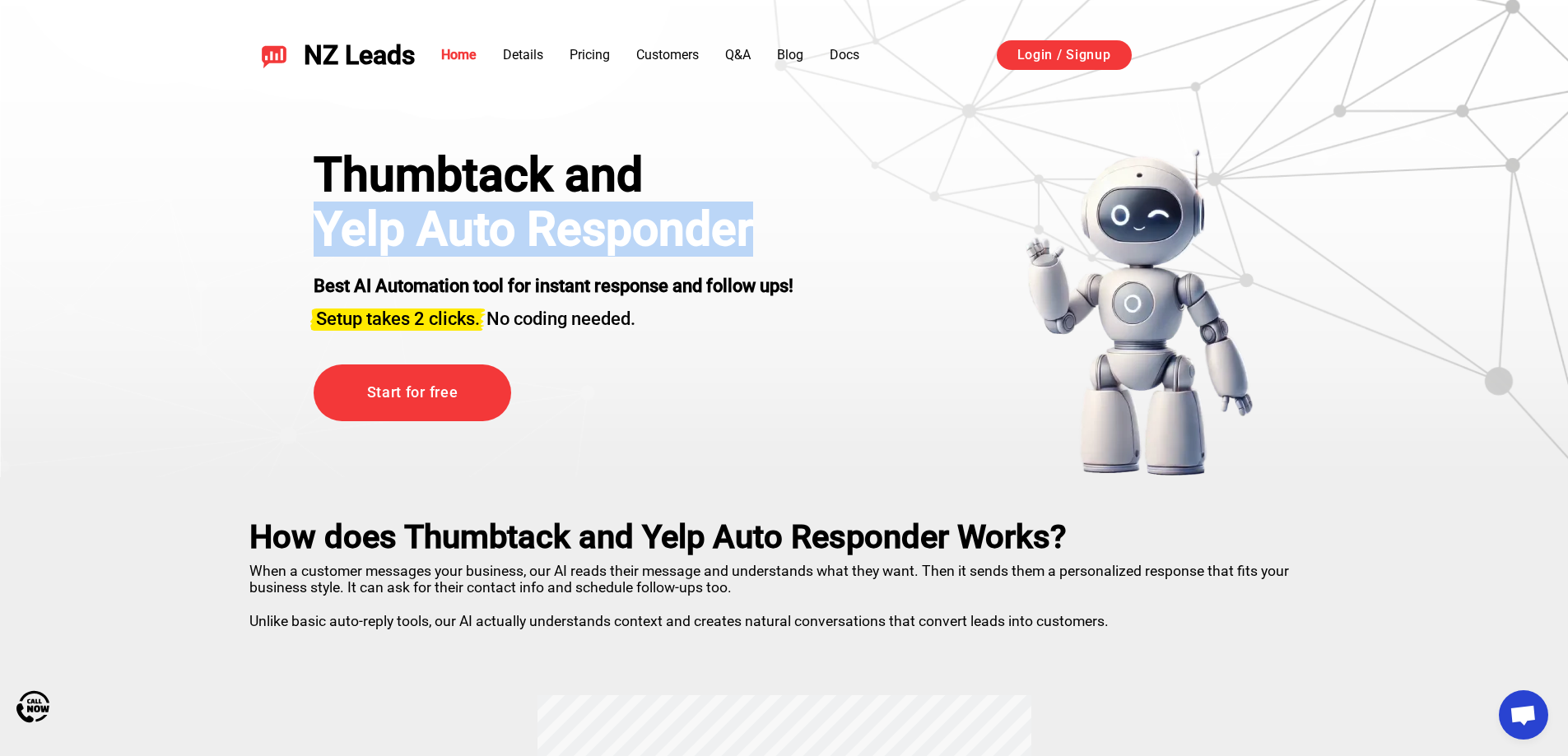
drag, startPoint x: 314, startPoint y: 228, endPoint x: 817, endPoint y: 241, distance: 503.2
click at [740, 249] on h1 "Yelp Auto Responder" at bounding box center [554, 229] width 480 height 54
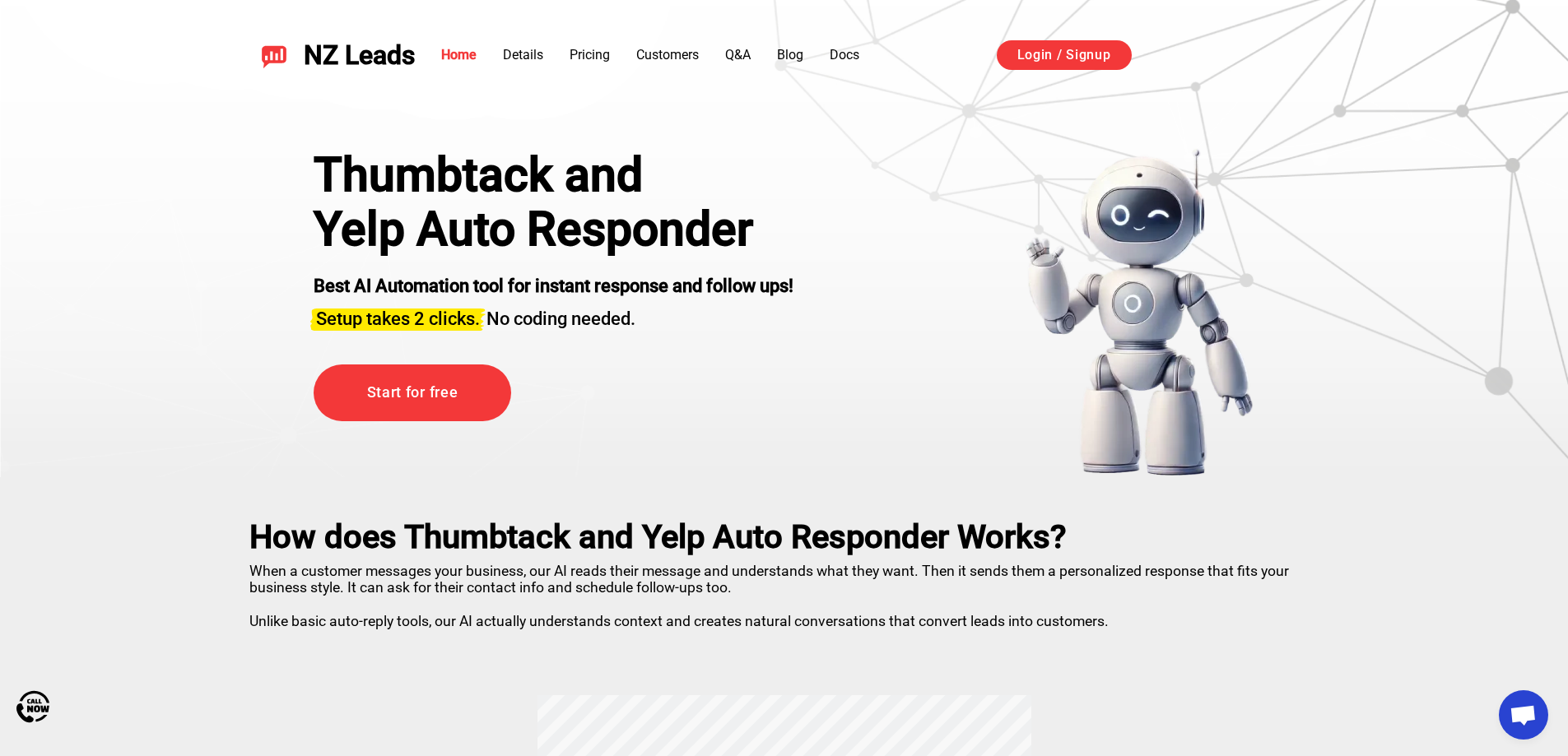
click at [691, 300] on h3 "Setup takes 2 clicks. No coding needed." at bounding box center [554, 315] width 480 height 33
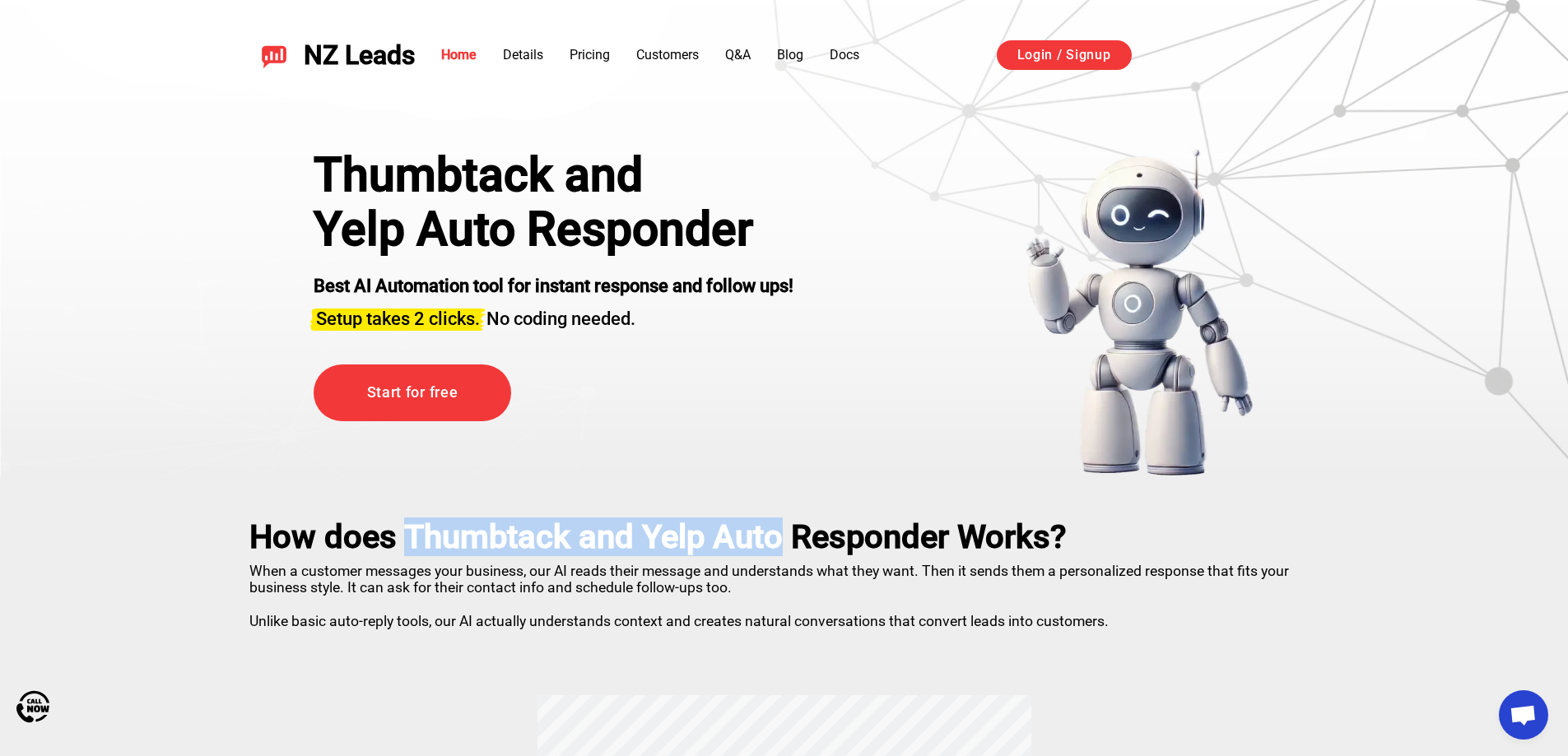
drag, startPoint x: 417, startPoint y: 539, endPoint x: 864, endPoint y: 532, distance: 447.1
click at [784, 533] on h2 "How does Thumbtack and Yelp Auto Responder Works?" at bounding box center [784, 538] width 1070 height 38
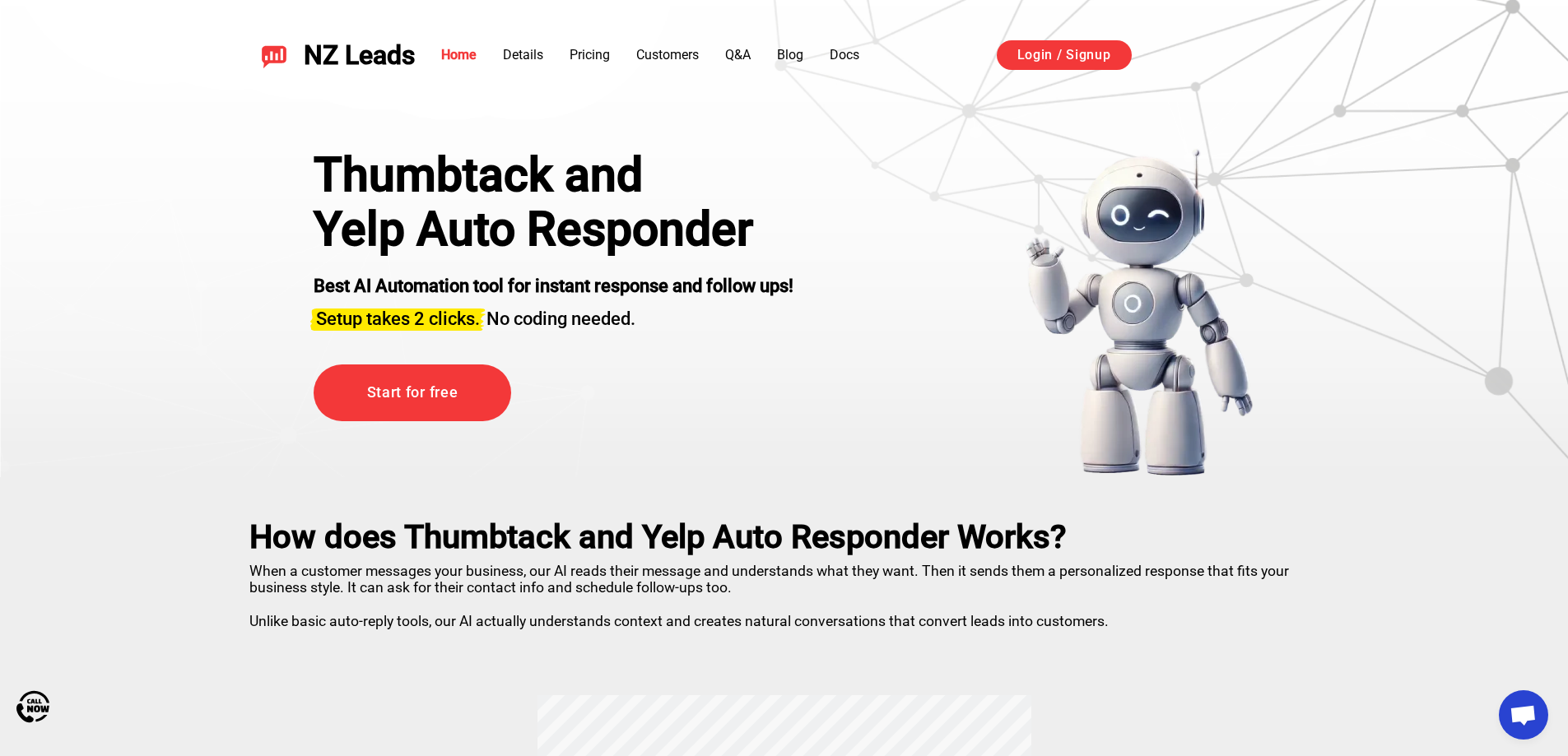
click at [864, 533] on h2 "How does Thumbtack and Yelp Auto Responder Works?" at bounding box center [784, 538] width 1070 height 38
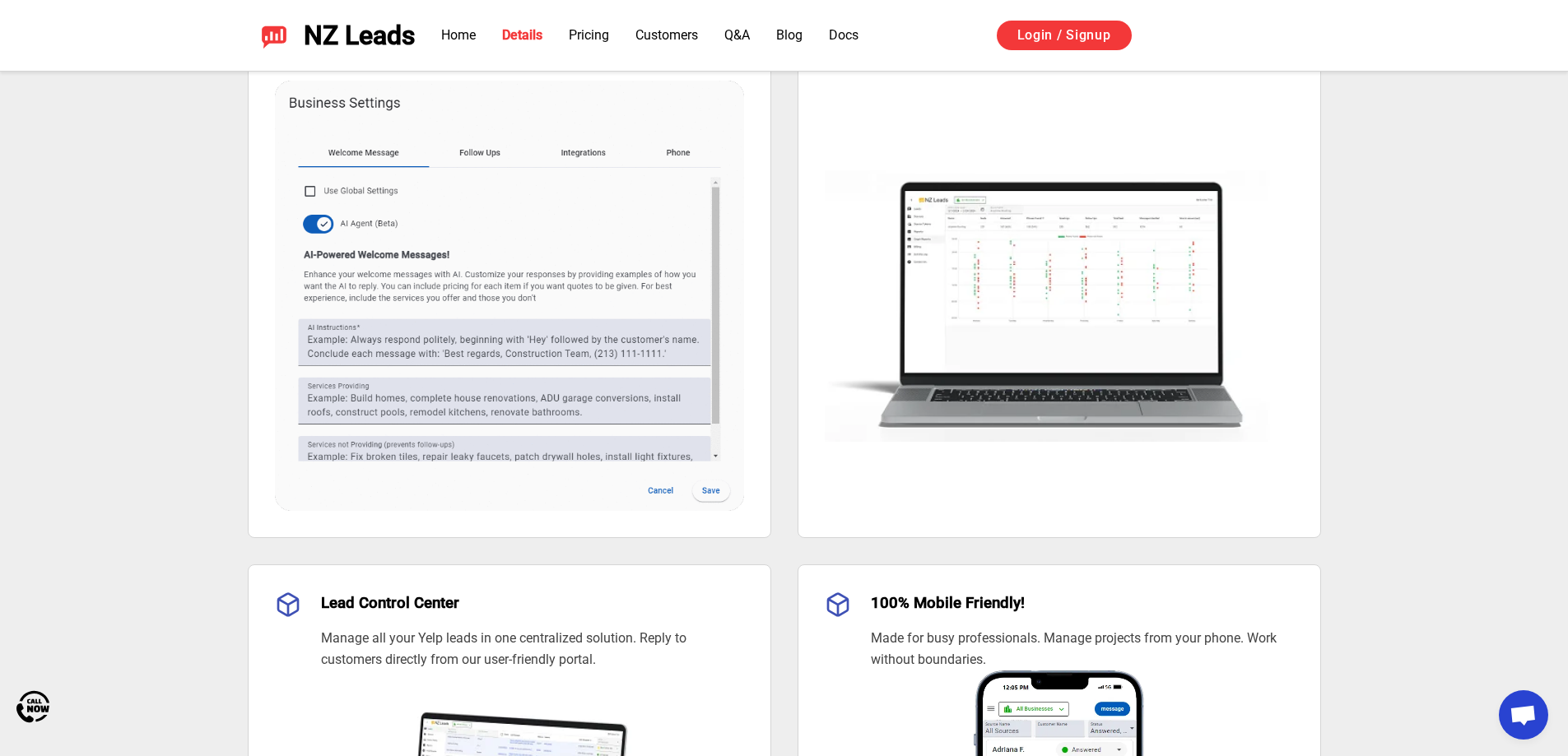
scroll to position [1564, 0]
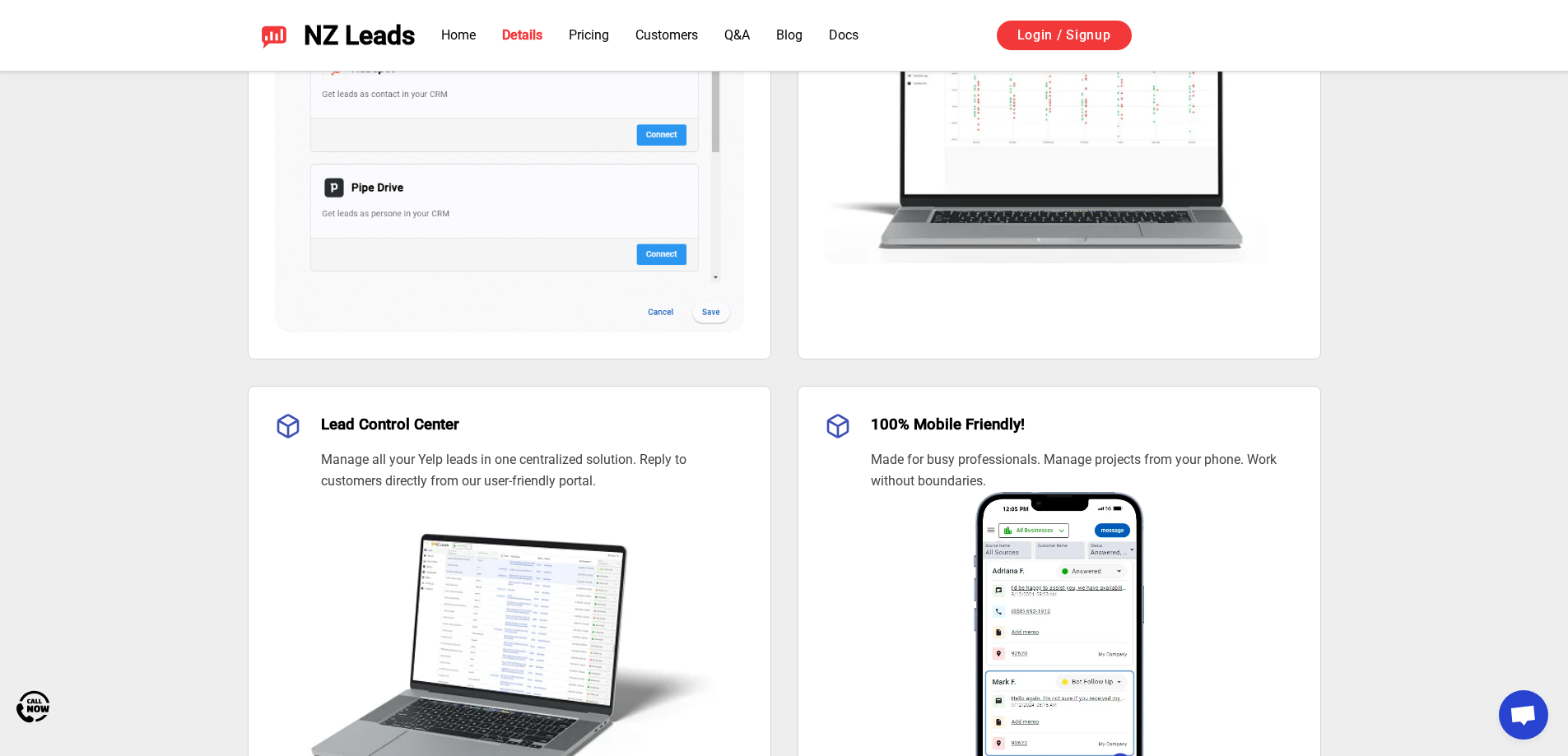
click at [112, 328] on div "Customize Every Engagement Personalize your welcome messages. Schedule follow-u…" at bounding box center [784, 410] width 1568 height 1375
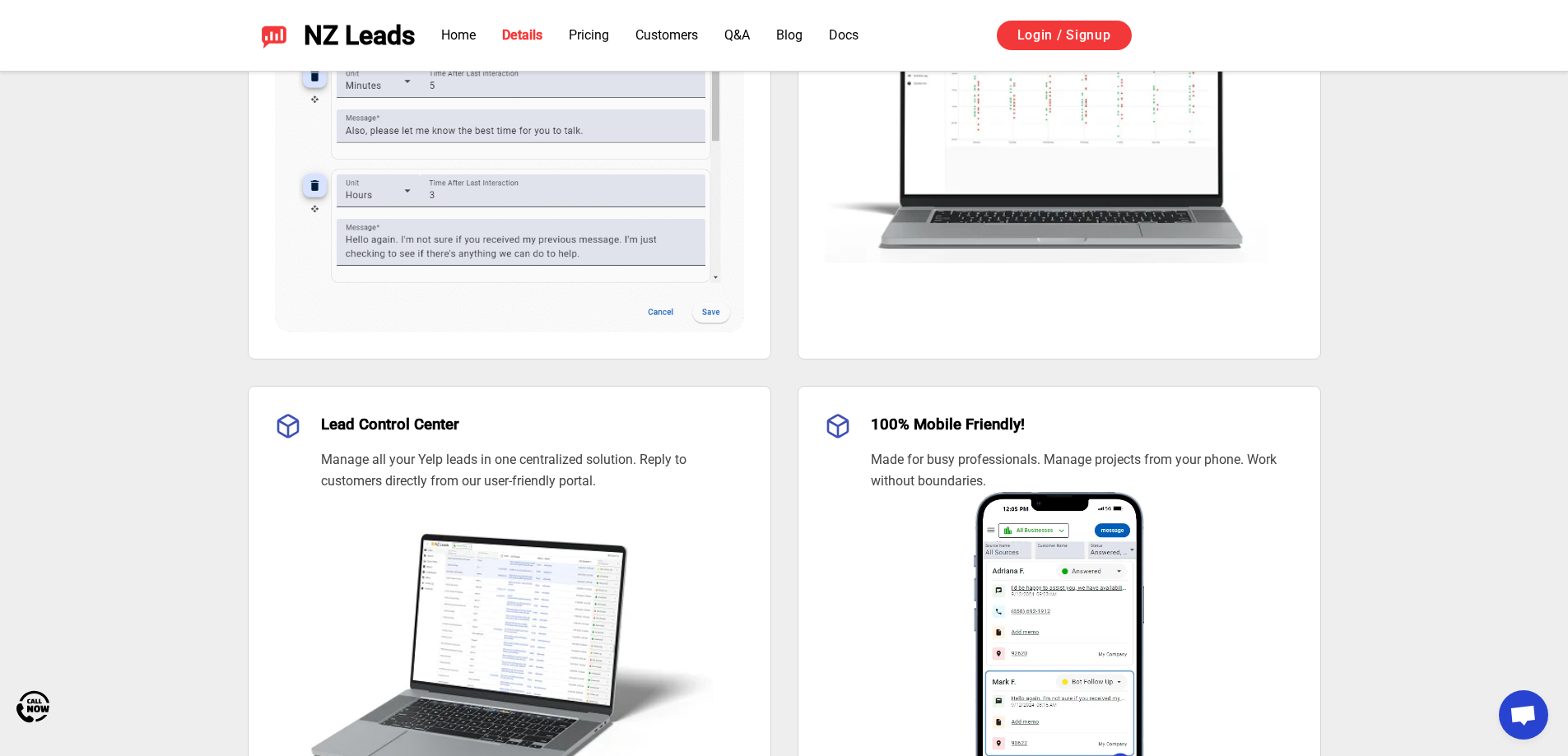
click at [73, 304] on div "Customize Every Engagement Personalize your welcome messages. Schedule follow-u…" at bounding box center [784, 410] width 1568 height 1375
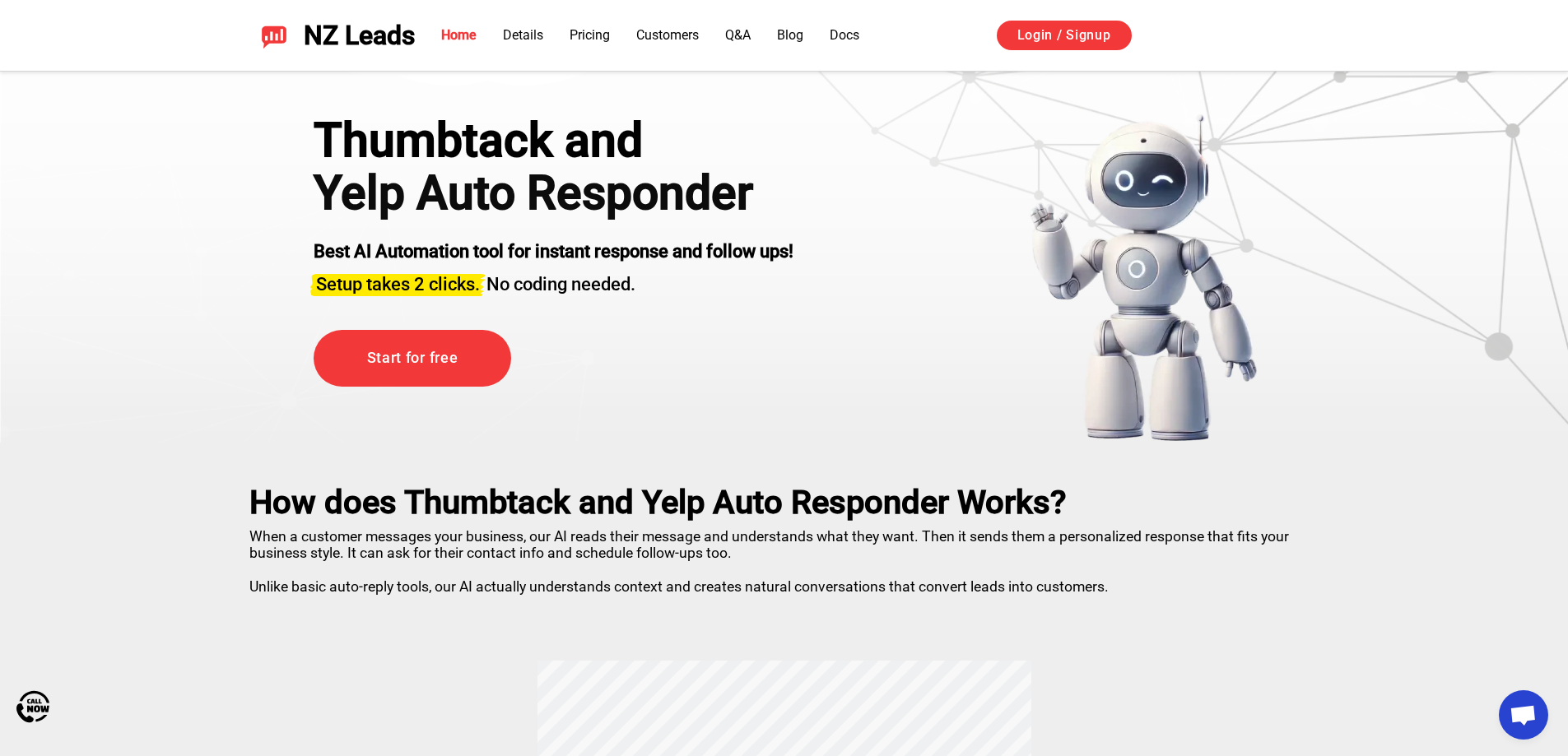
scroll to position [0, 0]
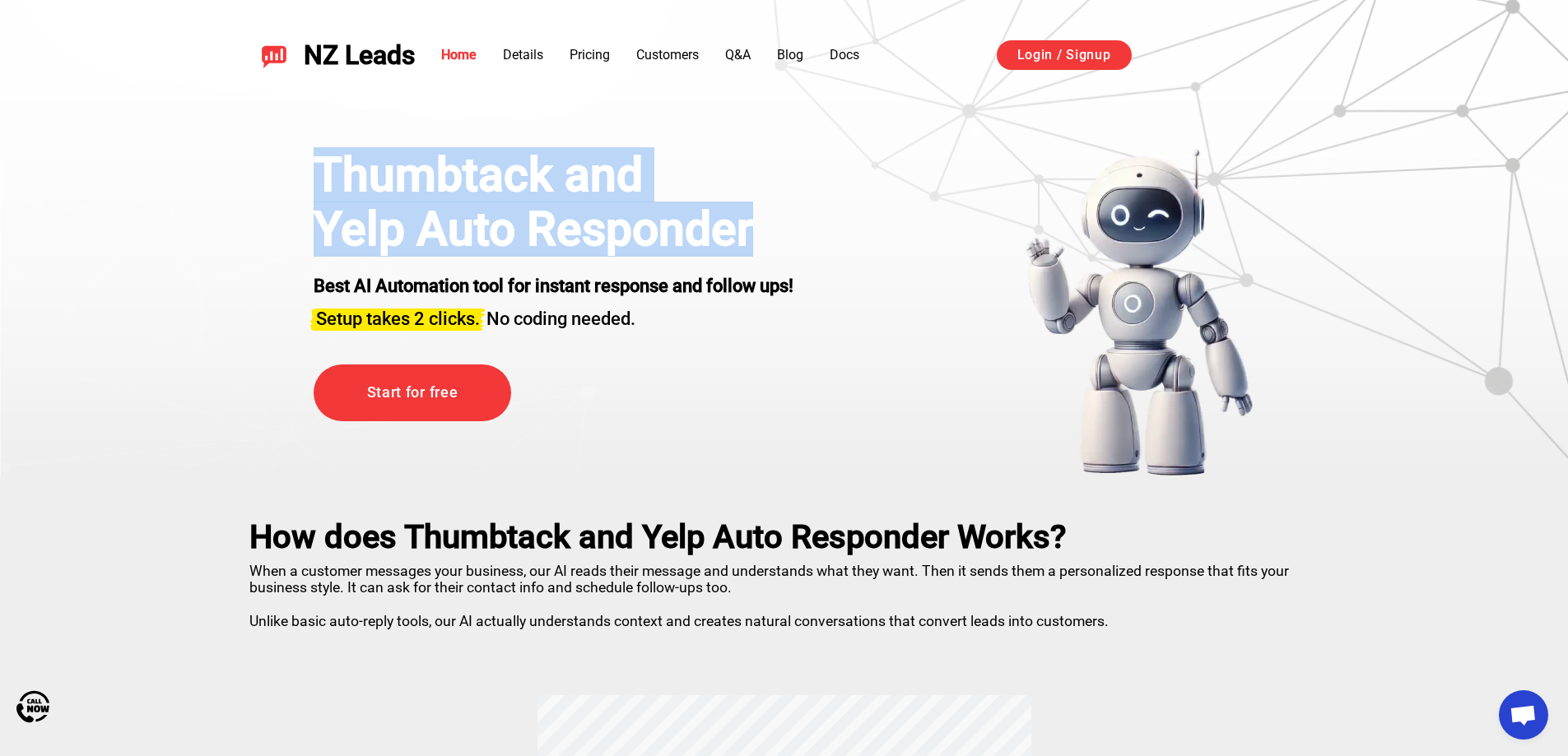
drag, startPoint x: 304, startPoint y: 171, endPoint x: 823, endPoint y: 253, distance: 525.4
click at [823, 253] on div "Thumbtack and Yelp Auto Responder Best AI Automation tool for instant response …" at bounding box center [784, 312] width 1023 height 329
click at [825, 238] on div "Thumbtack and Yelp Auto Responder Best AI Automation tool for instant response …" at bounding box center [784, 312] width 1023 height 329
click at [741, 225] on h1 "Yelp Auto Responder" at bounding box center [554, 229] width 480 height 54
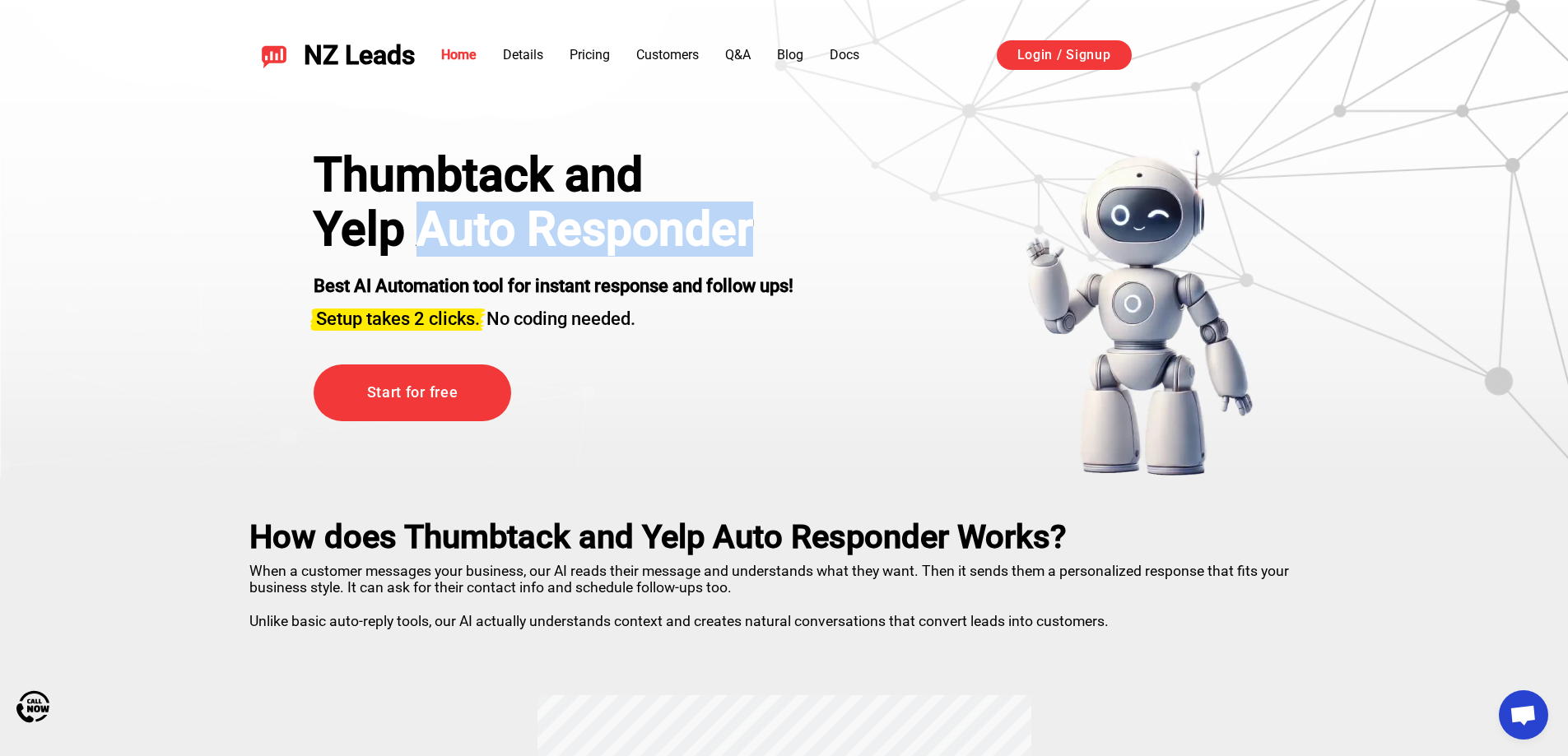
drag, startPoint x: 427, startPoint y: 224, endPoint x: 770, endPoint y: 243, distance: 343.5
click at [770, 243] on h1 "Yelp Auto Responder" at bounding box center [554, 229] width 480 height 54
click at [773, 240] on h1 "Yelp Auto Responder" at bounding box center [554, 229] width 480 height 54
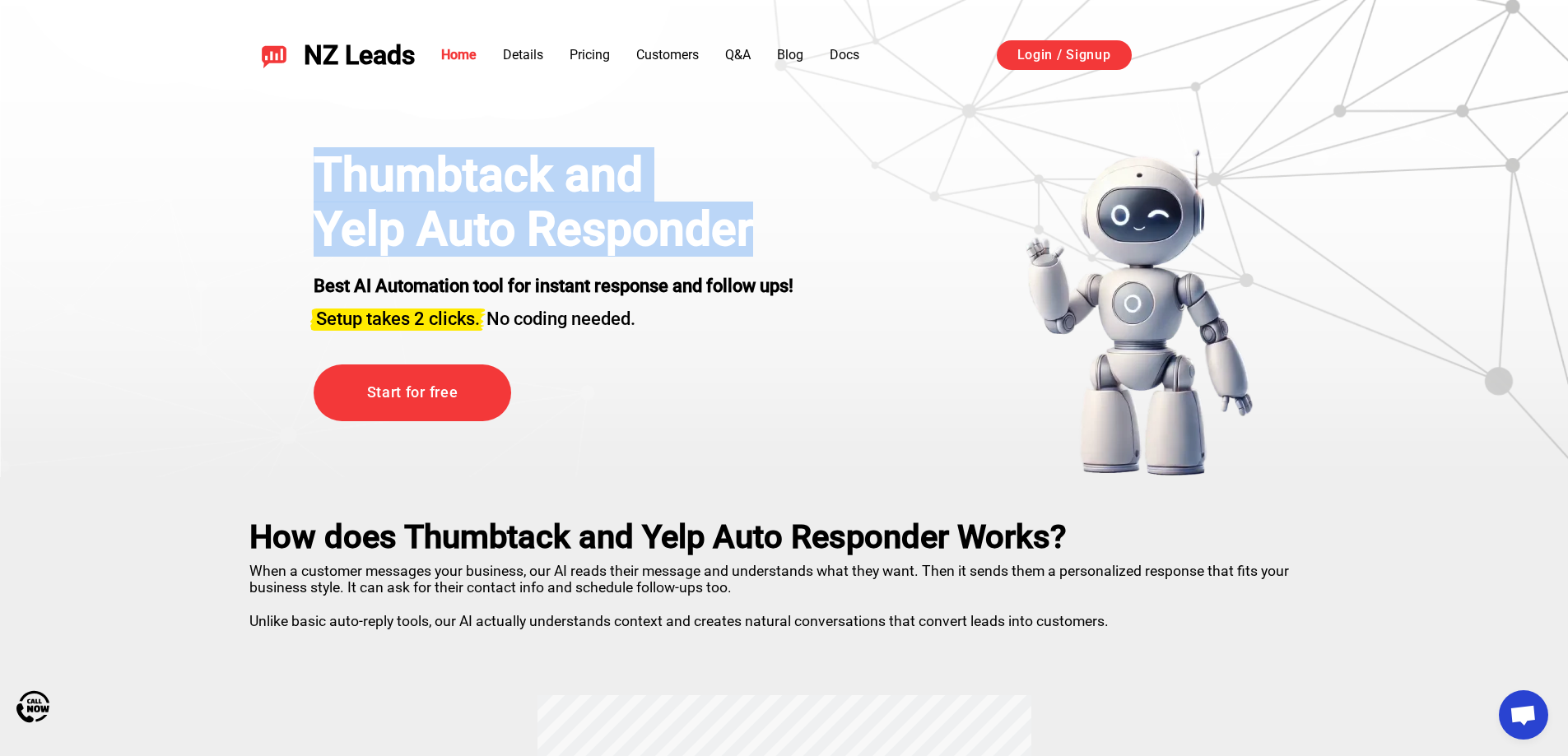
drag, startPoint x: 708, startPoint y: 224, endPoint x: 290, endPoint y: 175, distance: 420.9
click at [290, 175] on div "Thumbtack and Yelp Auto Responder Best AI Automation tool for instant response …" at bounding box center [784, 312] width 1023 height 329
copy div "Thumbtack and Yelp Auto Responder"
click at [665, 182] on div "Thumbtack and" at bounding box center [554, 175] width 480 height 54
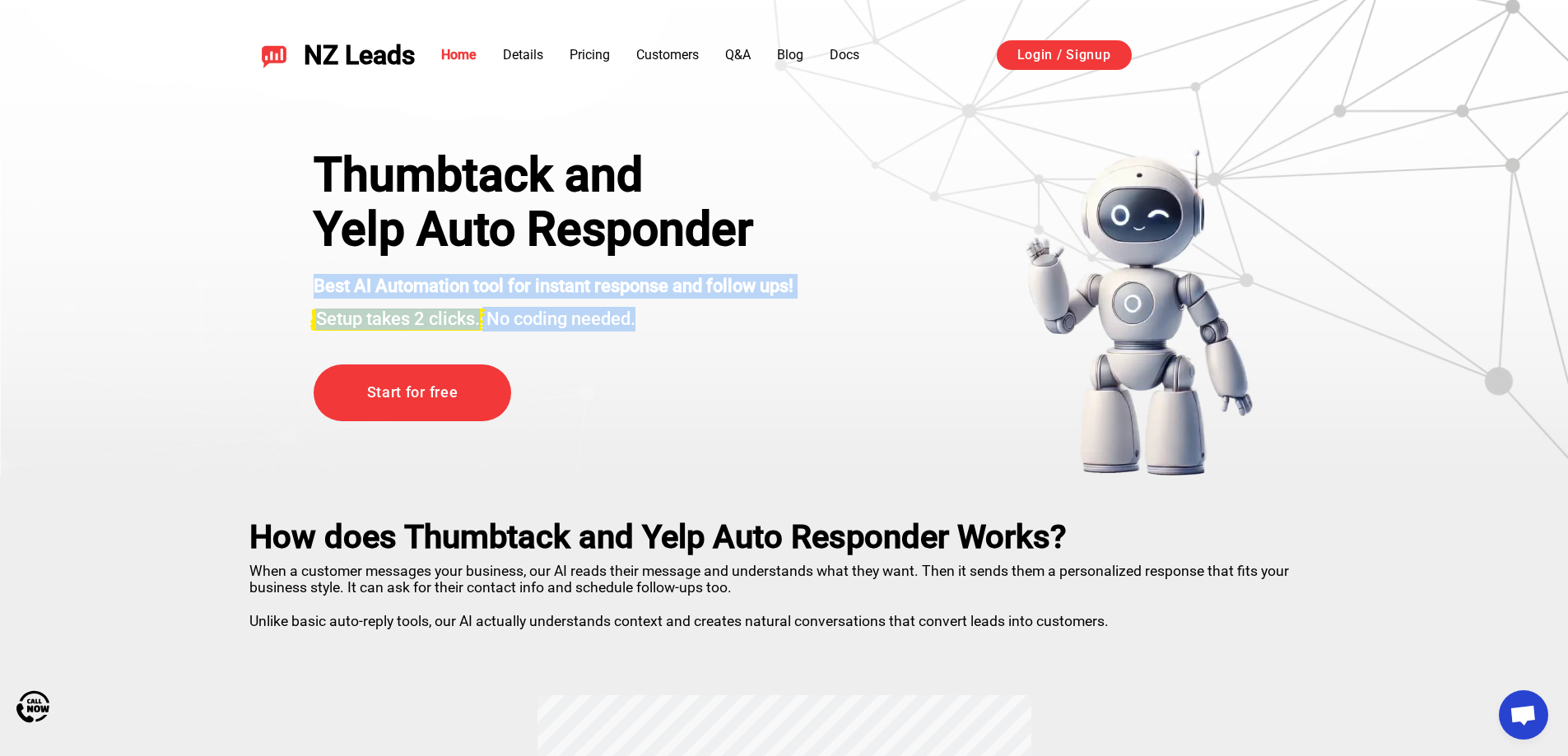
drag, startPoint x: 679, startPoint y: 315, endPoint x: 304, endPoint y: 286, distance: 376.1
click at [302, 287] on div "Thumbtack and Yelp Auto Responder Best AI Automation tool for instant response …" at bounding box center [784, 312] width 1023 height 329
click at [306, 283] on div "Thumbtack and Yelp Auto Responder Best AI Automation tool for instant response …" at bounding box center [784, 312] width 1023 height 329
click at [312, 282] on div "Thumbtack and Yelp Auto Responder Best AI Automation tool for instant response …" at bounding box center [784, 312] width 1023 height 329
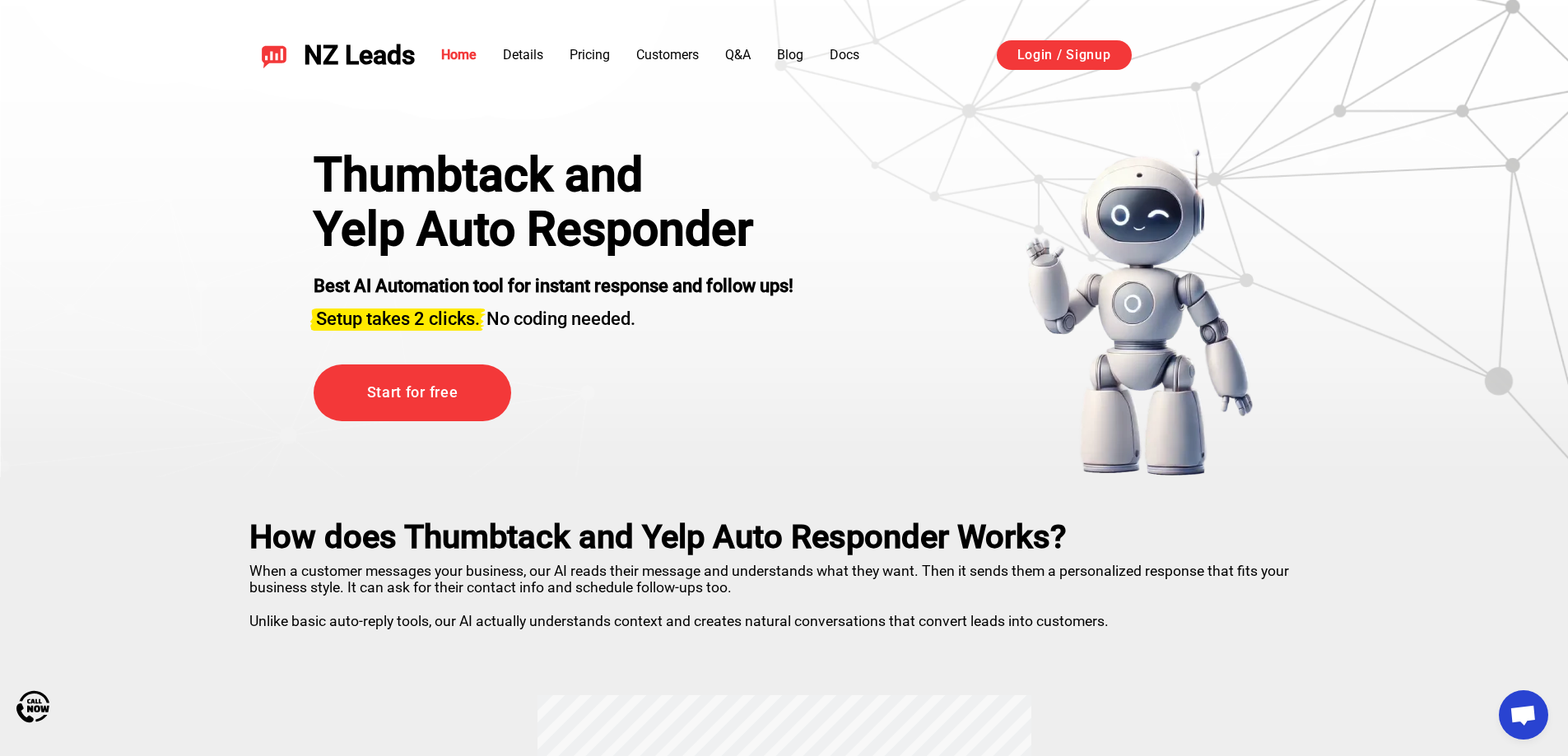
click at [329, 241] on h1 "Yelp Auto Responder" at bounding box center [554, 229] width 480 height 54
click at [381, 323] on span "Setup takes 2 clicks." at bounding box center [397, 319] width 163 height 21
drag, startPoint x: 480, startPoint y: 326, endPoint x: 312, endPoint y: 321, distance: 168.1
click at [364, 315] on span "Setup takes 2 clicks." at bounding box center [397, 319] width 163 height 21
drag, startPoint x: 317, startPoint y: 315, endPoint x: 482, endPoint y: 322, distance: 165.1
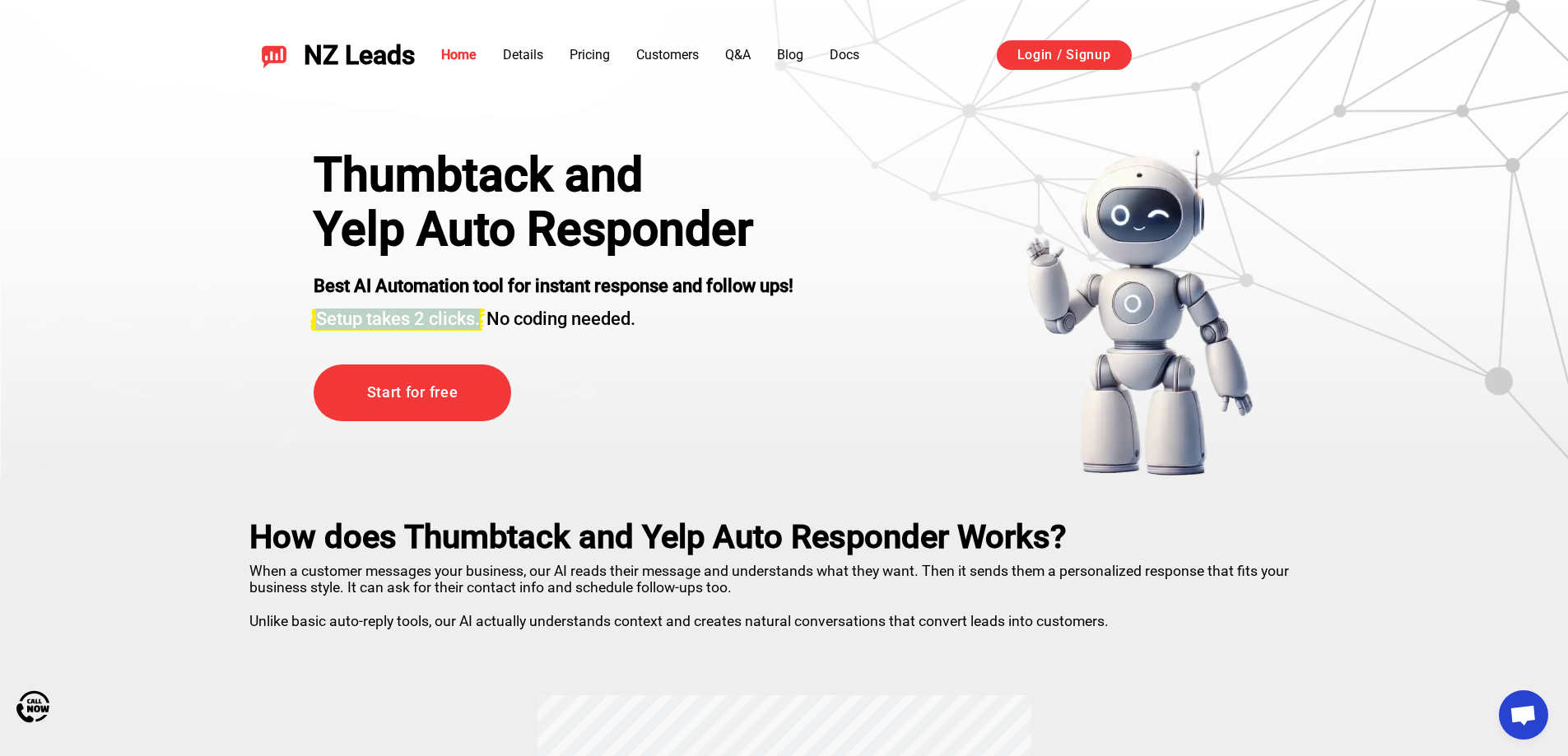
click at [480, 322] on span "Setup takes 2 clicks." at bounding box center [397, 319] width 163 height 21
click at [483, 174] on div "Thumbtack and" at bounding box center [554, 175] width 480 height 54
